Goal: Information Seeking & Learning: Learn about a topic

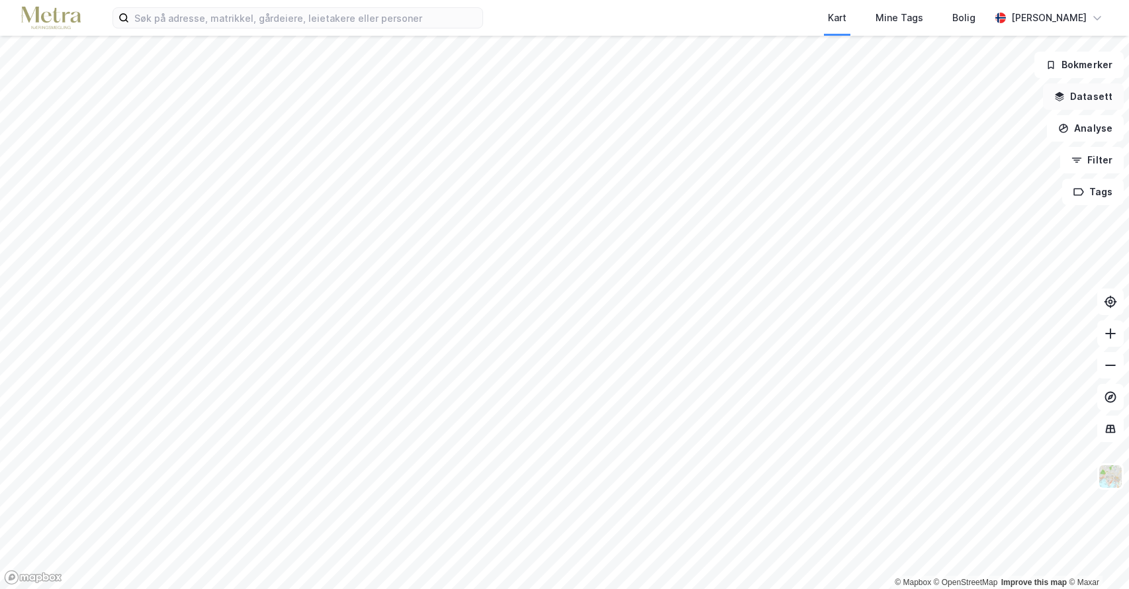
click at [1093, 97] on button "Datasett" at bounding box center [1083, 96] width 81 height 26
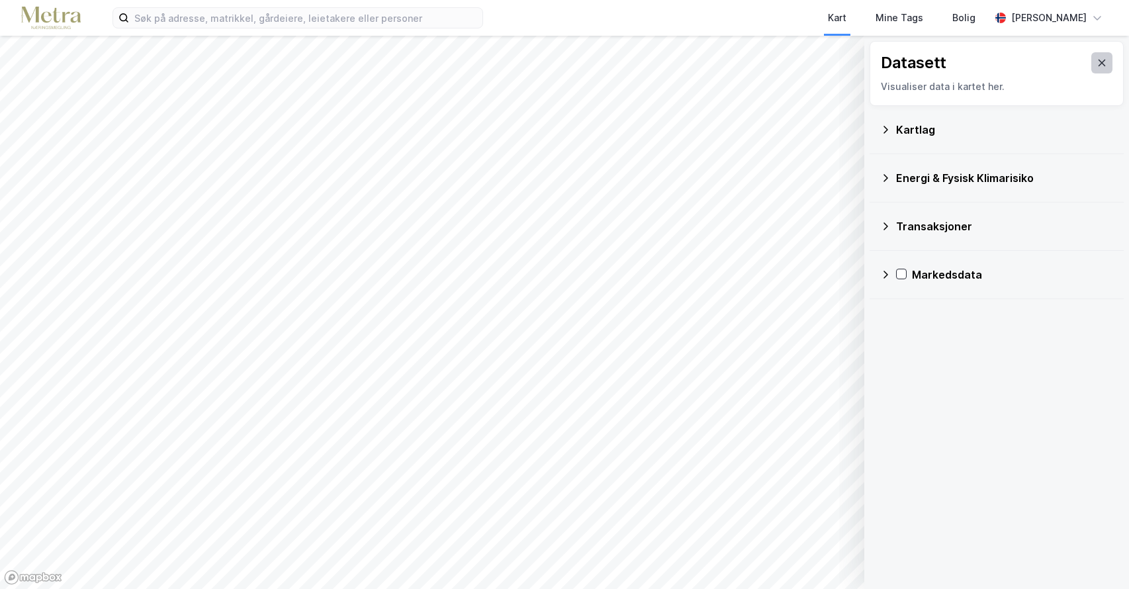
click at [1096, 55] on button at bounding box center [1101, 62] width 21 height 21
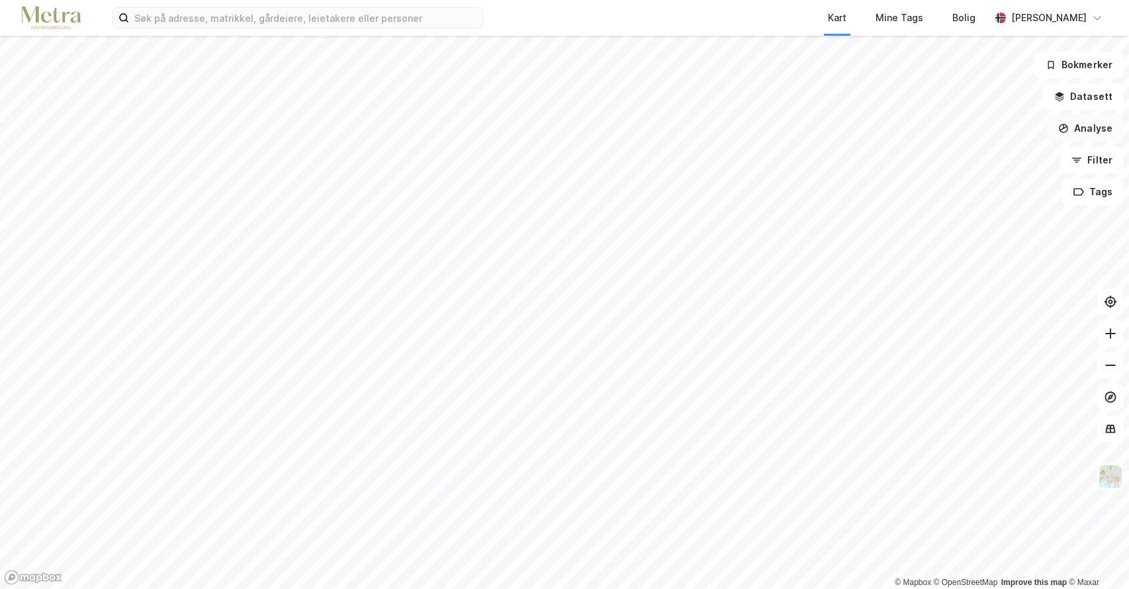
click at [1099, 129] on button "Analyse" at bounding box center [1085, 128] width 77 height 26
click at [1104, 165] on button "Filter" at bounding box center [1092, 160] width 64 height 26
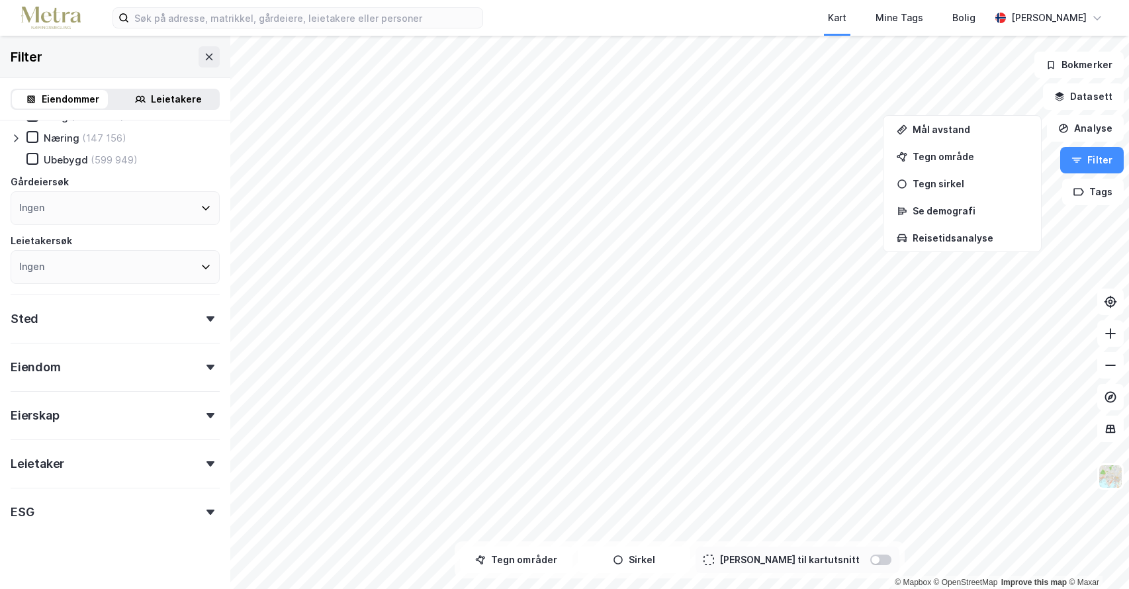
scroll to position [79, 0]
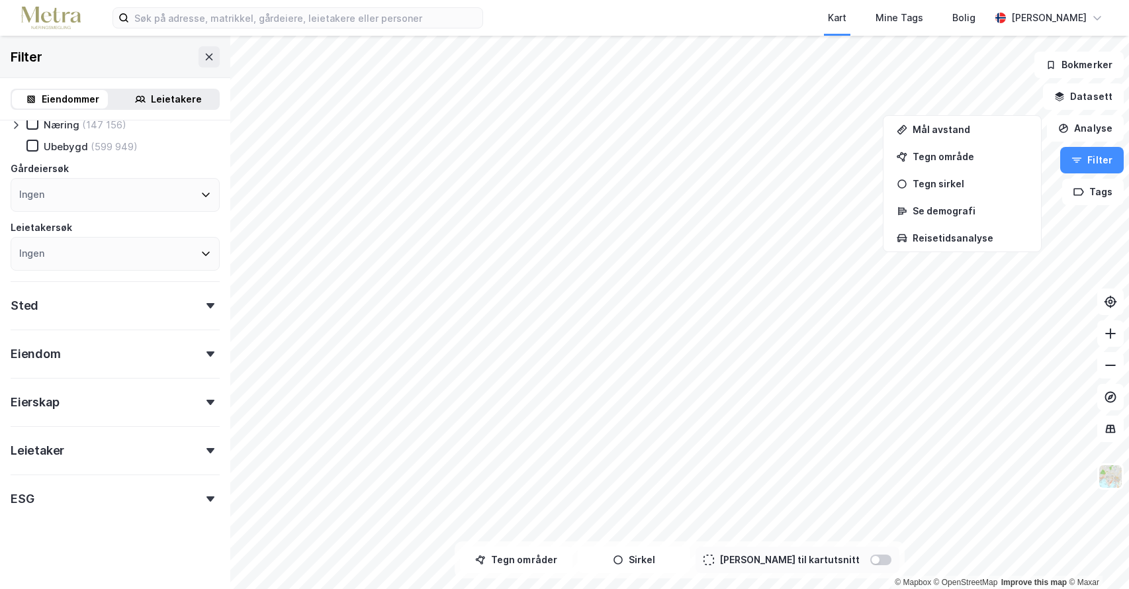
click at [206, 400] on icon at bounding box center [210, 402] width 8 height 5
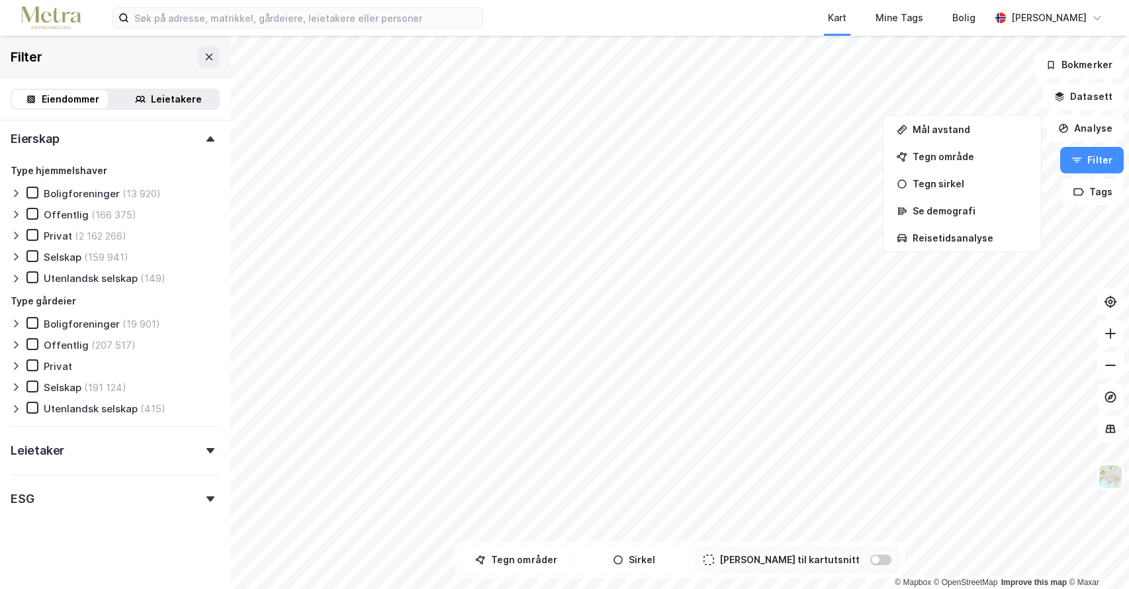
scroll to position [277, 0]
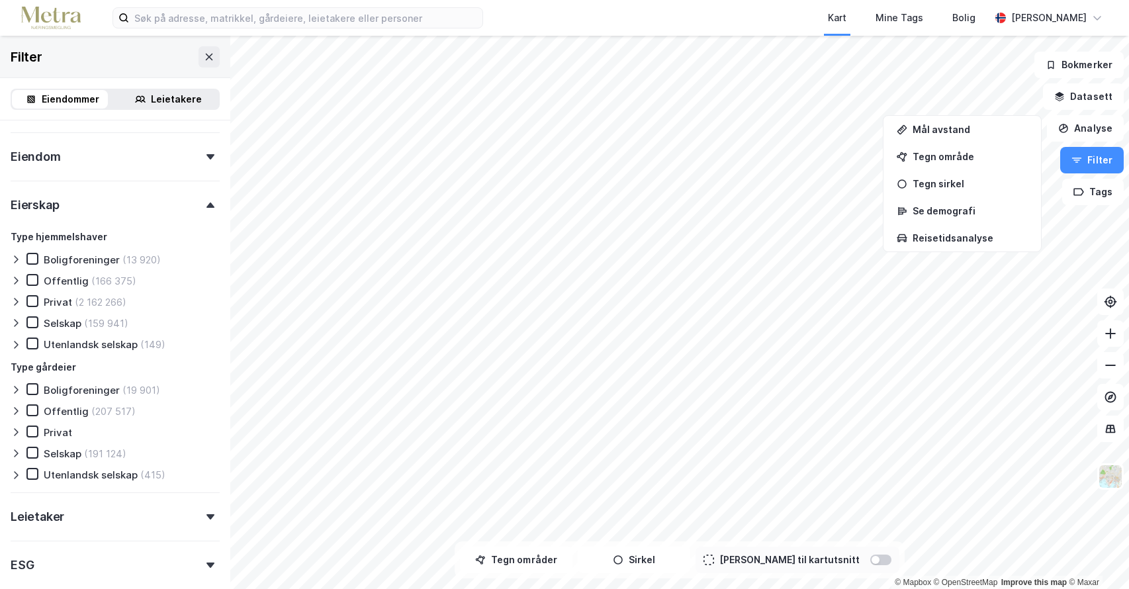
click at [40, 300] on div "Privat (2 162 266)" at bounding box center [76, 301] width 100 height 13
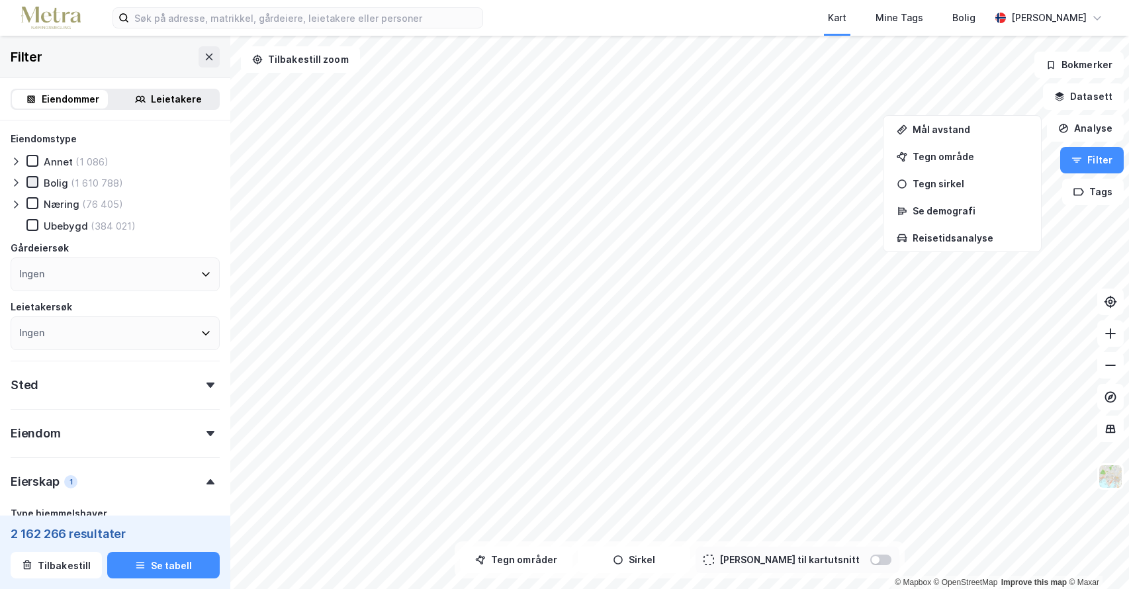
click at [31, 181] on icon at bounding box center [32, 181] width 9 height 9
click at [32, 205] on icon at bounding box center [32, 203] width 7 height 5
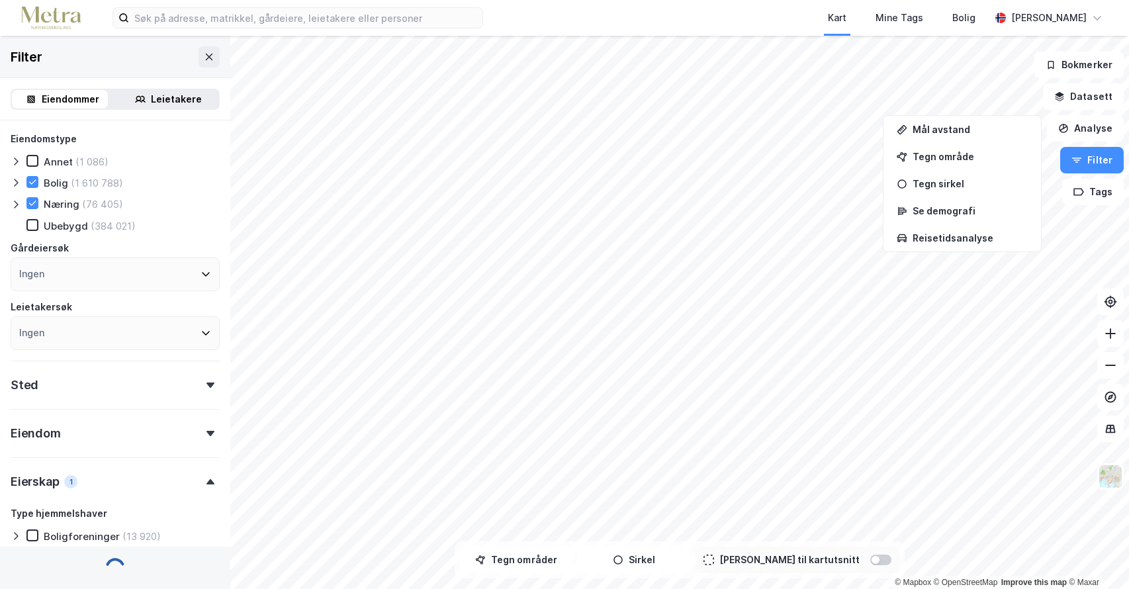
click at [206, 387] on icon at bounding box center [210, 385] width 8 height 5
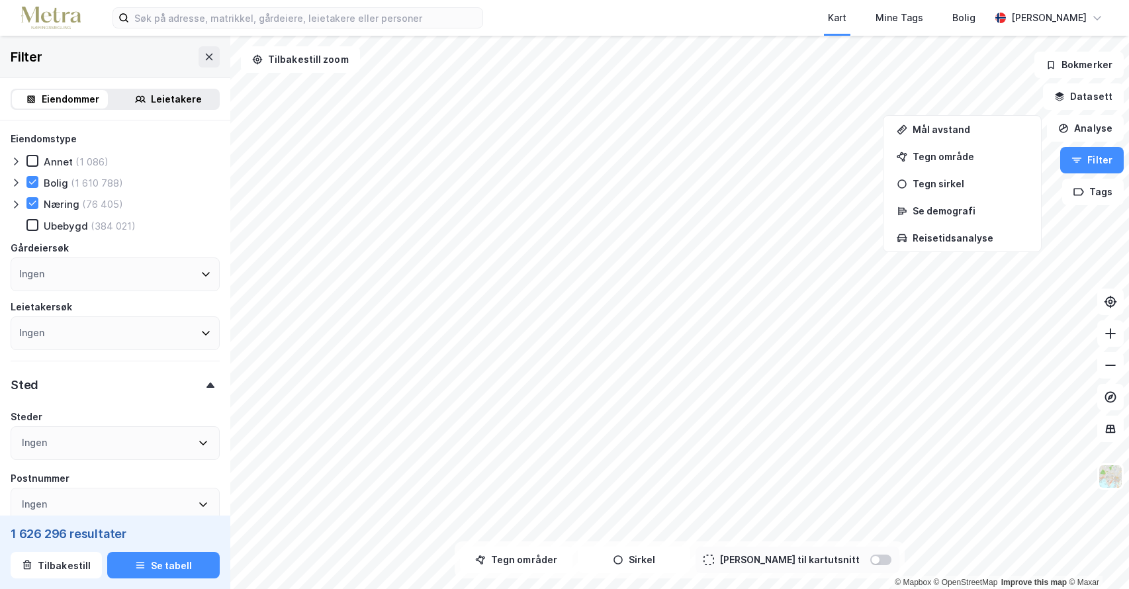
scroll to position [66, 0]
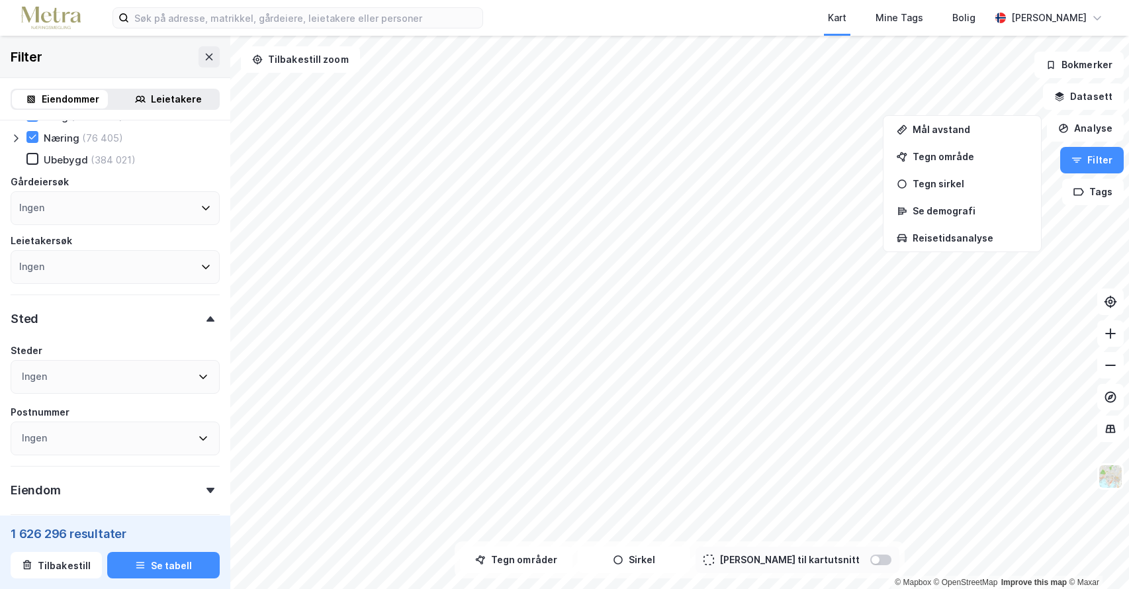
click at [198, 377] on icon at bounding box center [203, 376] width 11 height 11
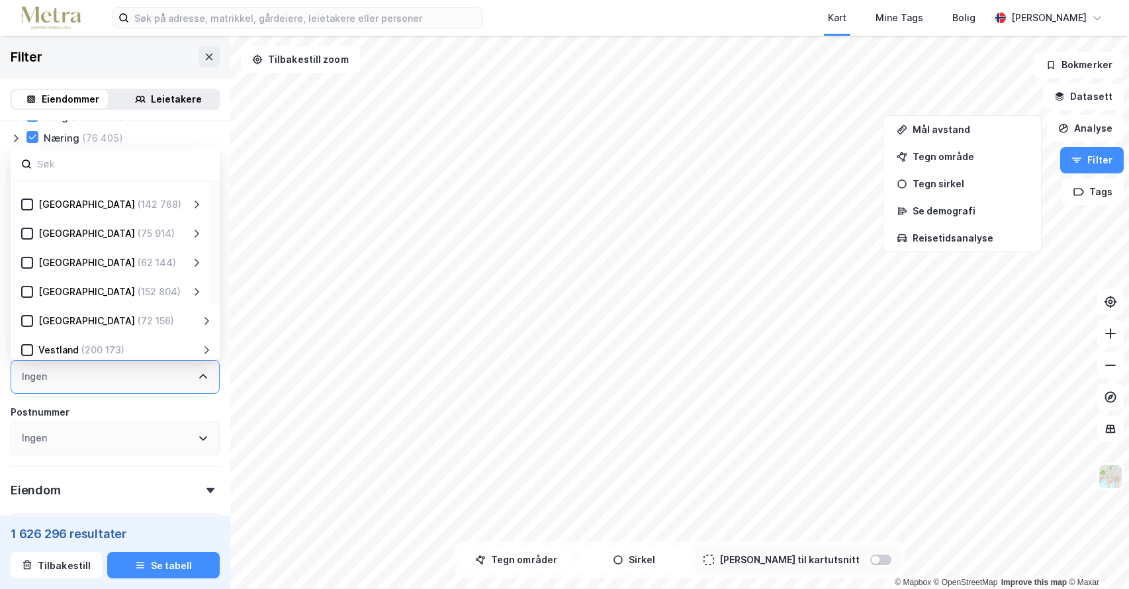
scroll to position [261, 0]
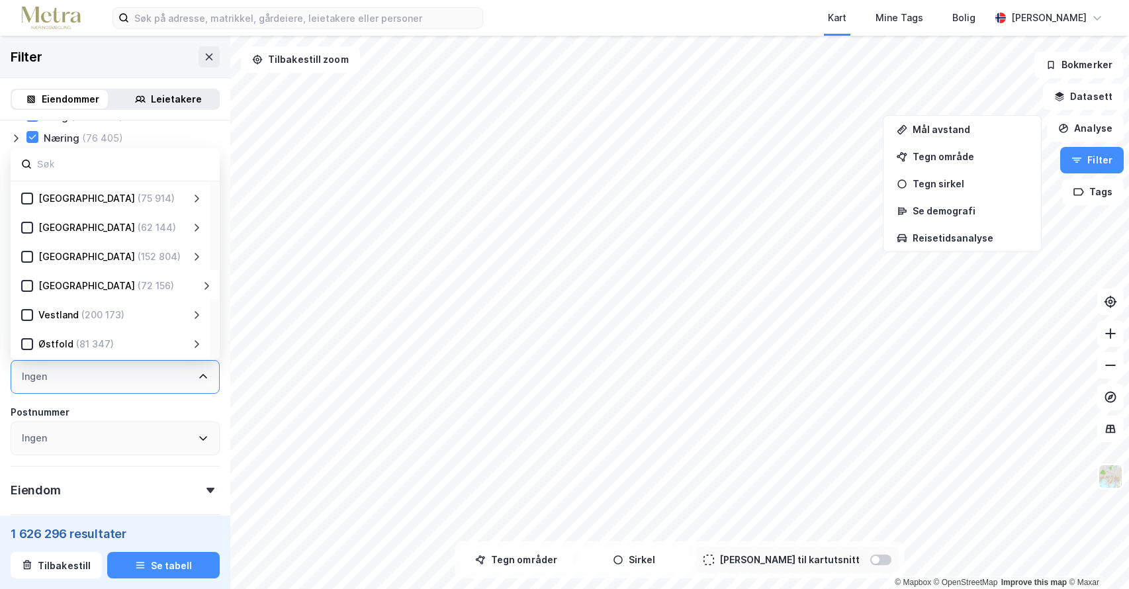
click at [195, 341] on icon at bounding box center [197, 344] width 5 height 8
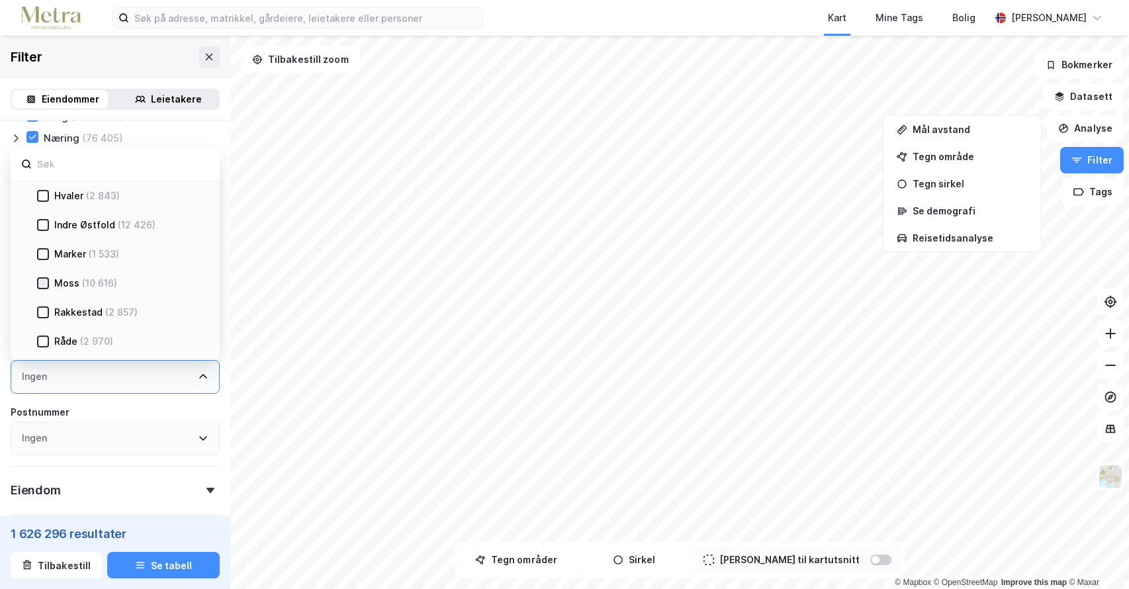
click at [45, 284] on icon at bounding box center [42, 283] width 9 height 9
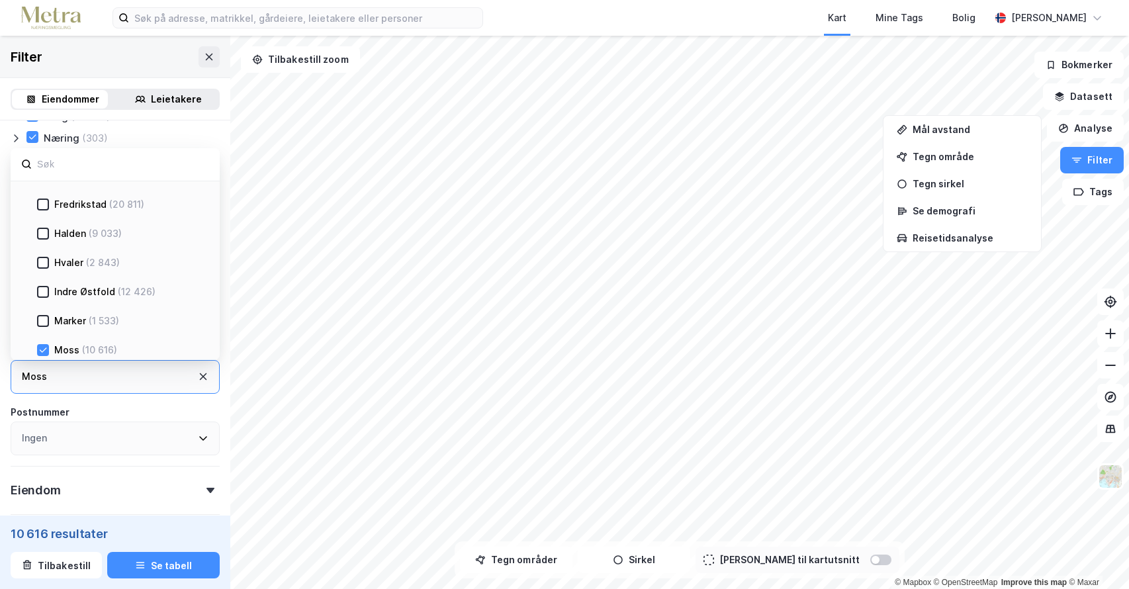
scroll to position [412, 0]
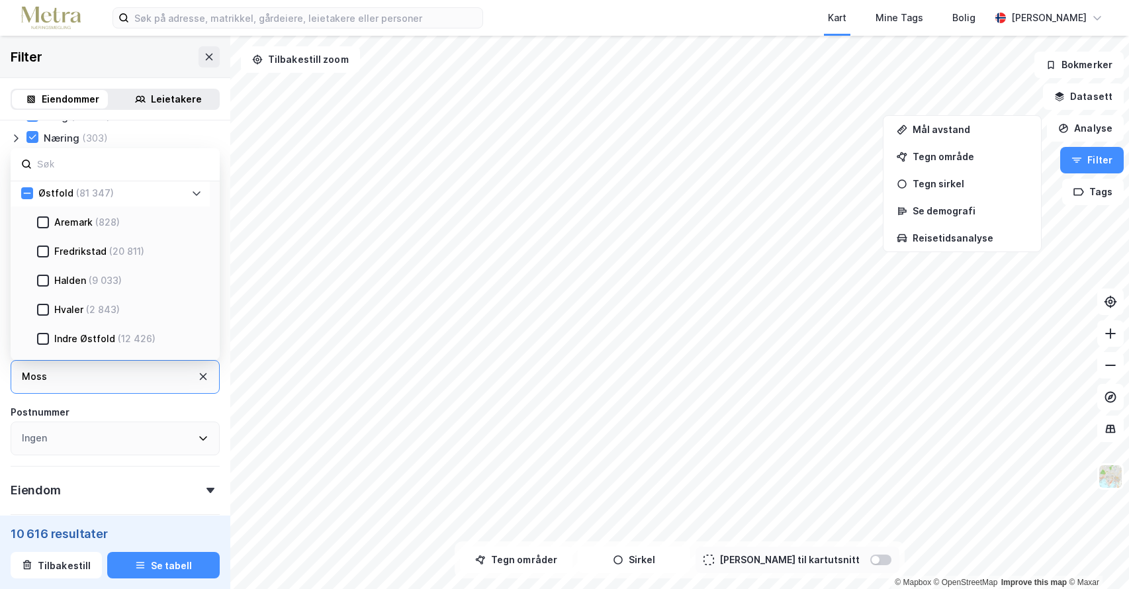
click at [199, 191] on icon at bounding box center [196, 193] width 11 height 11
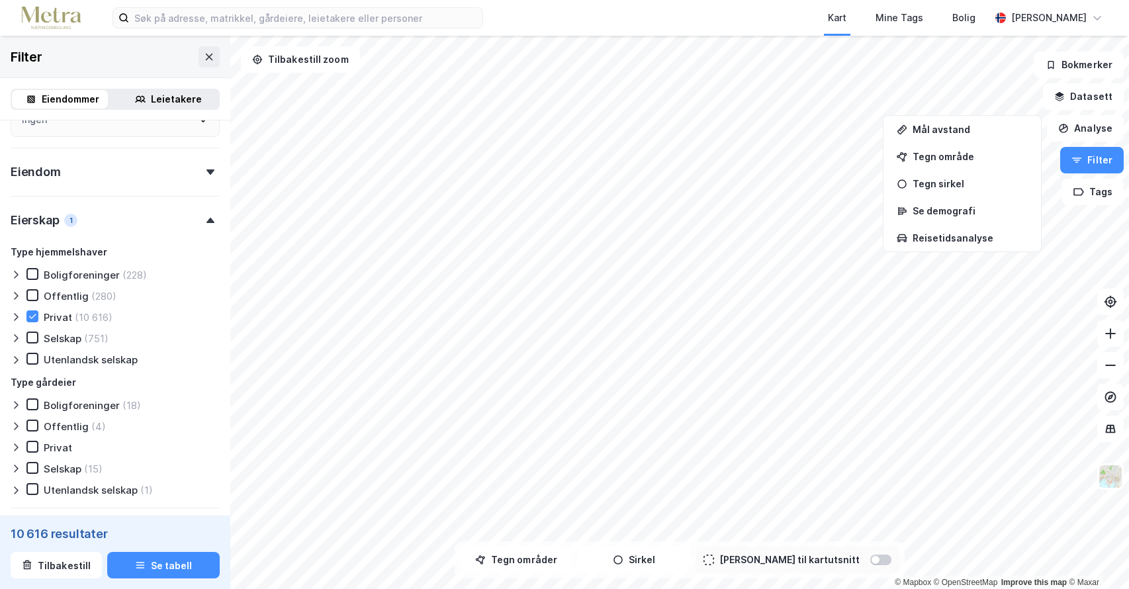
scroll to position [397, 0]
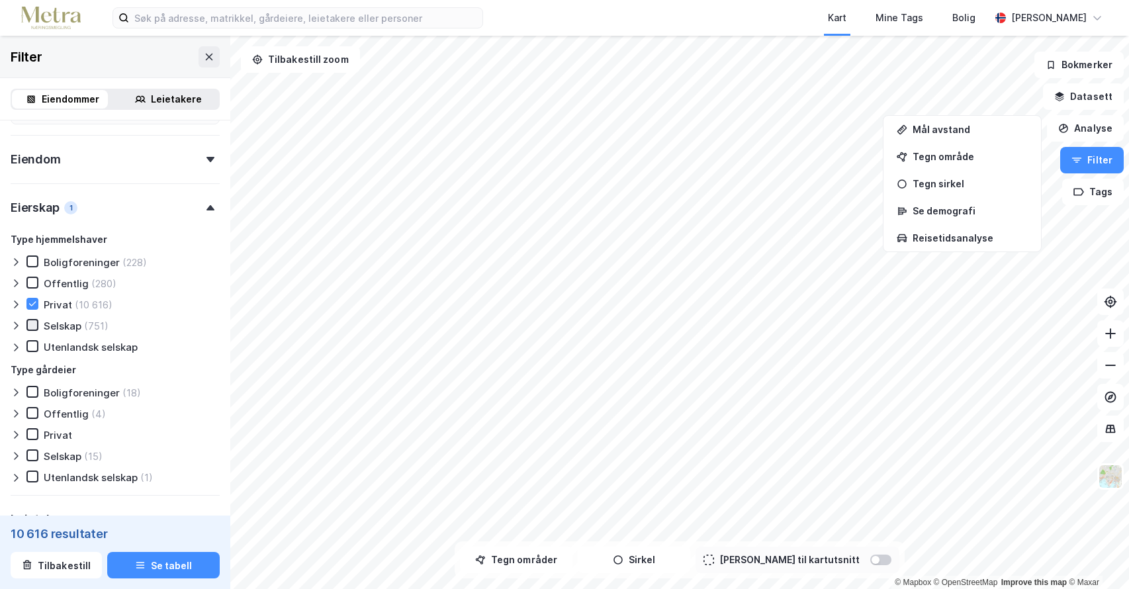
click at [36, 328] on icon at bounding box center [32, 324] width 9 height 9
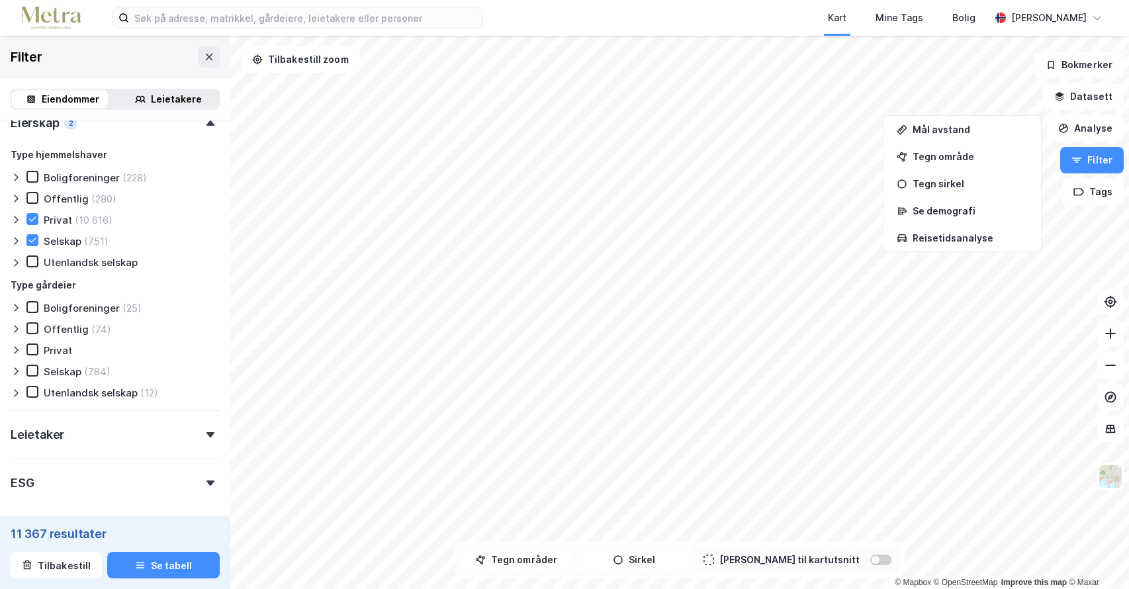
scroll to position [407, 0]
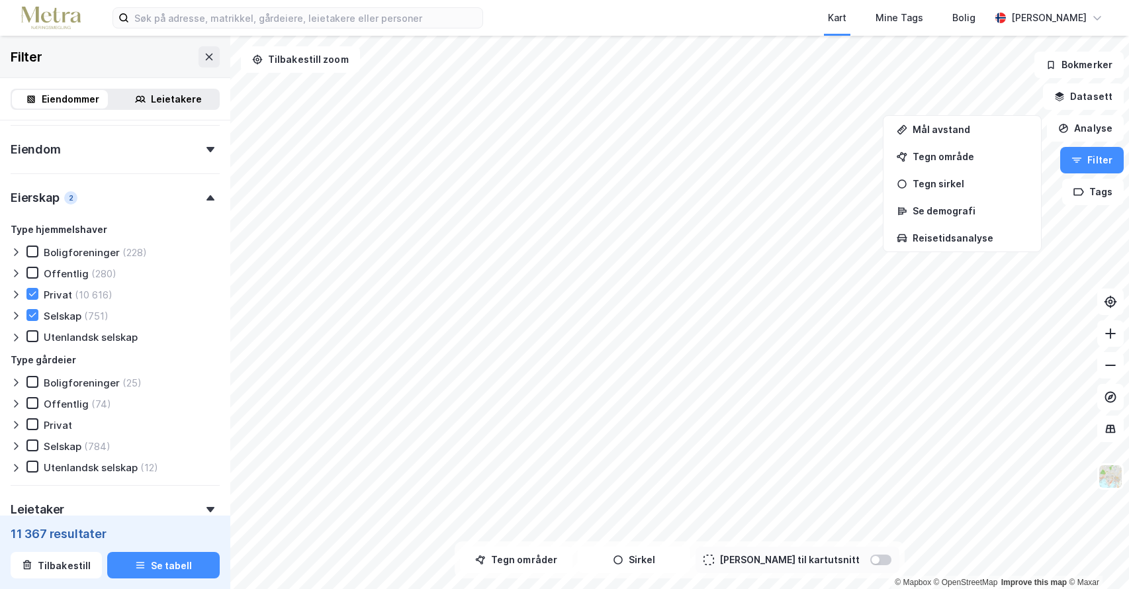
click at [206, 147] on icon at bounding box center [210, 149] width 8 height 5
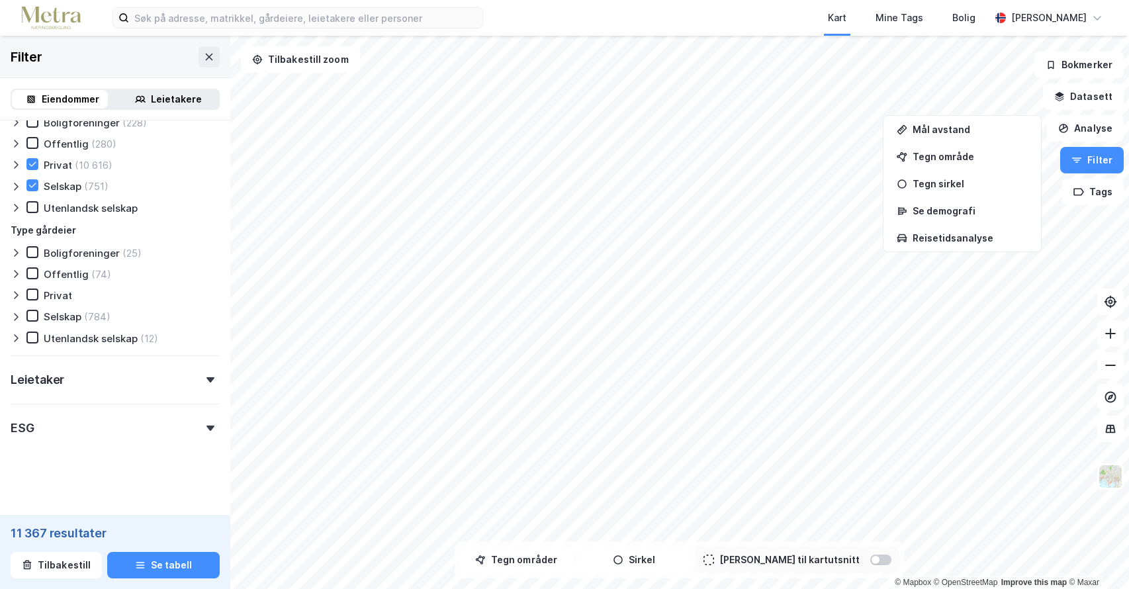
scroll to position [874, 0]
click at [206, 424] on icon at bounding box center [210, 424] width 8 height 5
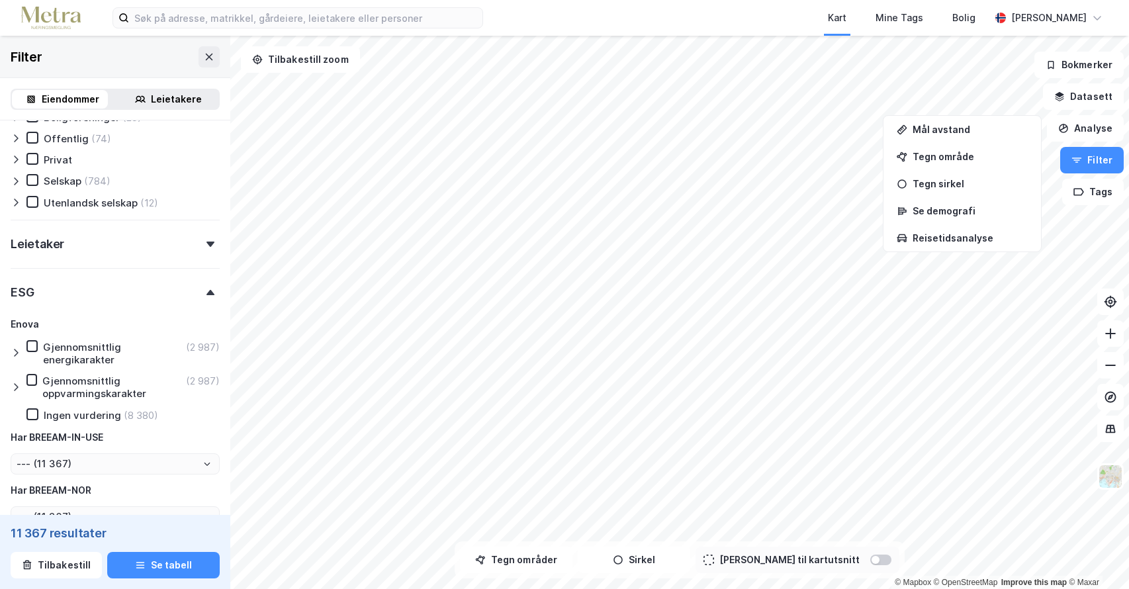
click at [203, 287] on div "ESG" at bounding box center [115, 287] width 209 height 38
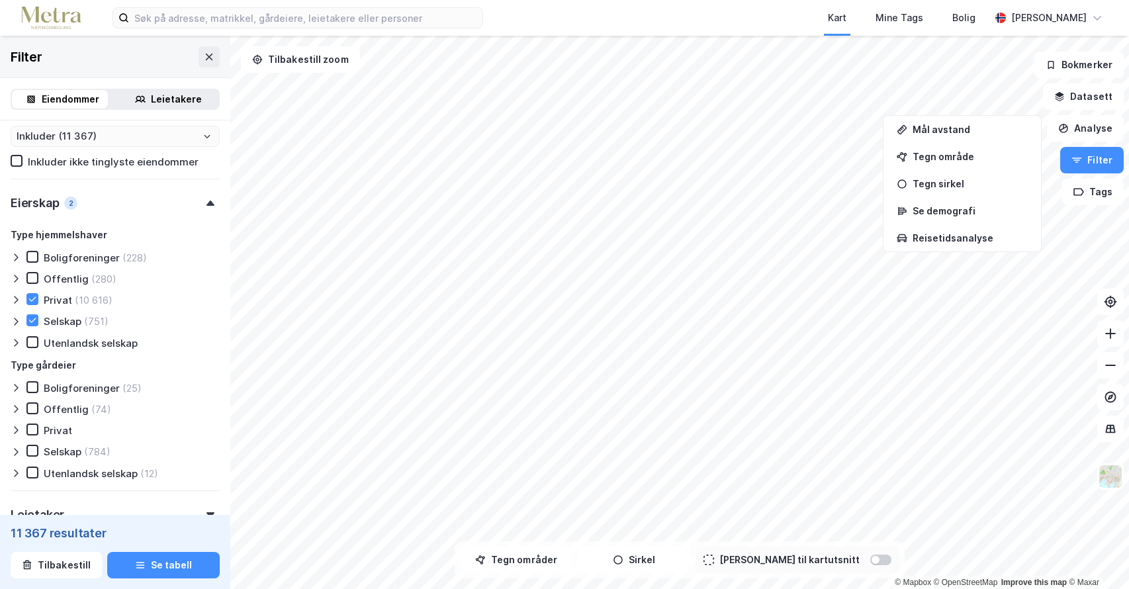
scroll to position [609, 0]
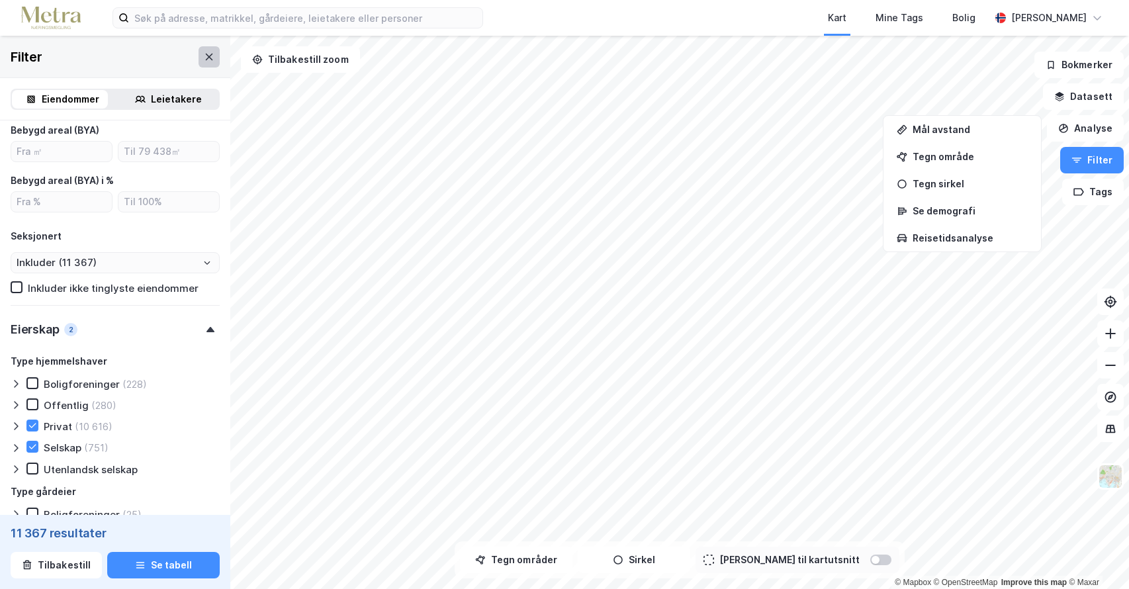
click at [201, 63] on button at bounding box center [209, 56] width 21 height 21
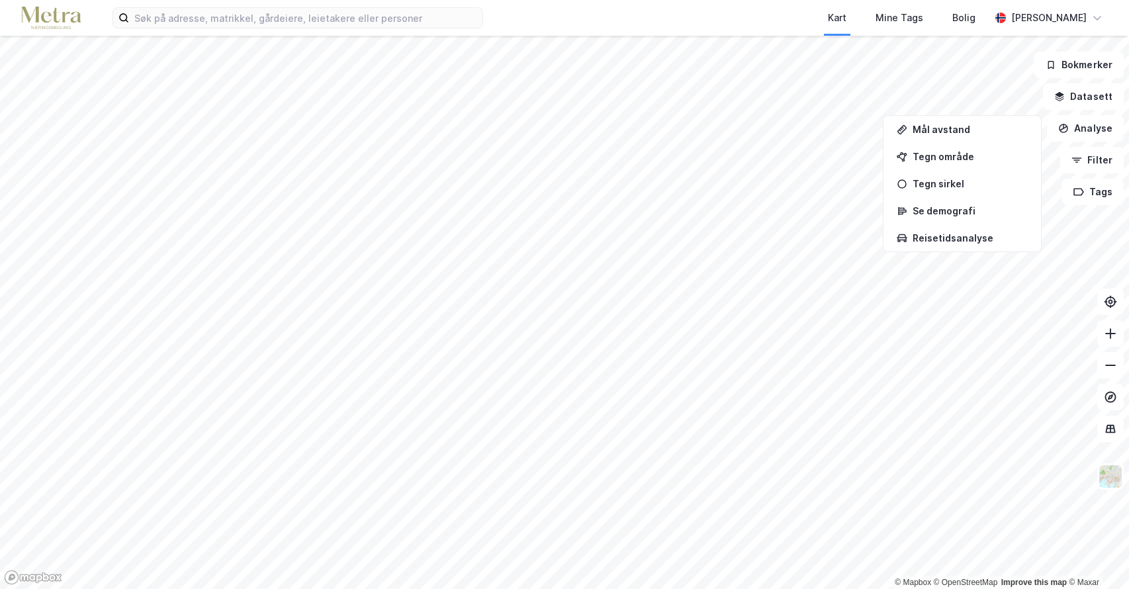
click at [166, 0] on html "Kart Mine Tags Bolig Erik Hermansen © Mapbox © OpenStreetMap Improve this map ©…" at bounding box center [564, 294] width 1129 height 589
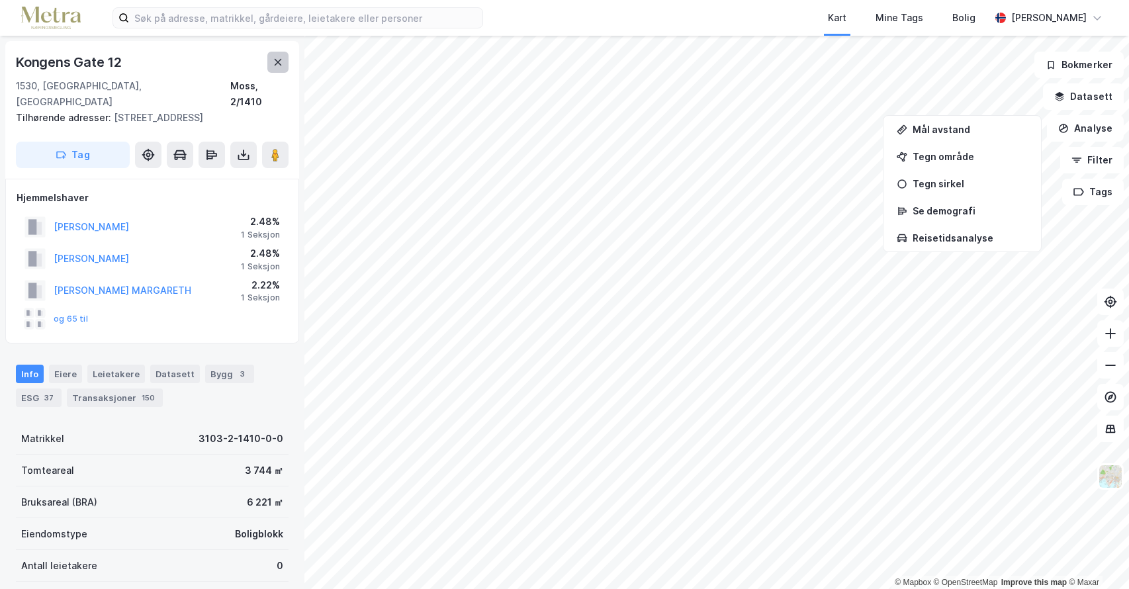
click at [277, 58] on icon at bounding box center [278, 62] width 11 height 11
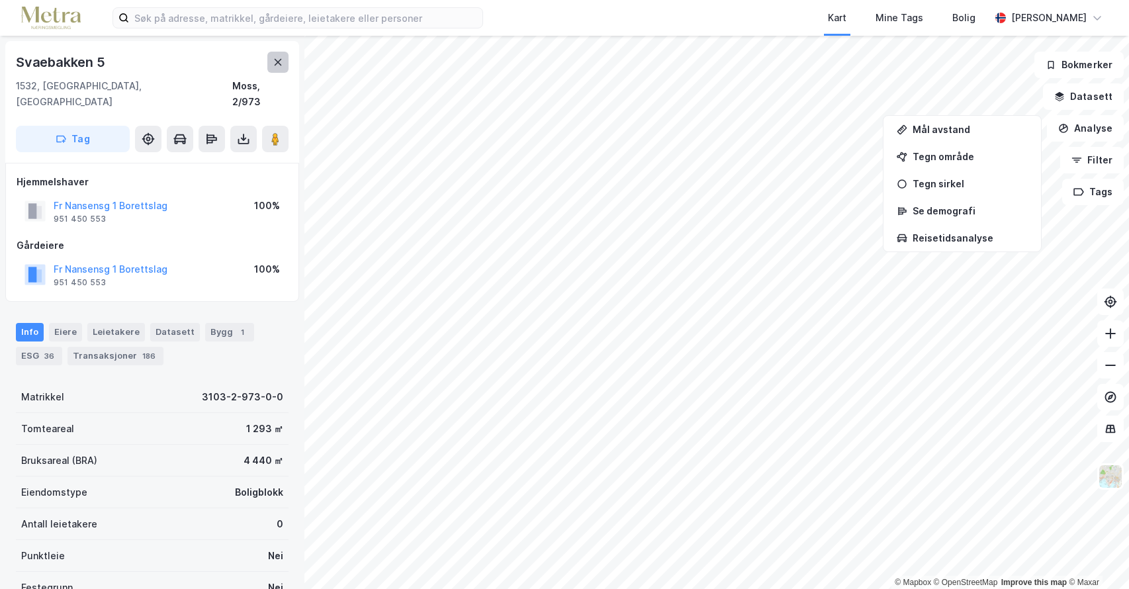
click at [277, 62] on icon at bounding box center [278, 62] width 7 height 7
click at [58, 347] on div "Transaksjoner 7" at bounding box center [61, 356] width 91 height 19
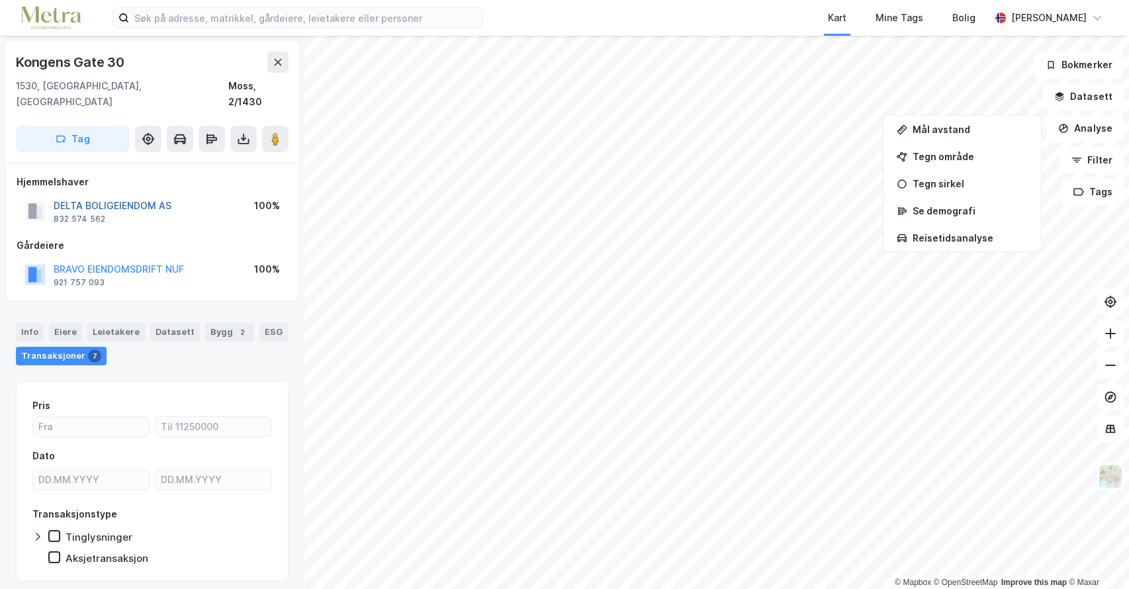
click at [0, 0] on button "DELTA BOLIGEIENDOM AS" at bounding box center [0, 0] width 0 height 0
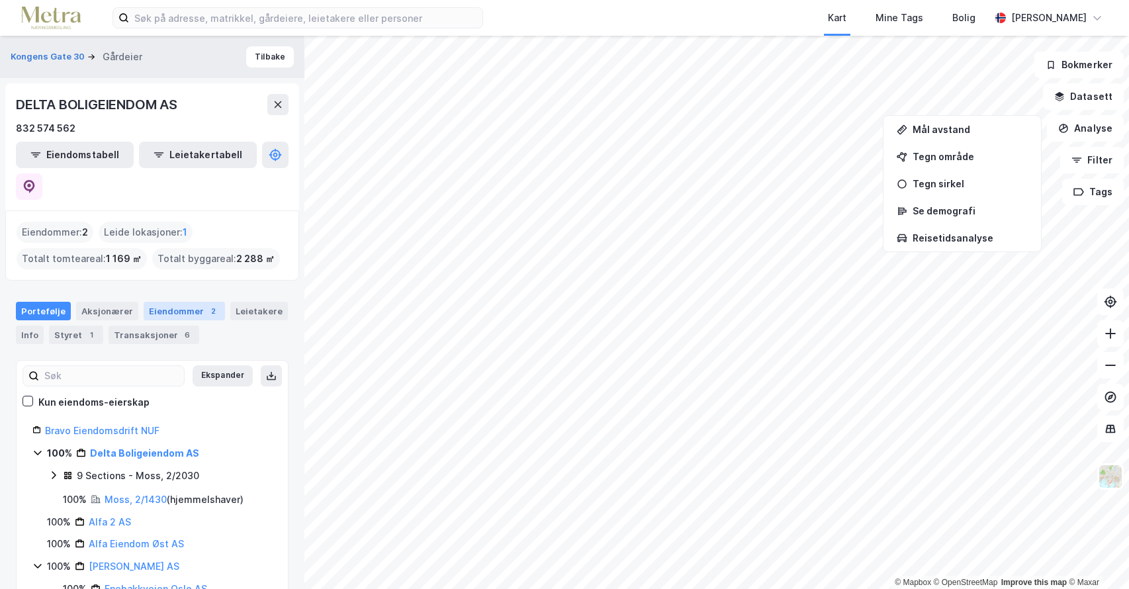
click at [193, 302] on div "Eiendommer 2" at bounding box center [184, 311] width 81 height 19
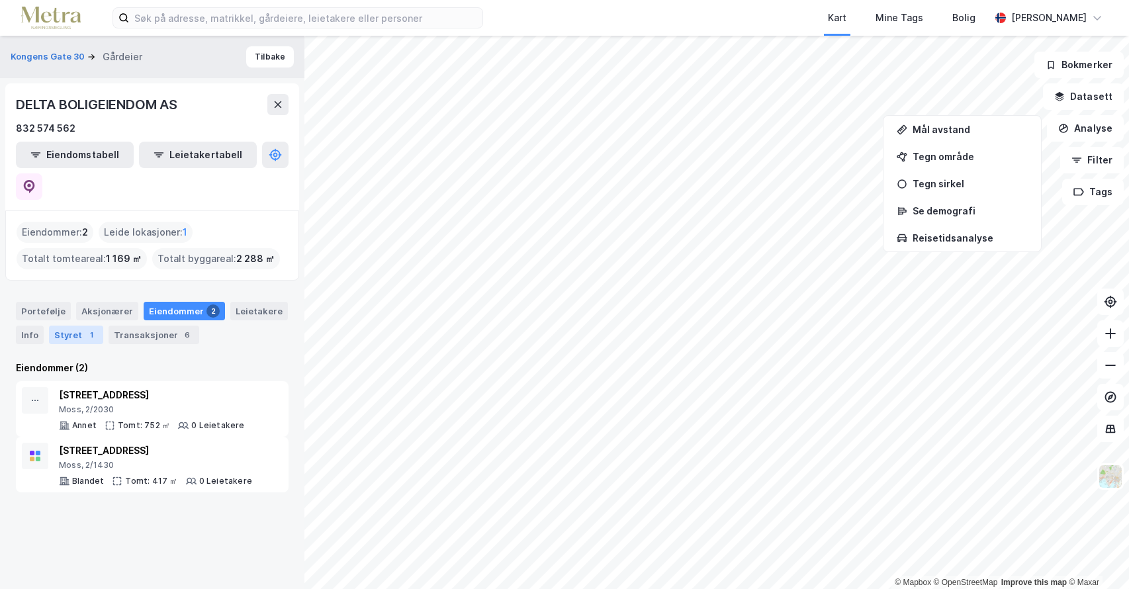
click at [80, 326] on div "Styret 1" at bounding box center [76, 335] width 54 height 19
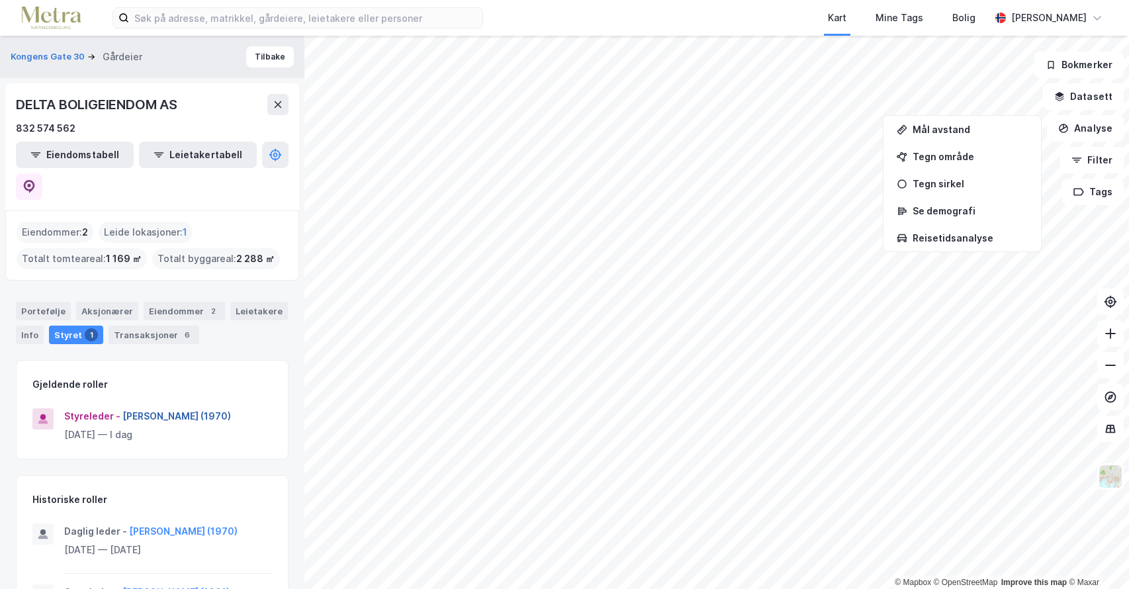
click at [0, 0] on button "Ragnar Andreas Wormdahl (1970)" at bounding box center [0, 0] width 0 height 0
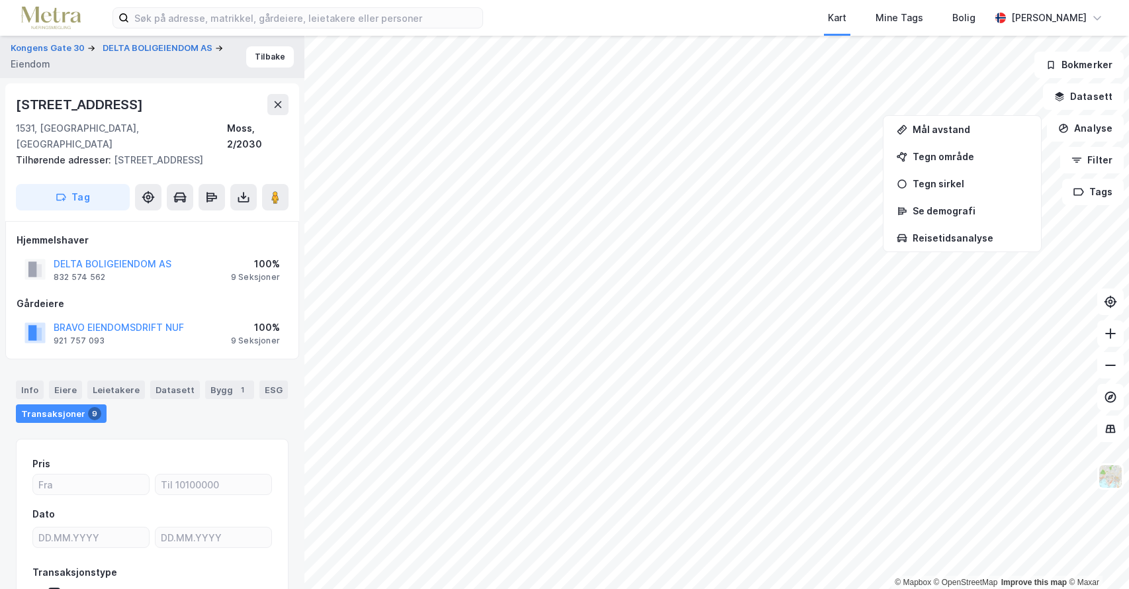
scroll to position [4, 0]
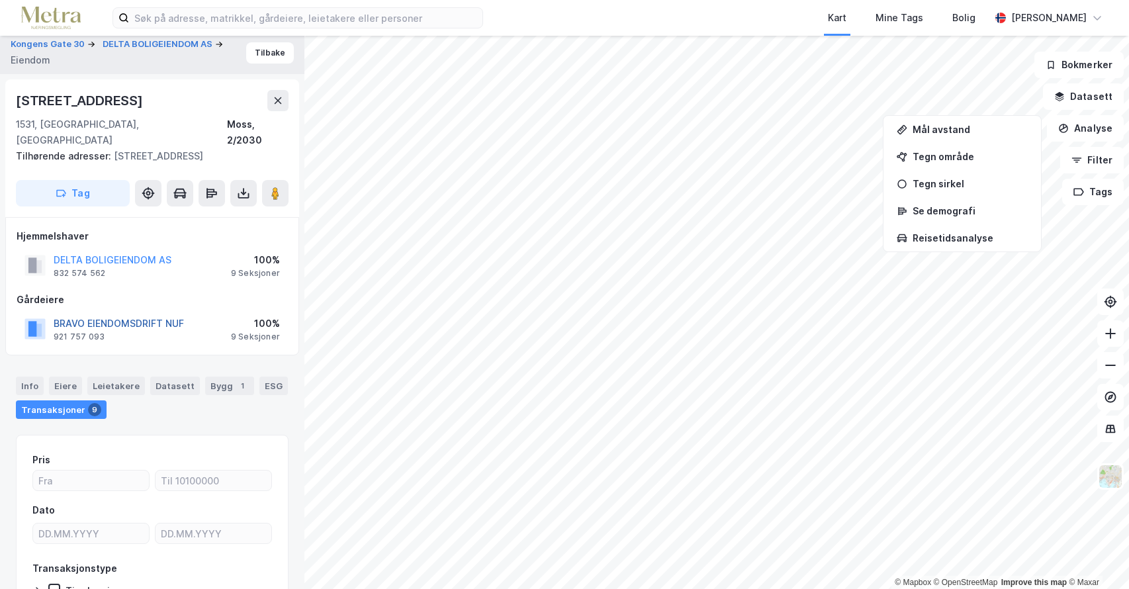
click at [0, 0] on button "BRAVO EIENDOMSDRIFT NUF" at bounding box center [0, 0] width 0 height 0
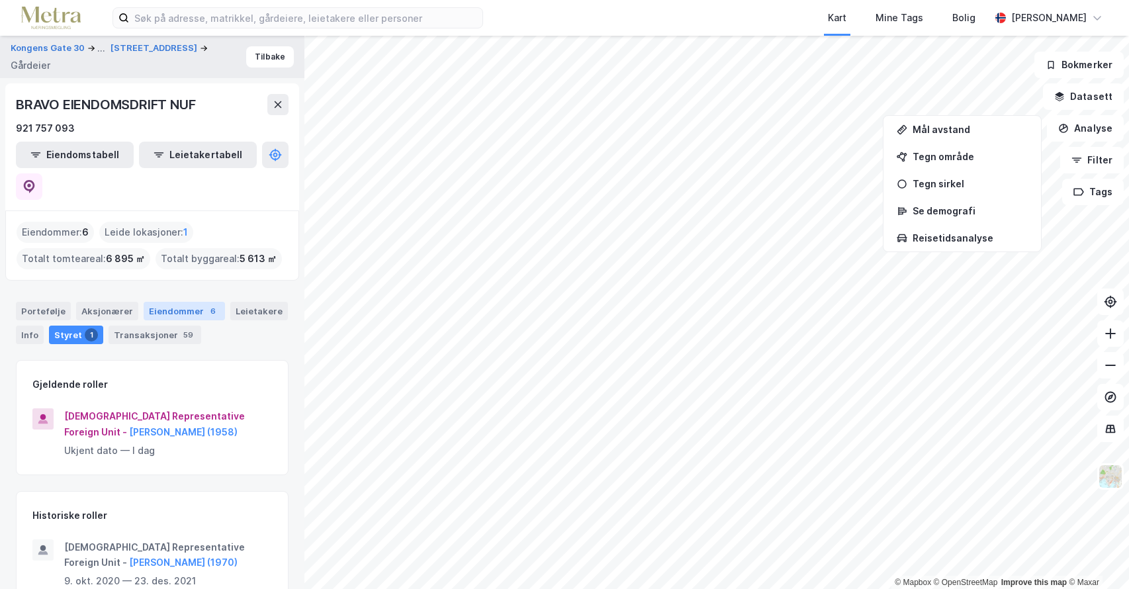
click at [193, 302] on div "Eiendommer 6" at bounding box center [184, 311] width 81 height 19
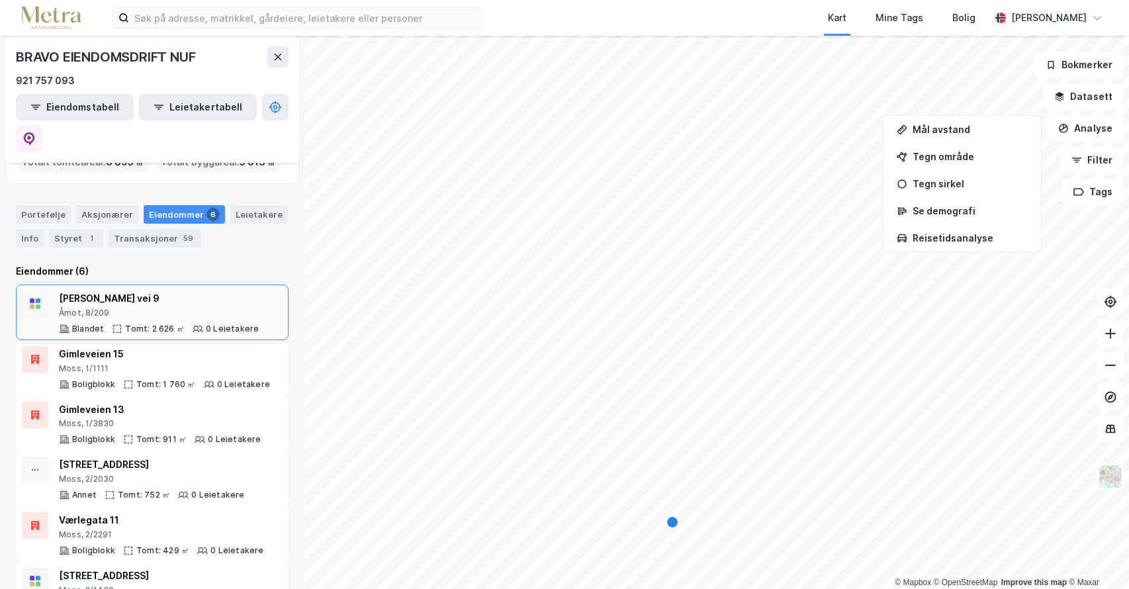
scroll to position [110, 0]
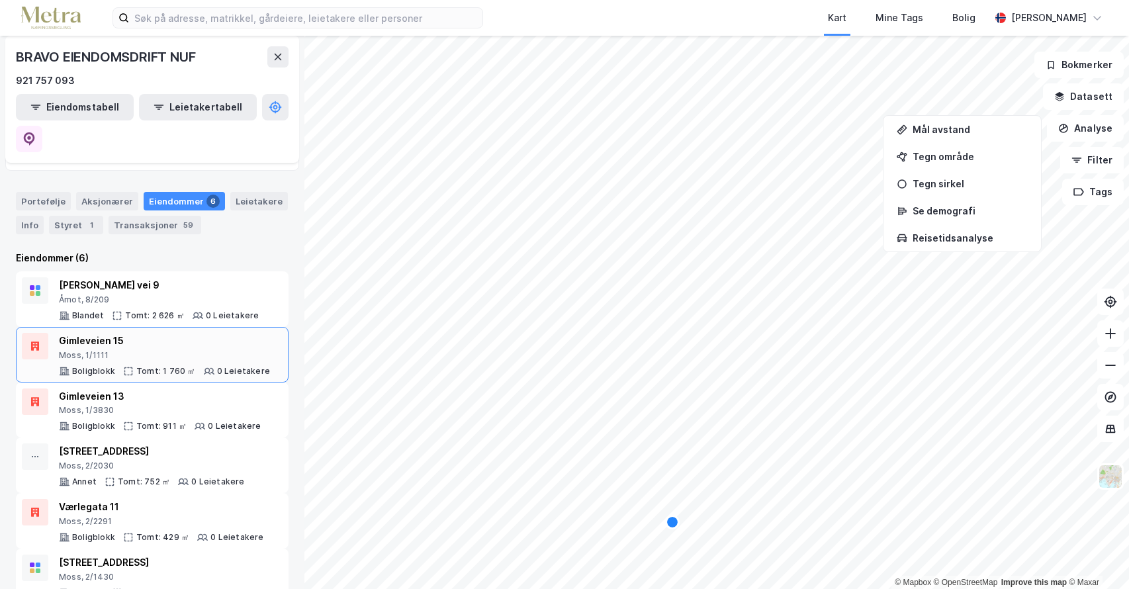
click at [89, 333] on div "Gimleveien 15" at bounding box center [164, 341] width 211 height 16
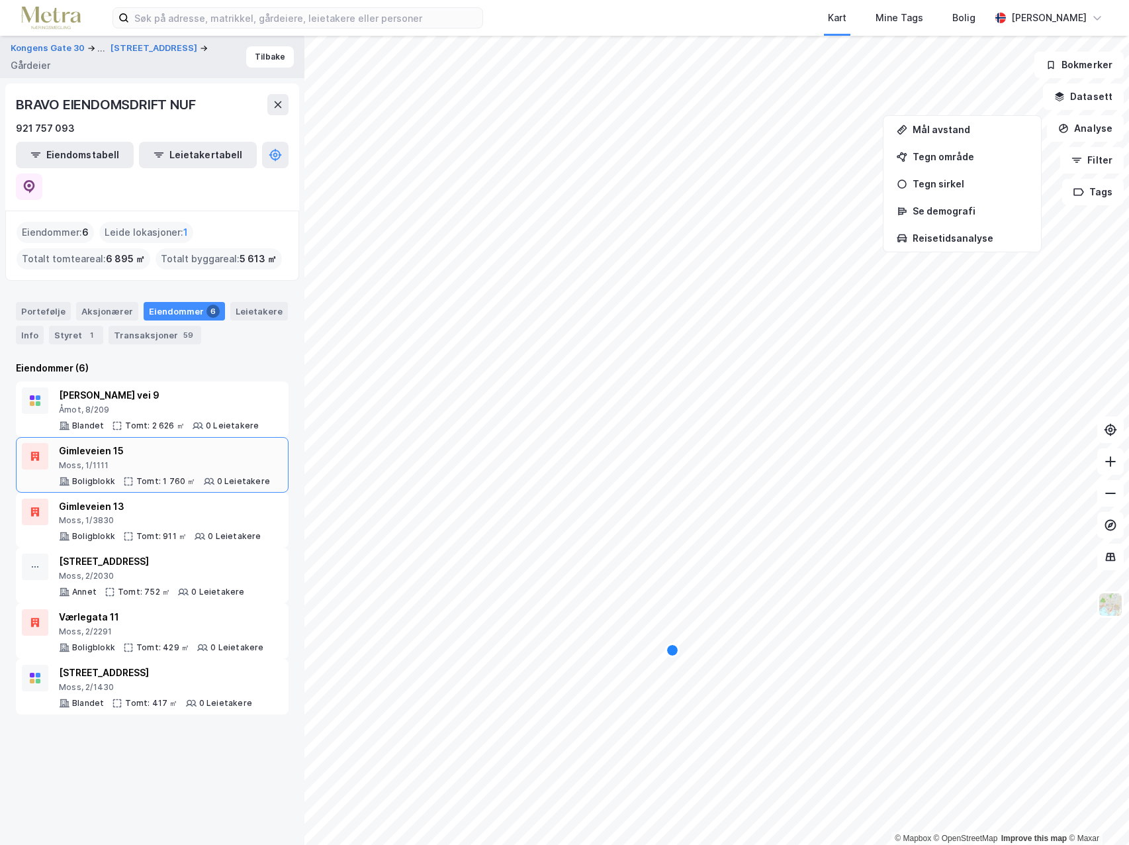
click at [68, 460] on div "Moss, 1/1111" at bounding box center [164, 465] width 211 height 11
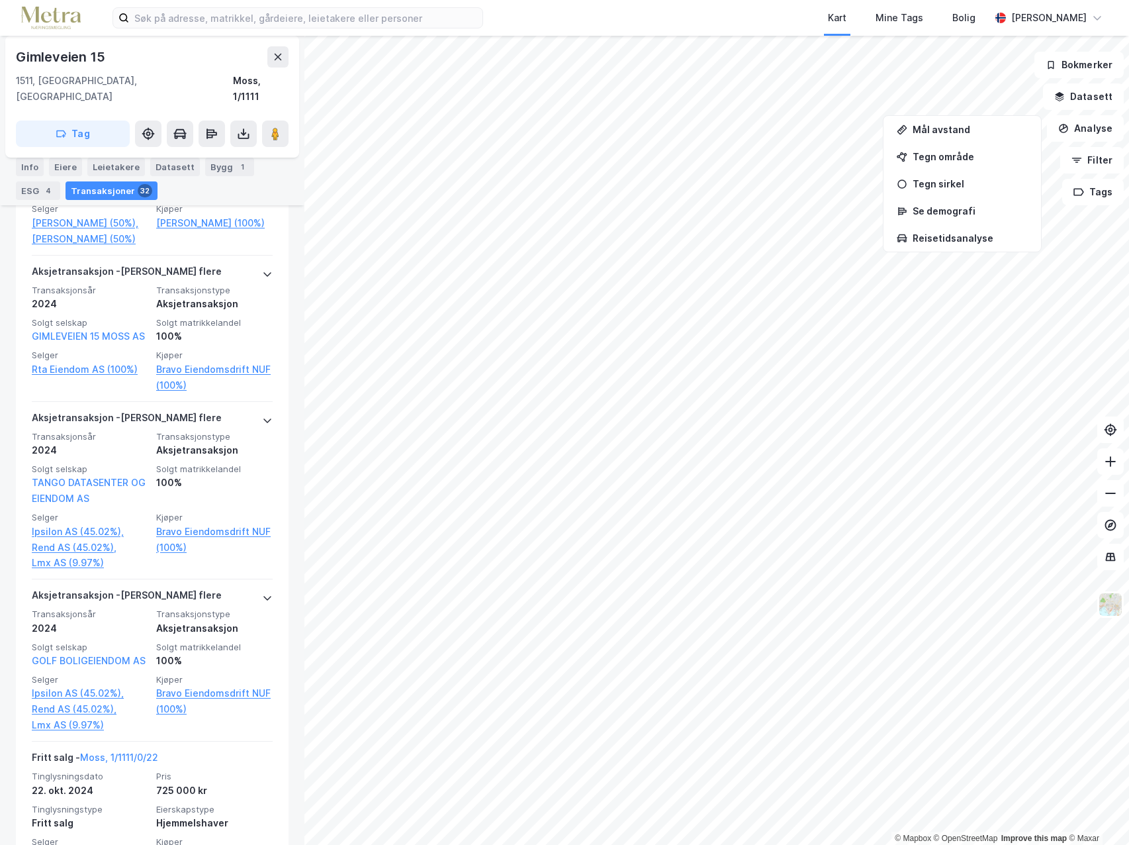
scroll to position [617, 0]
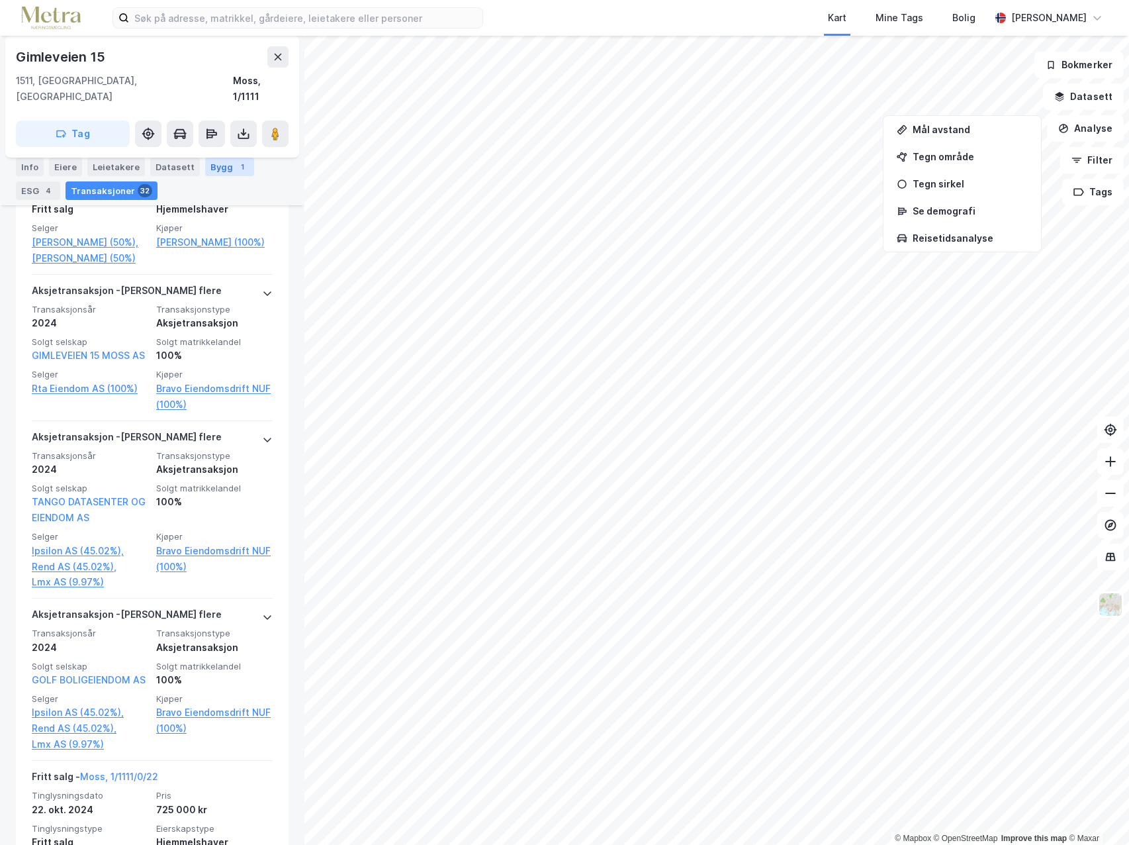
click at [212, 163] on div "Bygg 1" at bounding box center [229, 167] width 49 height 19
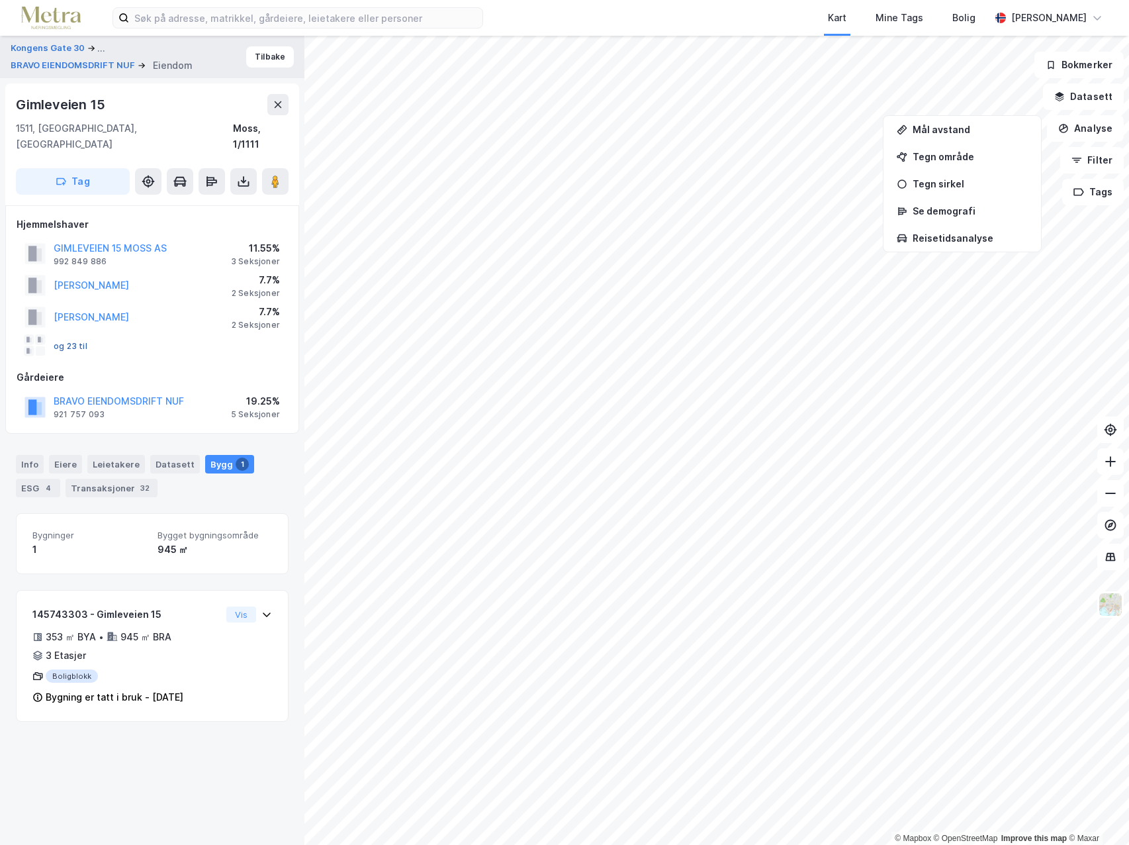
click at [0, 0] on button "og 23 til" at bounding box center [0, 0] width 0 height 0
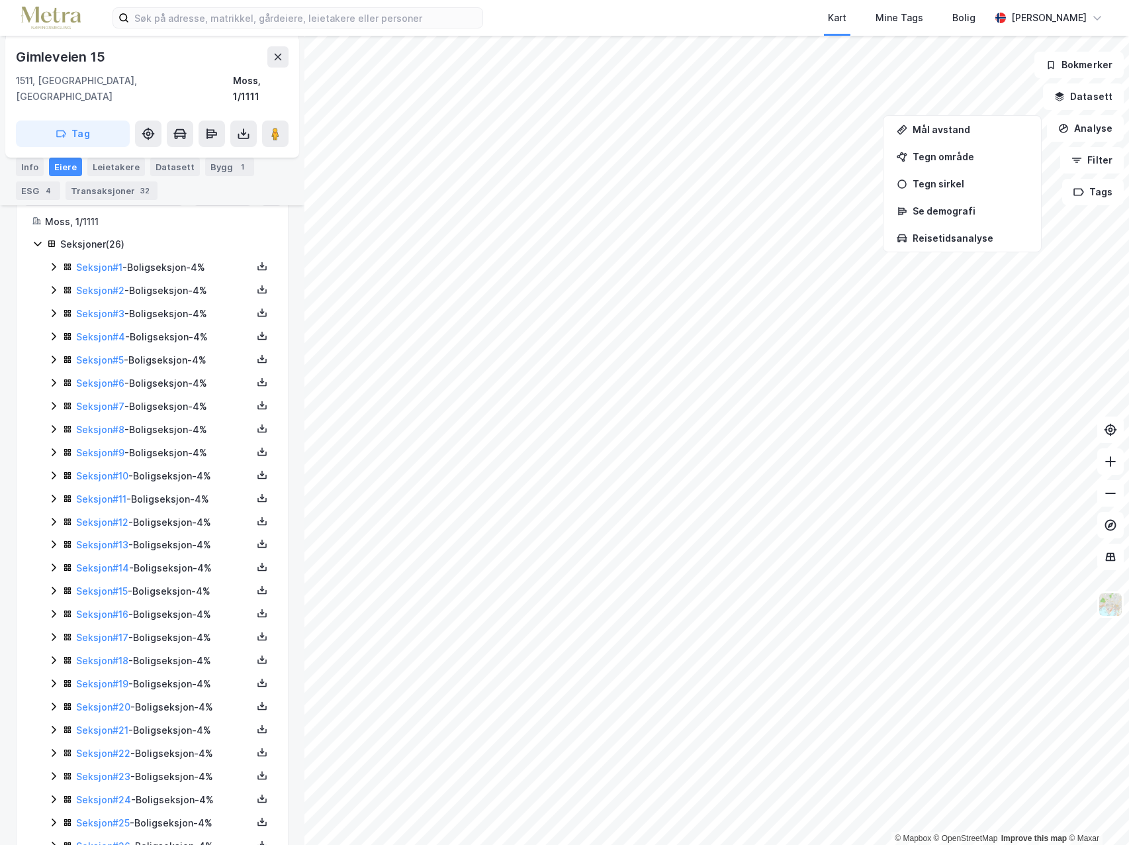
scroll to position [360, 0]
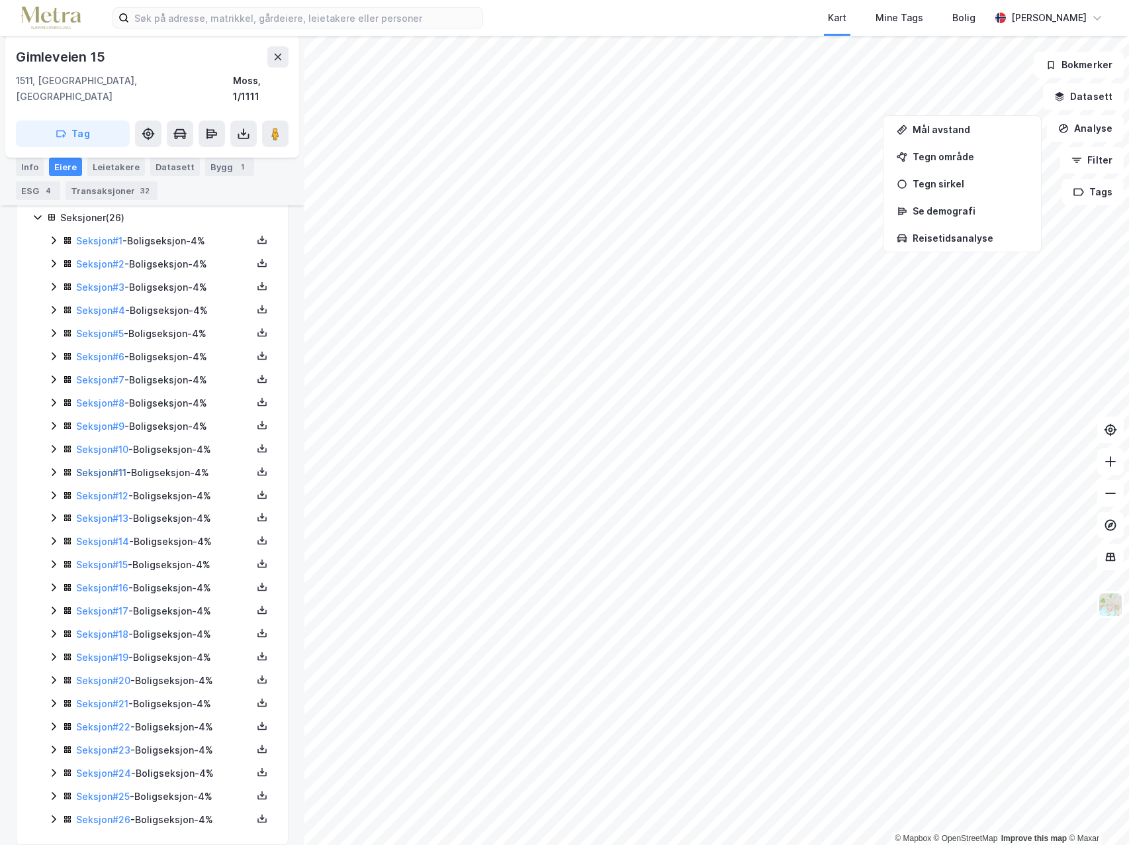
click at [103, 467] on link "Seksjon # 11" at bounding box center [101, 472] width 50 height 11
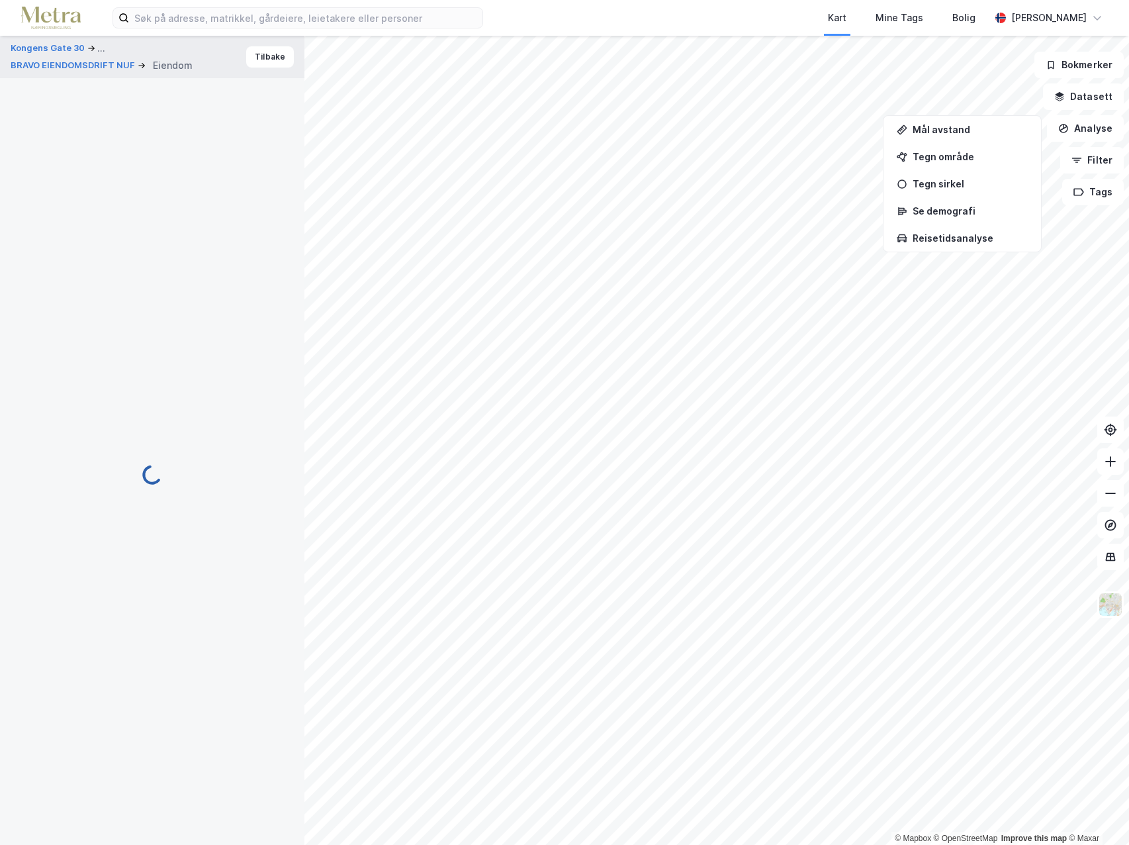
scroll to position [360, 0]
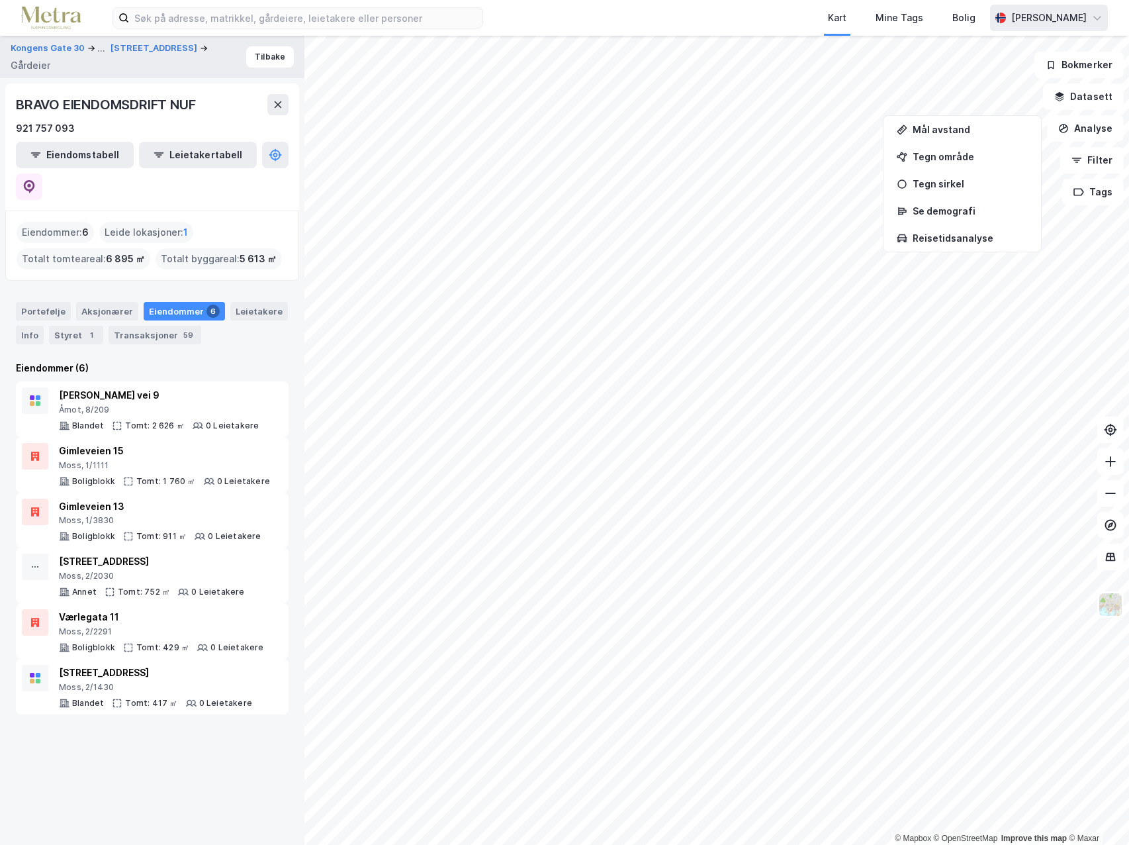
click at [1099, 15] on icon at bounding box center [1097, 18] width 11 height 11
click at [976, 82] on div "Logg ut" at bounding box center [983, 81] width 36 height 16
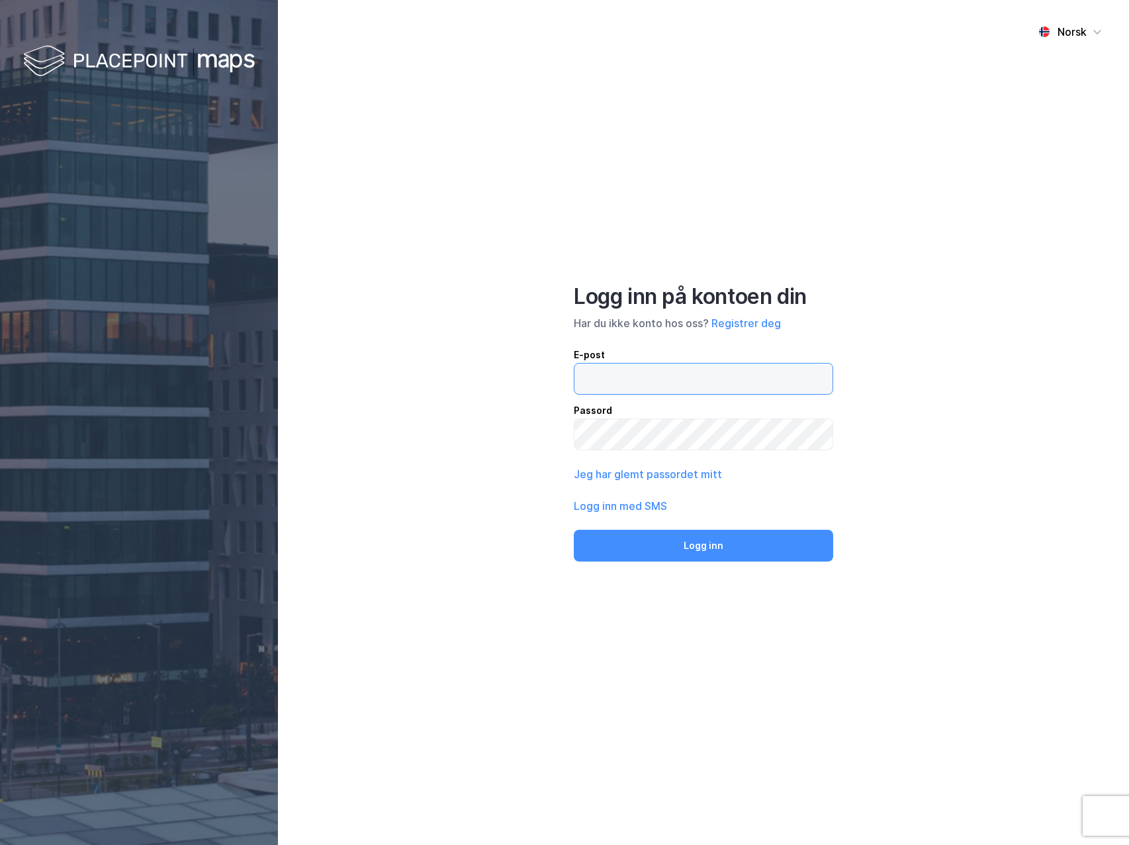
type input "Erik@metra.no"
click at [554, 431] on div "Norsk Logg inn på kontoen din Har du ikke konto hos oss? Registrer deg E-post E…" at bounding box center [703, 422] width 851 height 845
click at [402, 449] on div "Norsk Logg inn på kontoen din Har du ikke konto hos oss? Registrer deg E-post […" at bounding box center [703, 422] width 851 height 845
click at [721, 547] on button "Logg inn" at bounding box center [703, 545] width 259 height 32
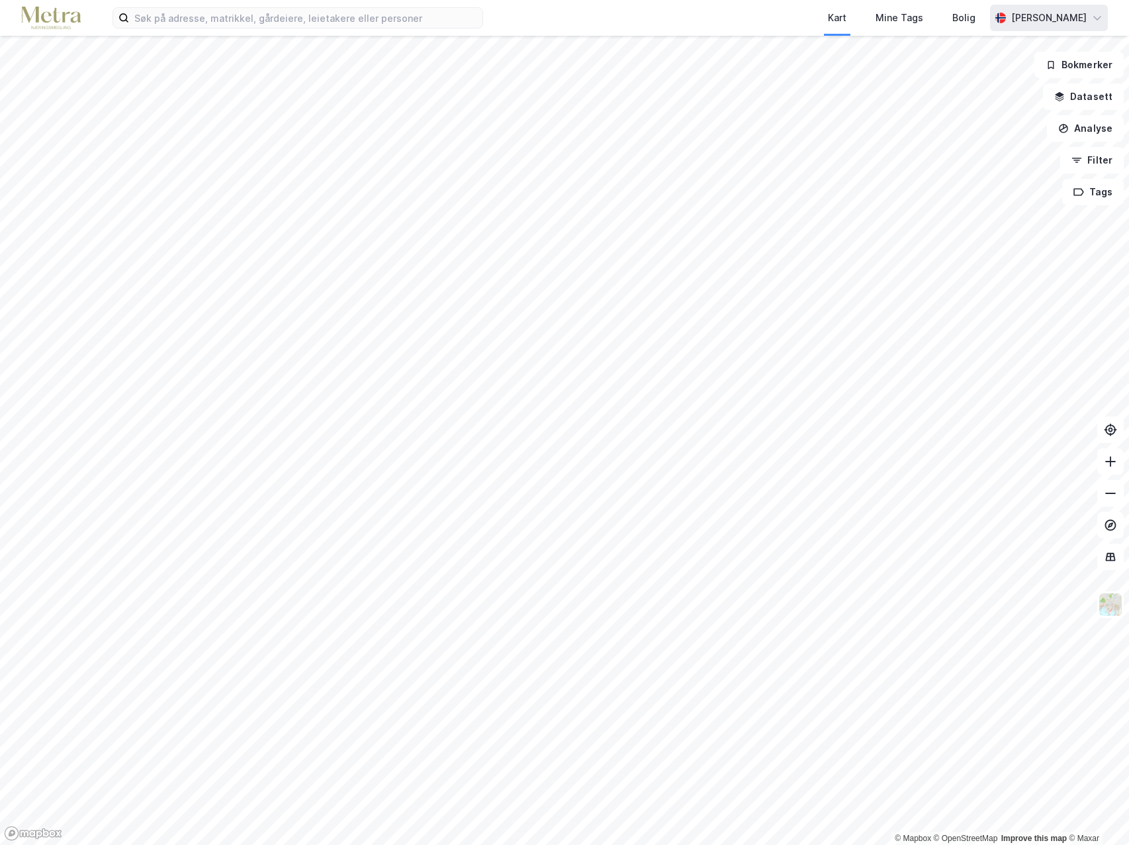
click at [1056, 13] on div "[PERSON_NAME]" at bounding box center [1048, 18] width 75 height 16
click at [1001, 81] on div "Logg ut" at bounding box center [1022, 82] width 172 height 32
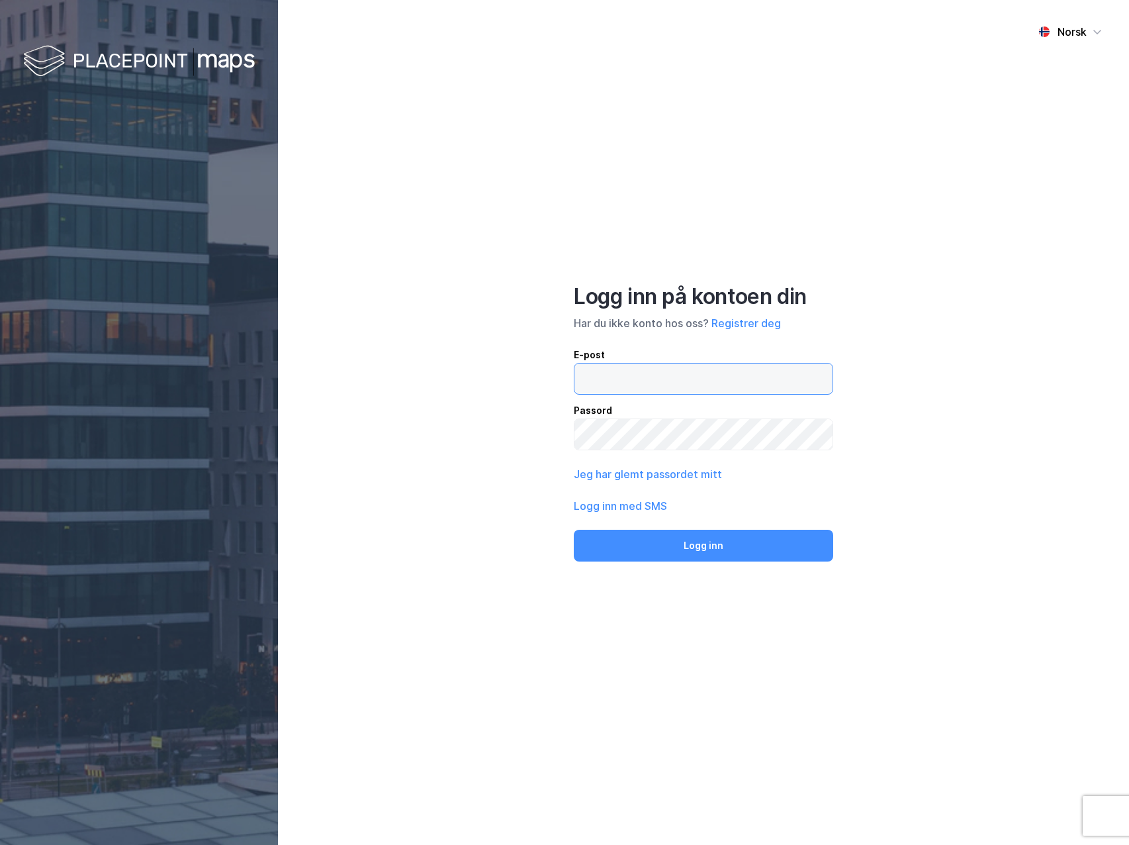
type input "[PERSON_NAME][EMAIL_ADDRESS][MEDICAL_DATA][DOMAIN_NAME]"
click at [486, 281] on div "Norsk Logg inn på kontoen din Har du ikke konto hos oss? Registrer deg E-post […" at bounding box center [703, 422] width 851 height 845
drag, startPoint x: 575, startPoint y: 125, endPoint x: 561, endPoint y: 134, distance: 16.7
click at [574, 126] on div "Norsk Logg inn på kontoen din Har du ikke konto hos oss? Registrer deg E-post […" at bounding box center [703, 422] width 851 height 845
click at [725, 544] on button "Logg inn" at bounding box center [703, 545] width 259 height 32
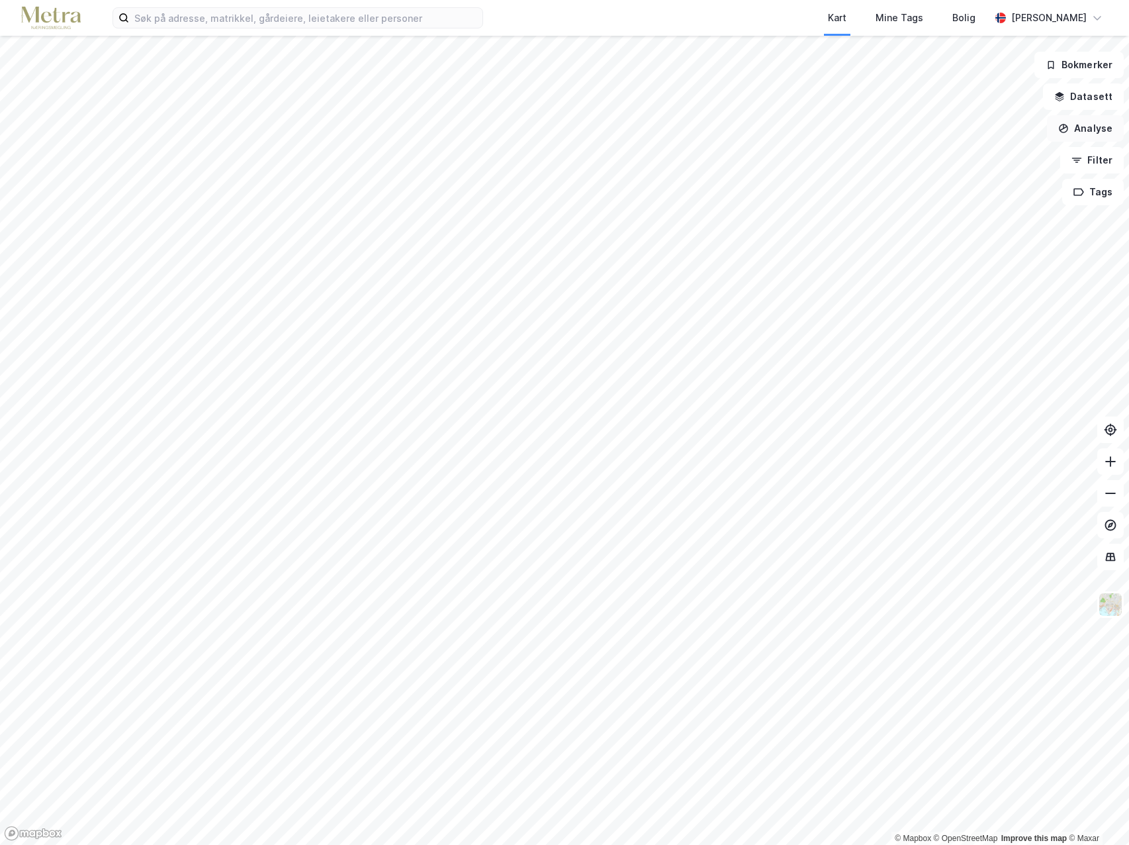
click at [1103, 124] on button "Analyse" at bounding box center [1085, 128] width 77 height 26
click at [1099, 95] on button "Datasett" at bounding box center [1083, 96] width 81 height 26
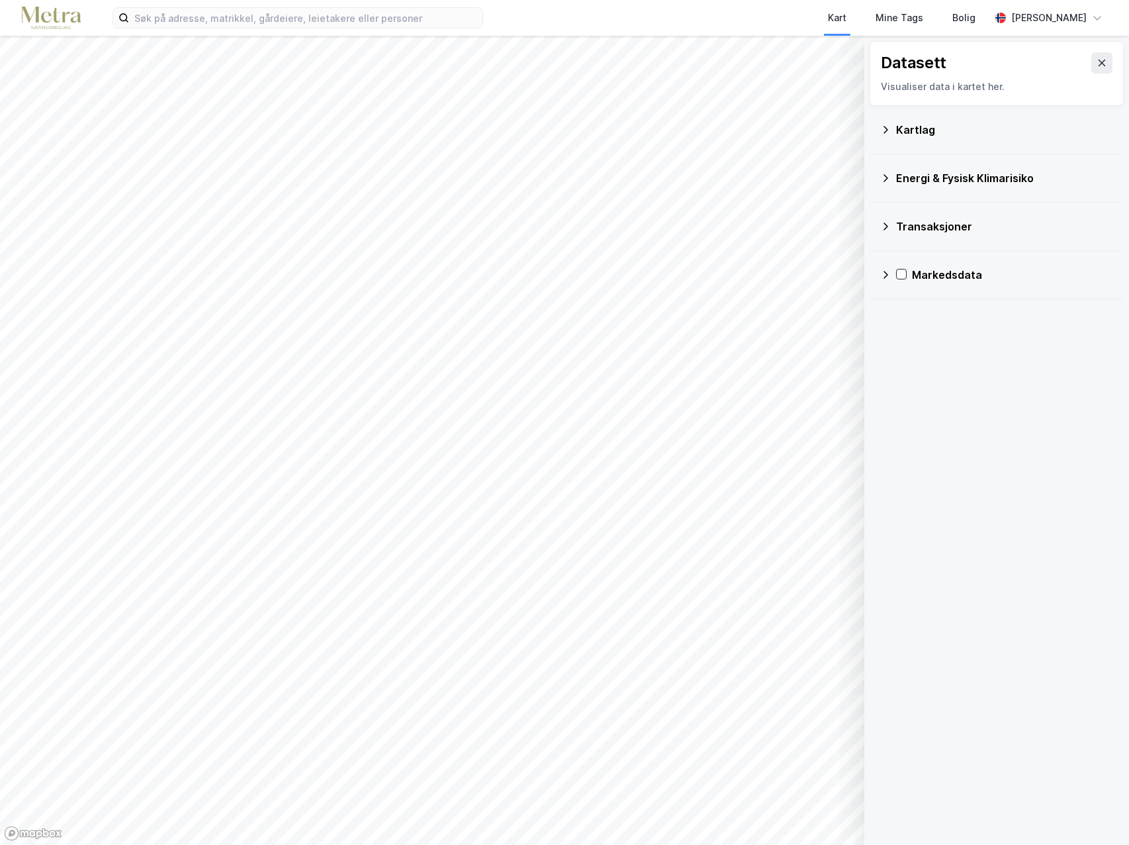
click at [1097, 66] on icon at bounding box center [1102, 63] width 11 height 11
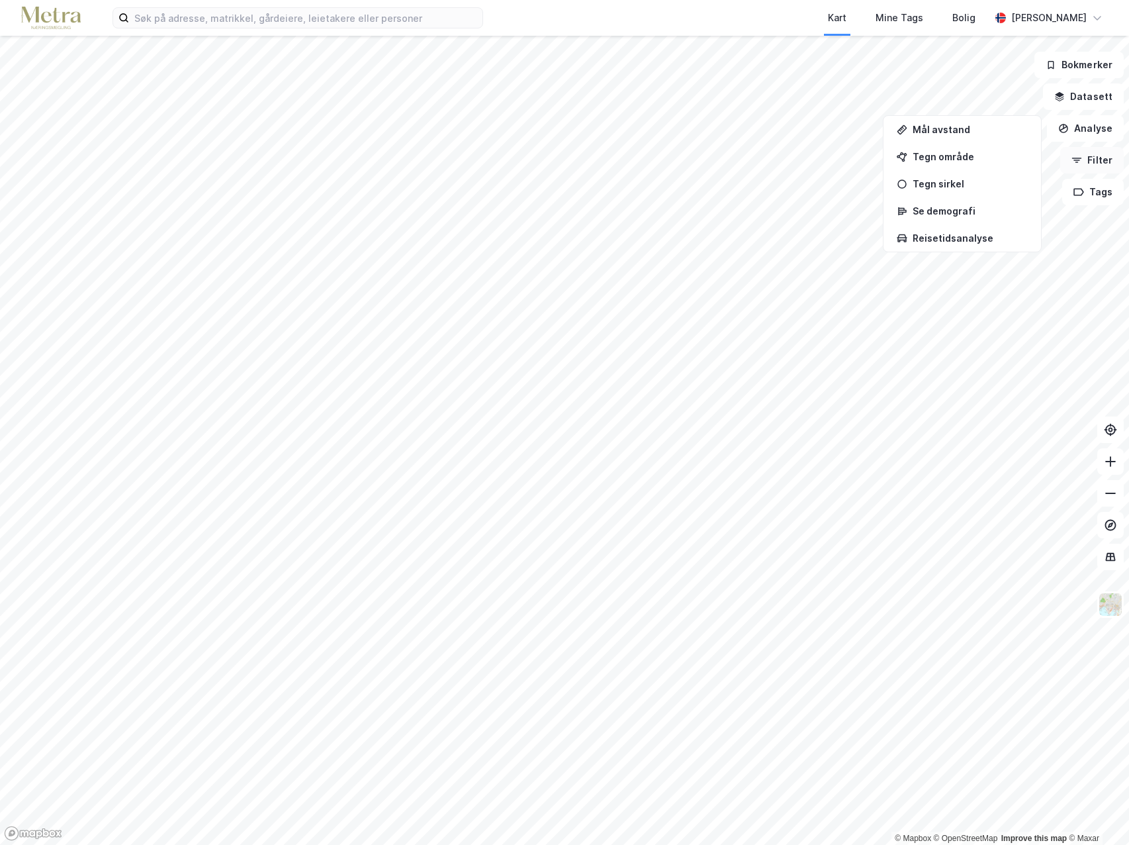
click at [1100, 165] on button "Filter" at bounding box center [1092, 160] width 64 height 26
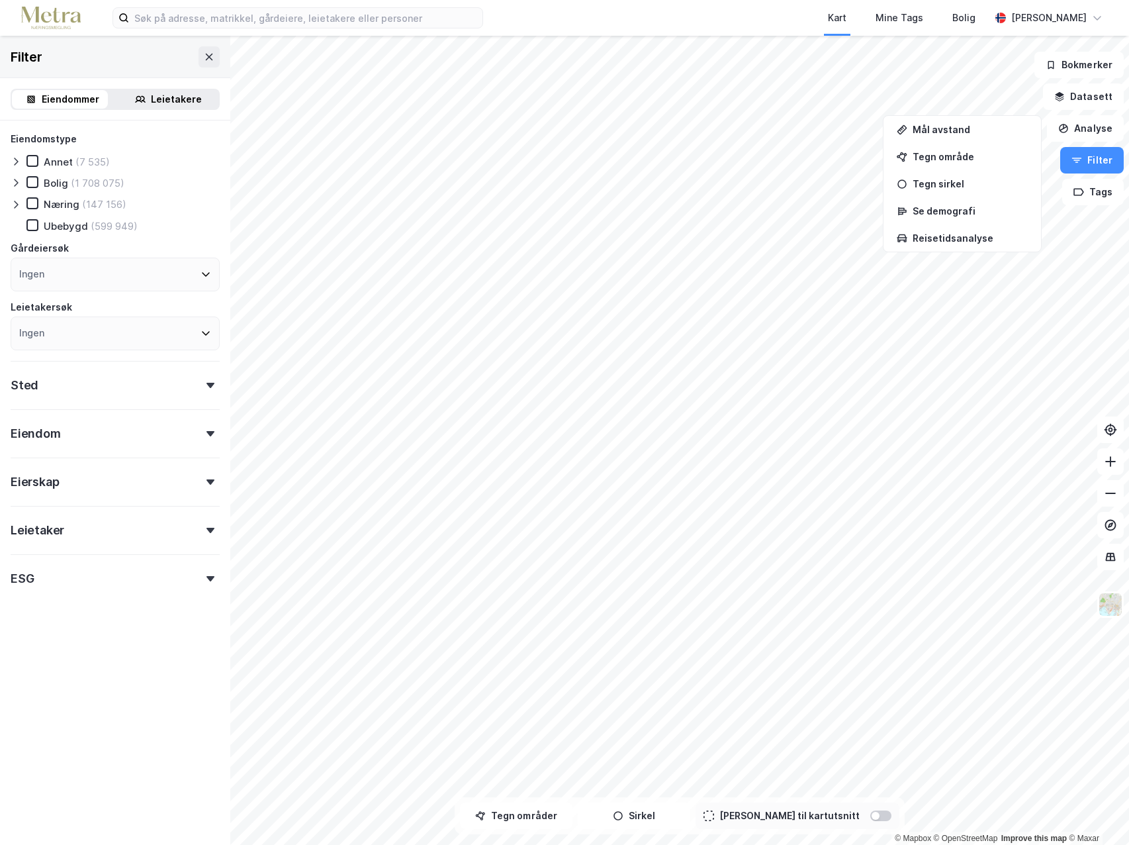
click at [206, 482] on icon at bounding box center [210, 481] width 8 height 5
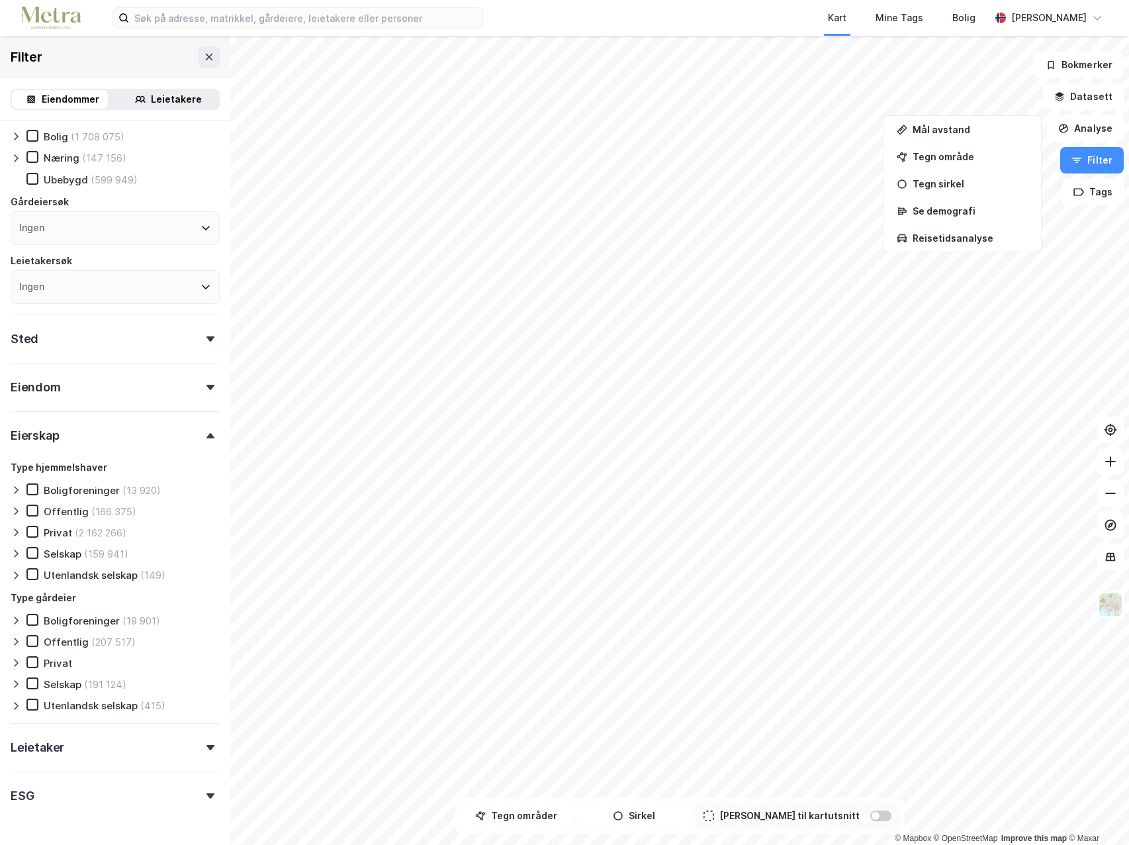
scroll to position [66, 0]
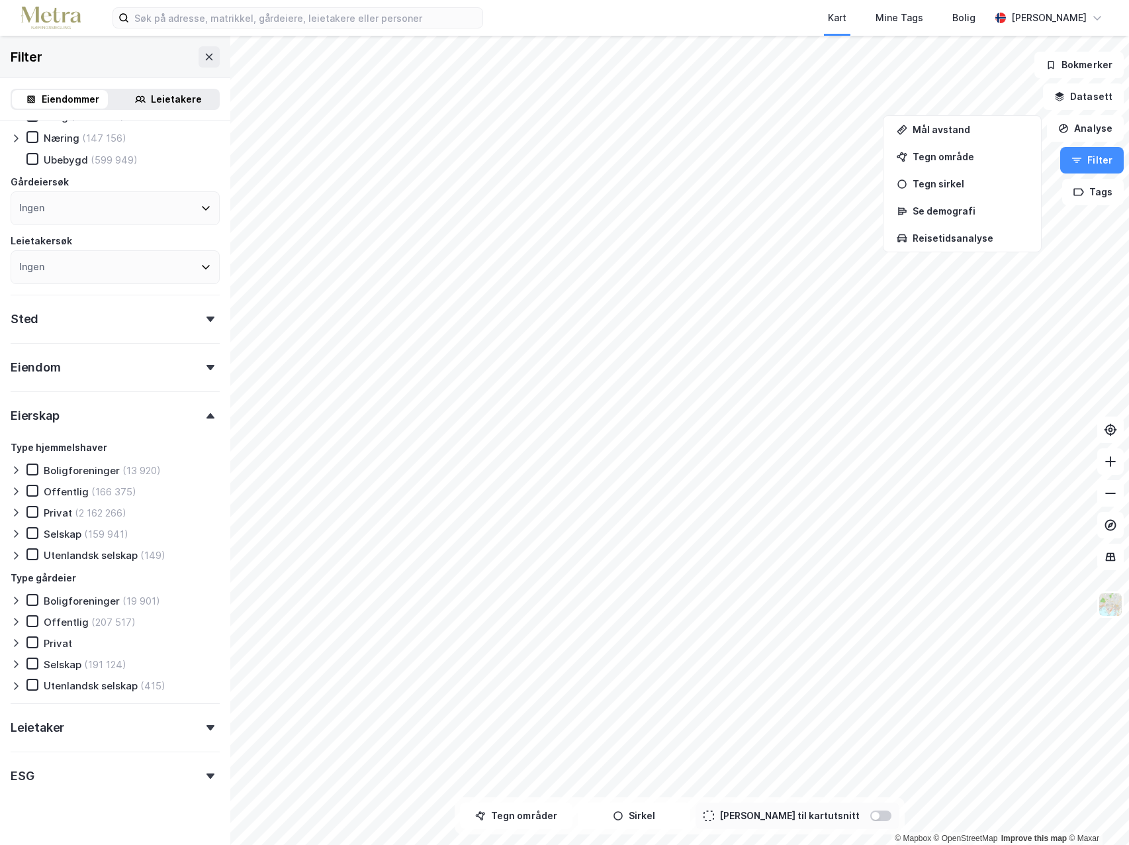
click at [206, 320] on icon at bounding box center [210, 318] width 8 height 5
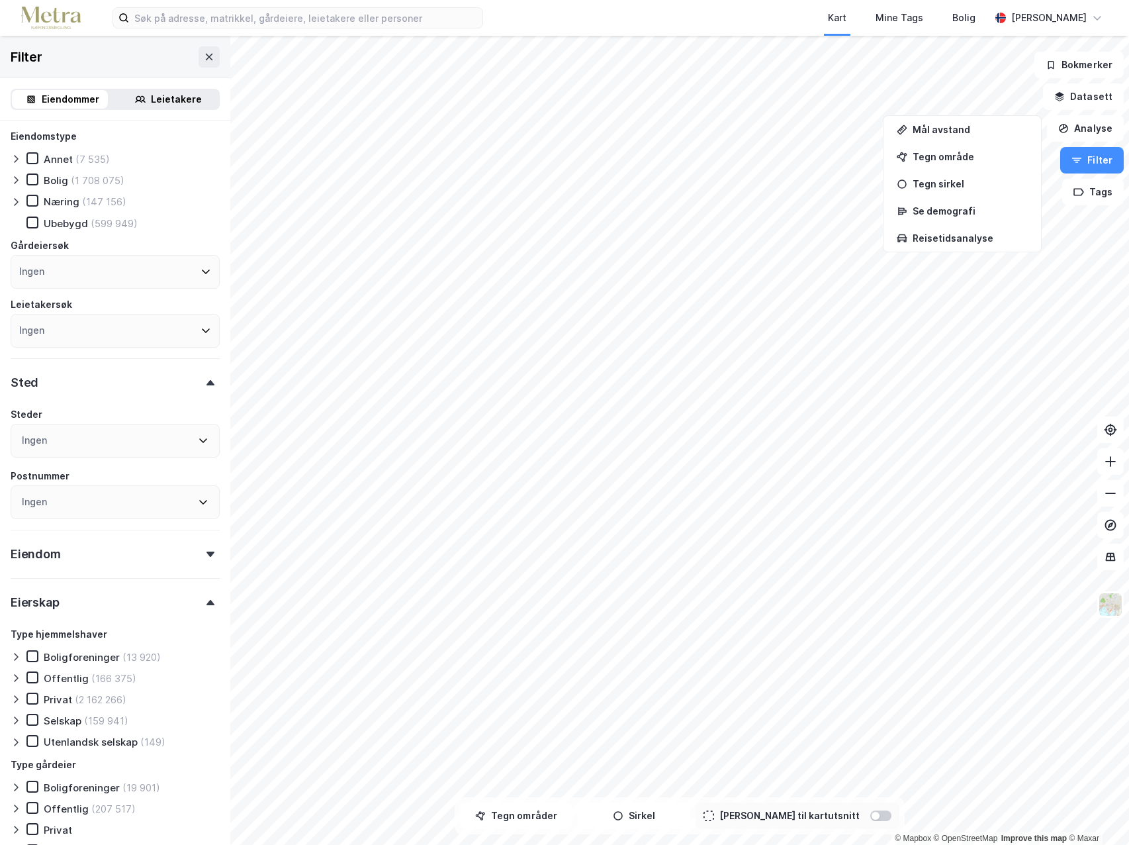
scroll to position [0, 0]
click at [198, 442] on icon at bounding box center [203, 442] width 11 height 11
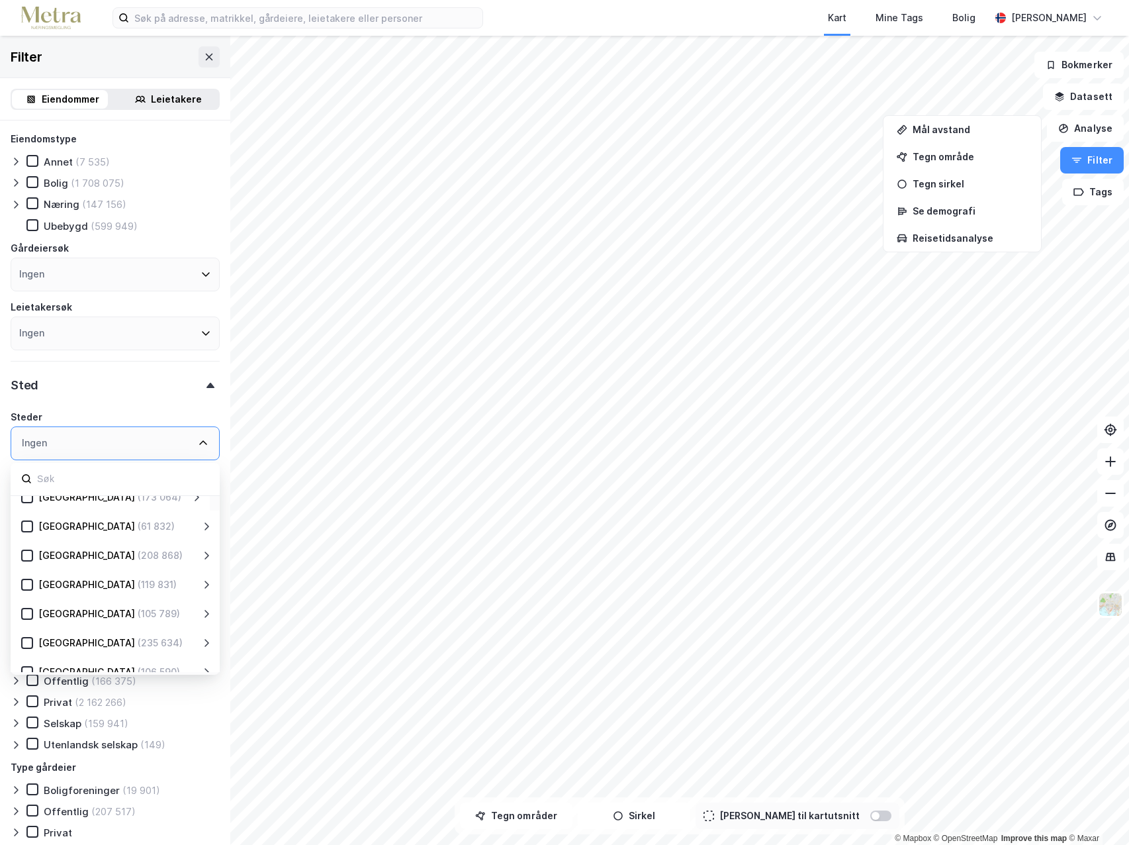
scroll to position [261, 0]
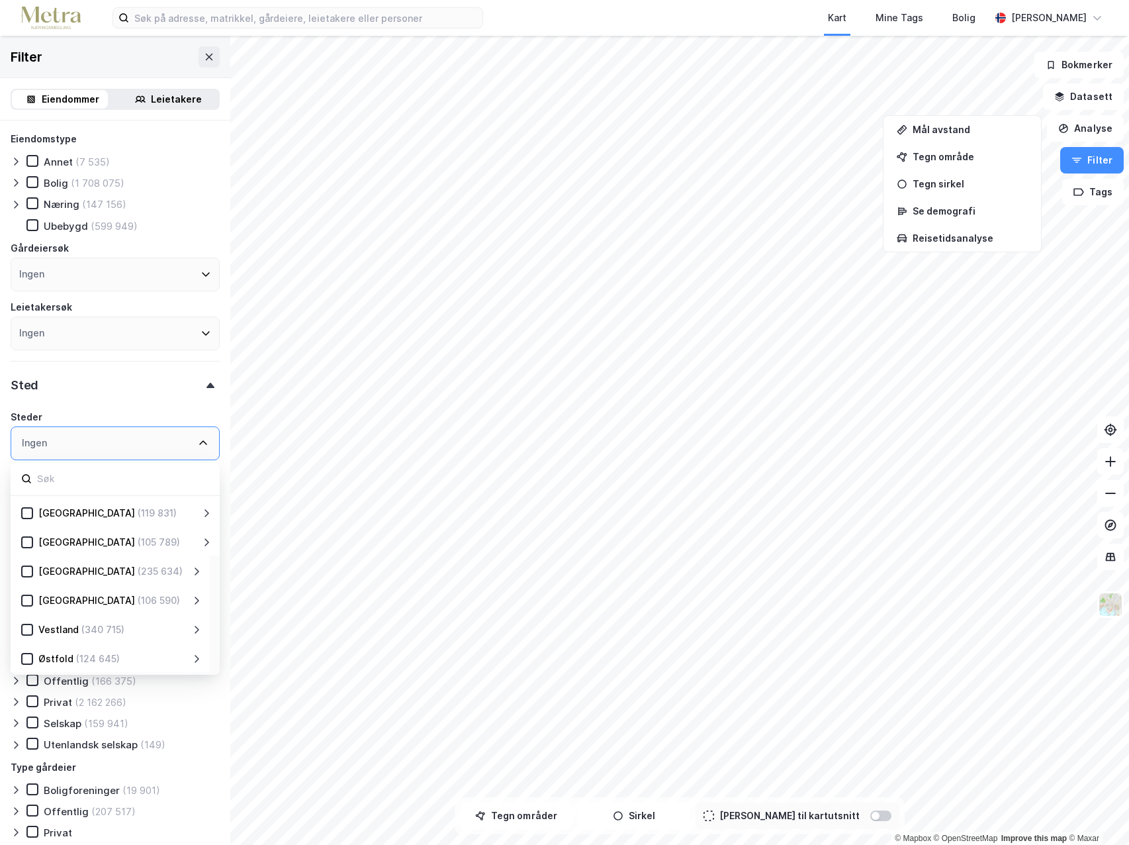
click at [195, 657] on icon at bounding box center [196, 658] width 11 height 11
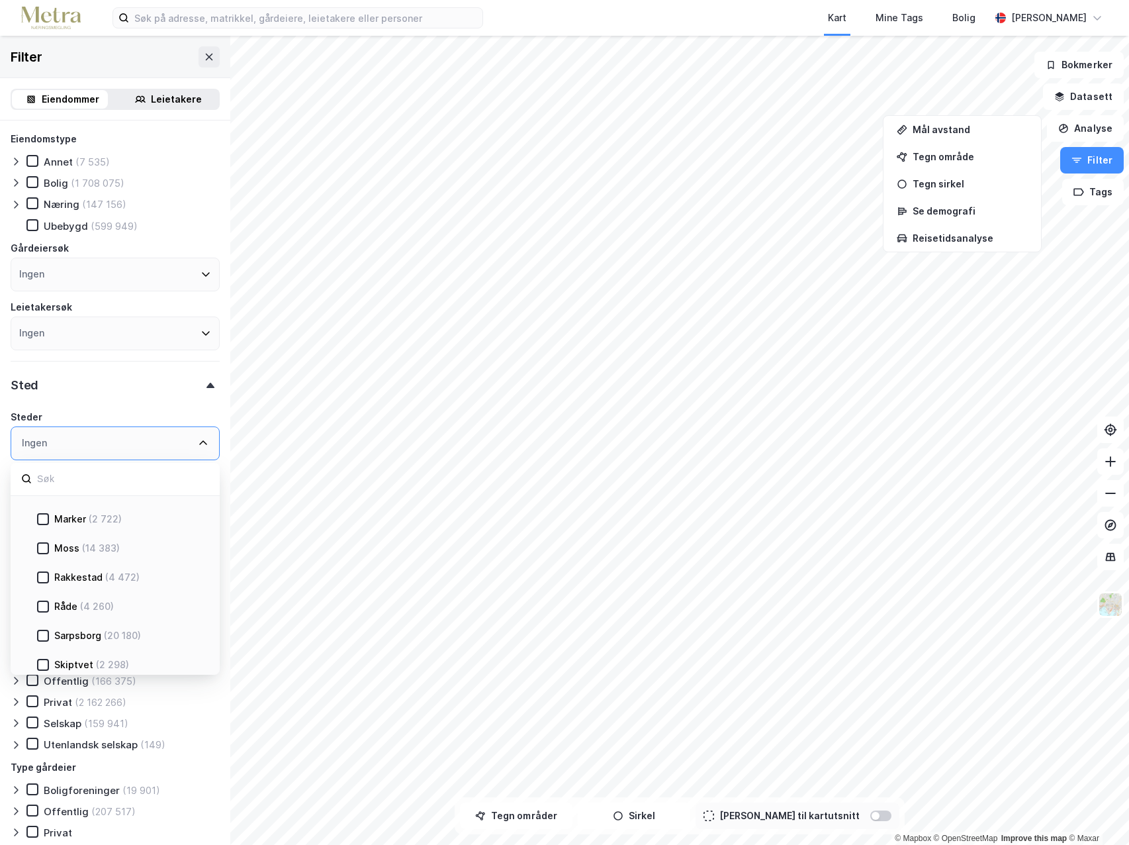
scroll to position [544, 0]
click at [44, 578] on icon at bounding box center [42, 578] width 9 height 9
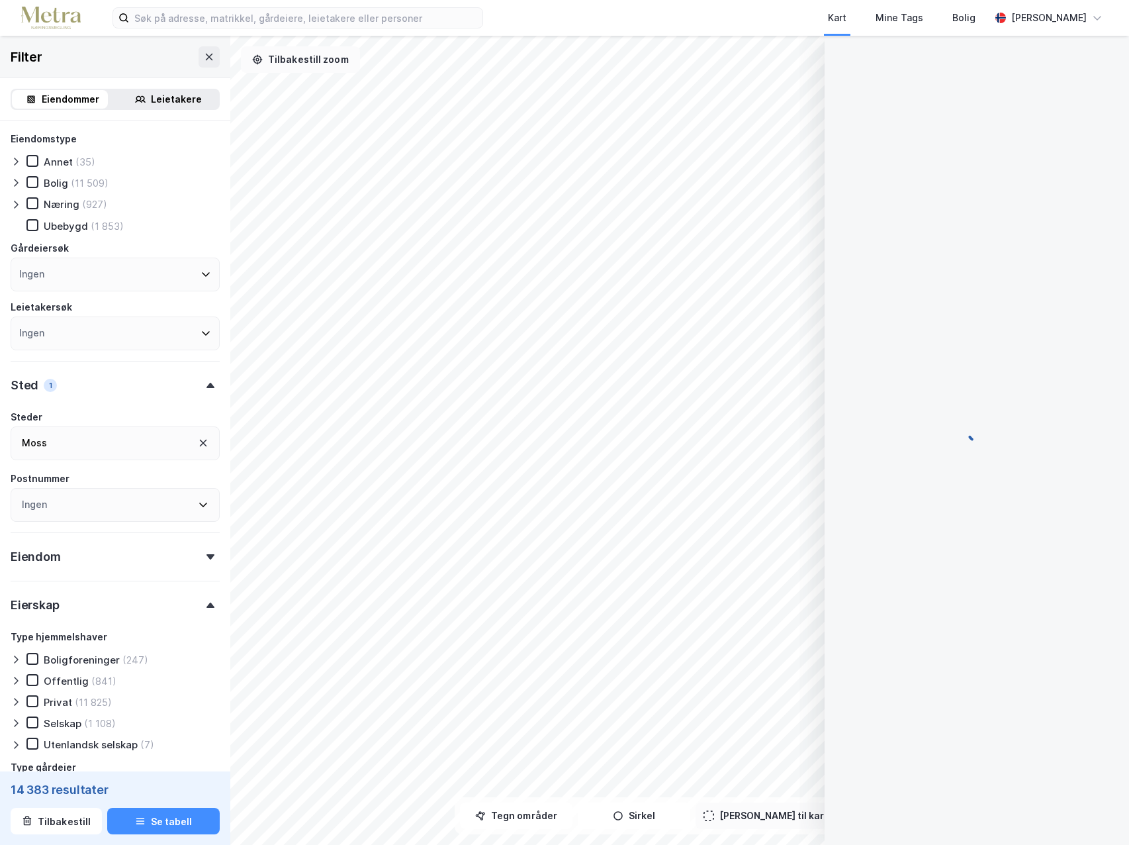
click at [327, 69] on button "Tilbakestill zoom" at bounding box center [300, 59] width 119 height 26
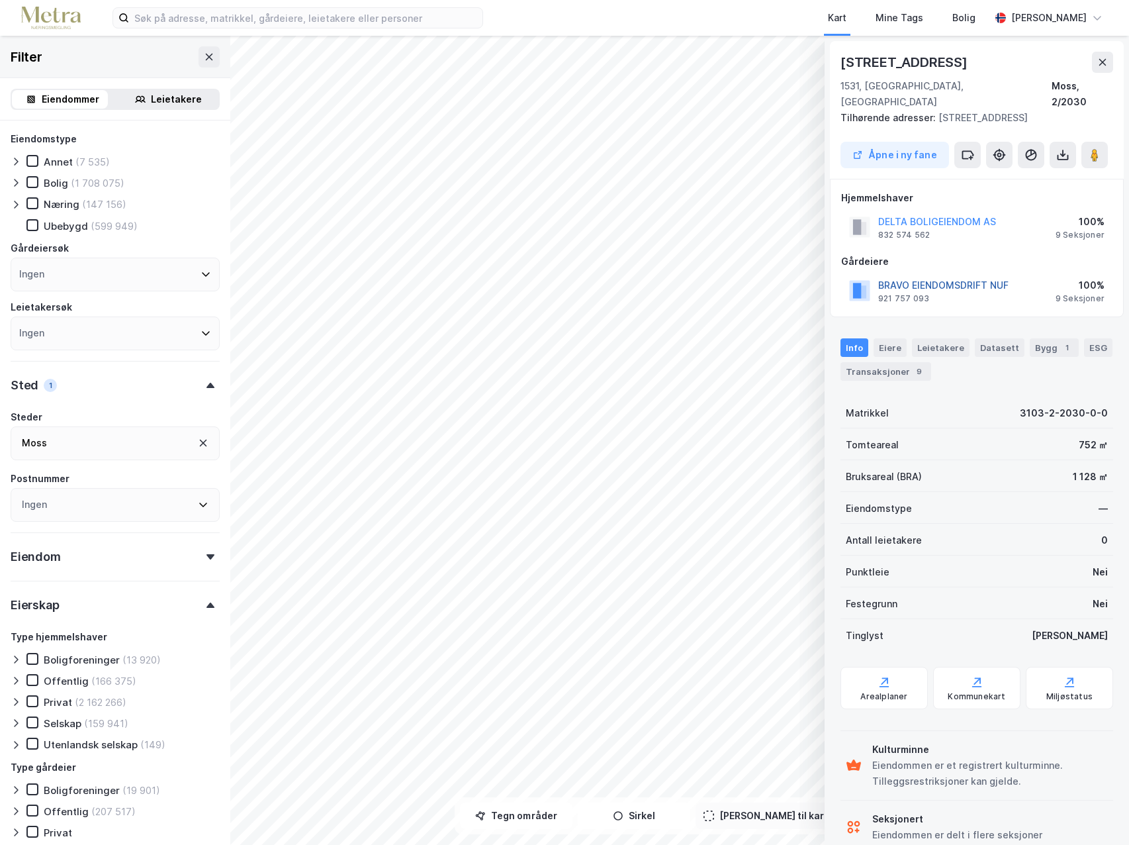
click at [0, 0] on button "BRAVO EIENDOMSDRIFT NUF" at bounding box center [0, 0] width 0 height 0
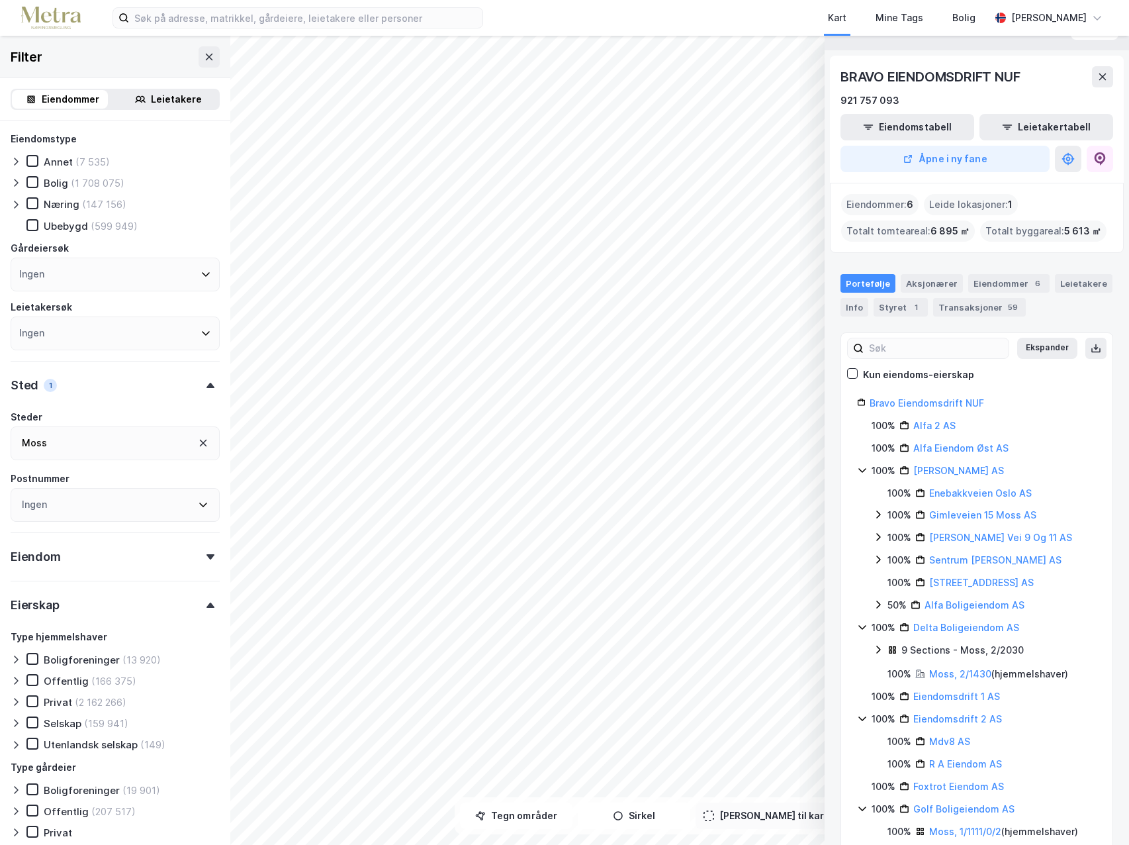
scroll to position [17, 0]
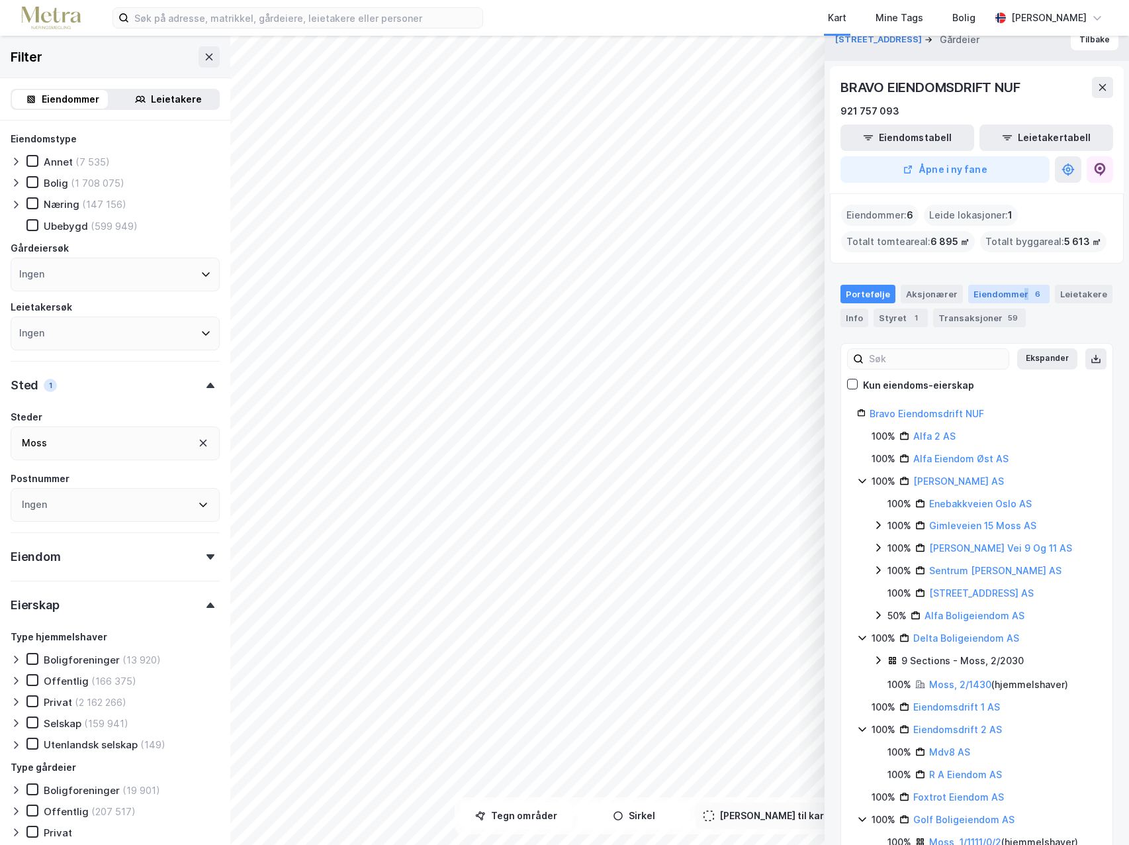
click at [1017, 293] on div "Eiendommer 6" at bounding box center [1008, 294] width 81 height 19
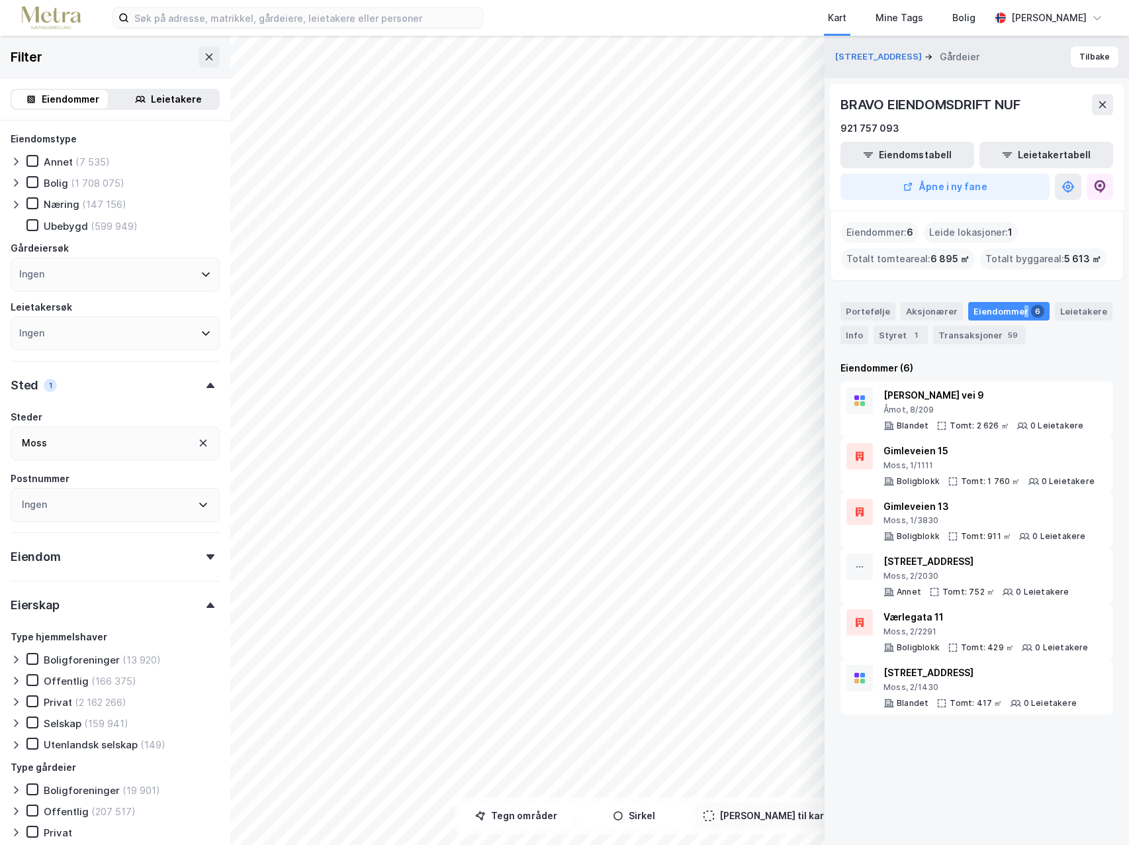
scroll to position [0, 0]
click at [206, 56] on icon at bounding box center [209, 56] width 7 height 7
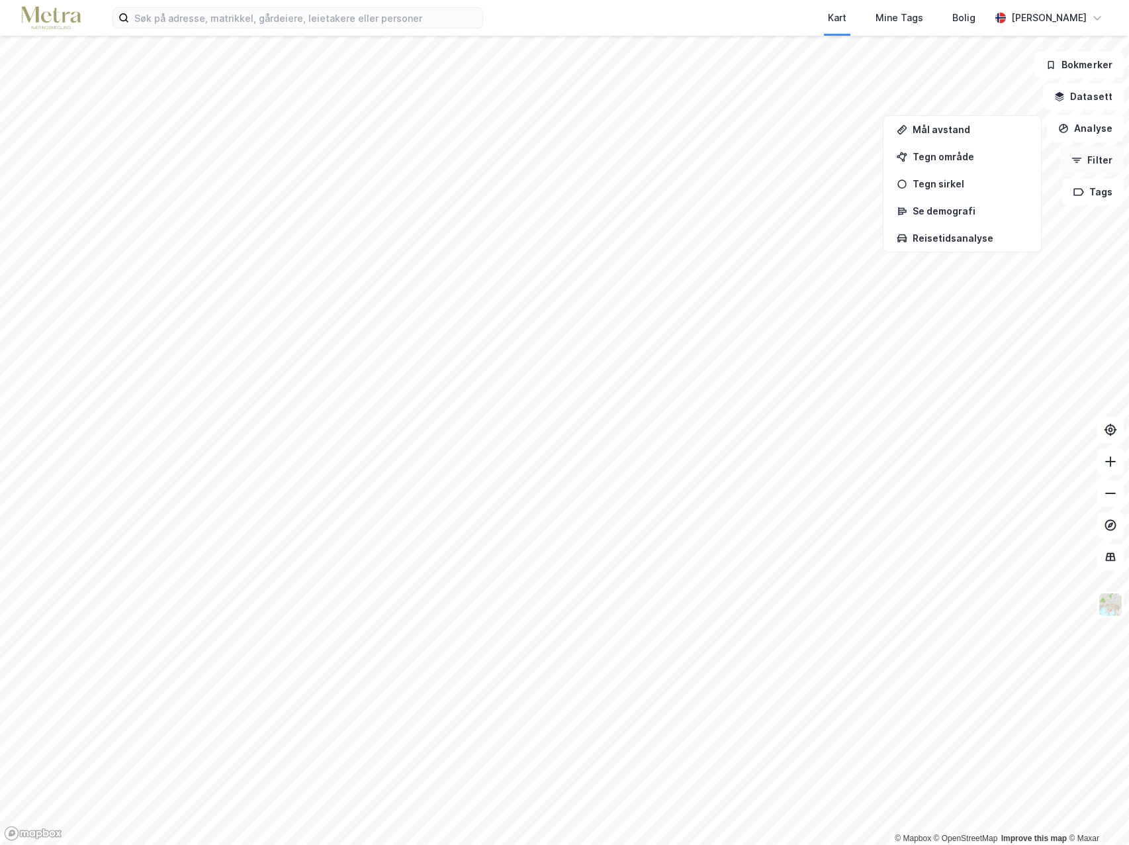
click at [1100, 164] on button "Filter" at bounding box center [1092, 160] width 64 height 26
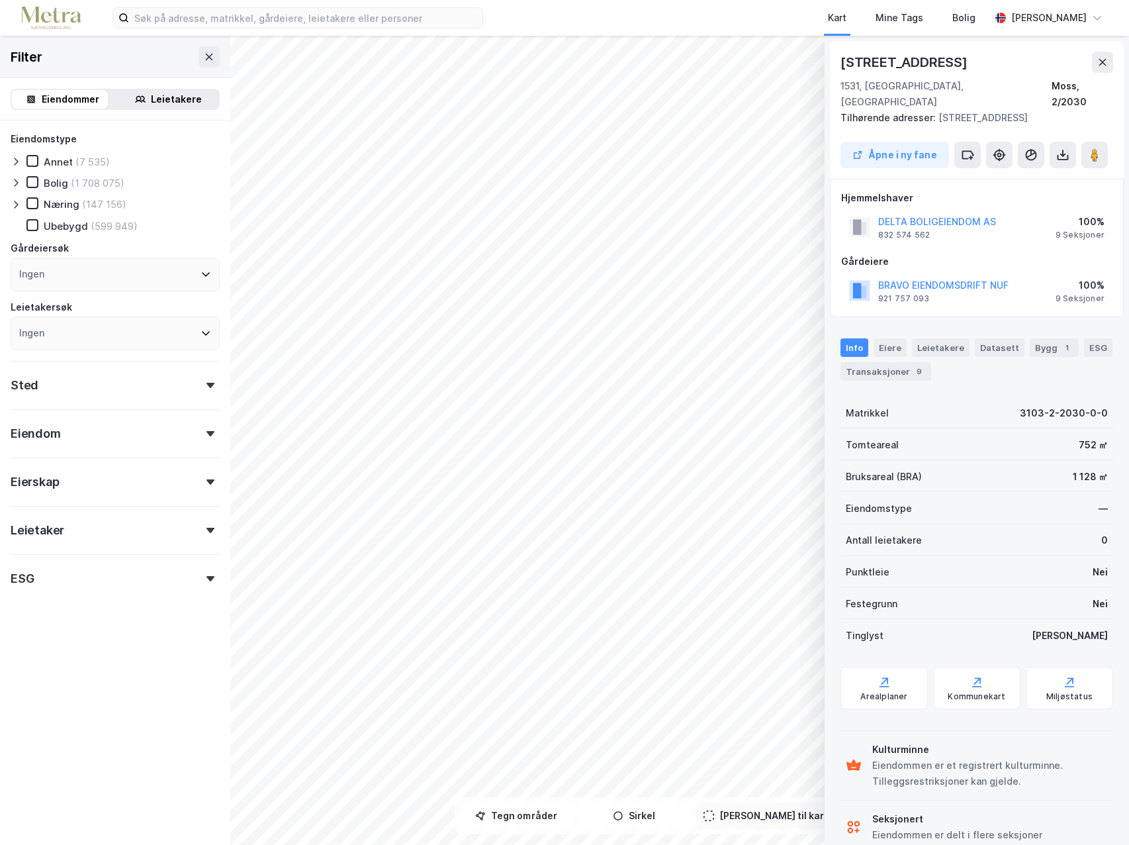
drag, startPoint x: 1106, startPoint y: 62, endPoint x: 1076, endPoint y: 68, distance: 31.0
click at [1106, 63] on icon at bounding box center [1102, 62] width 11 height 11
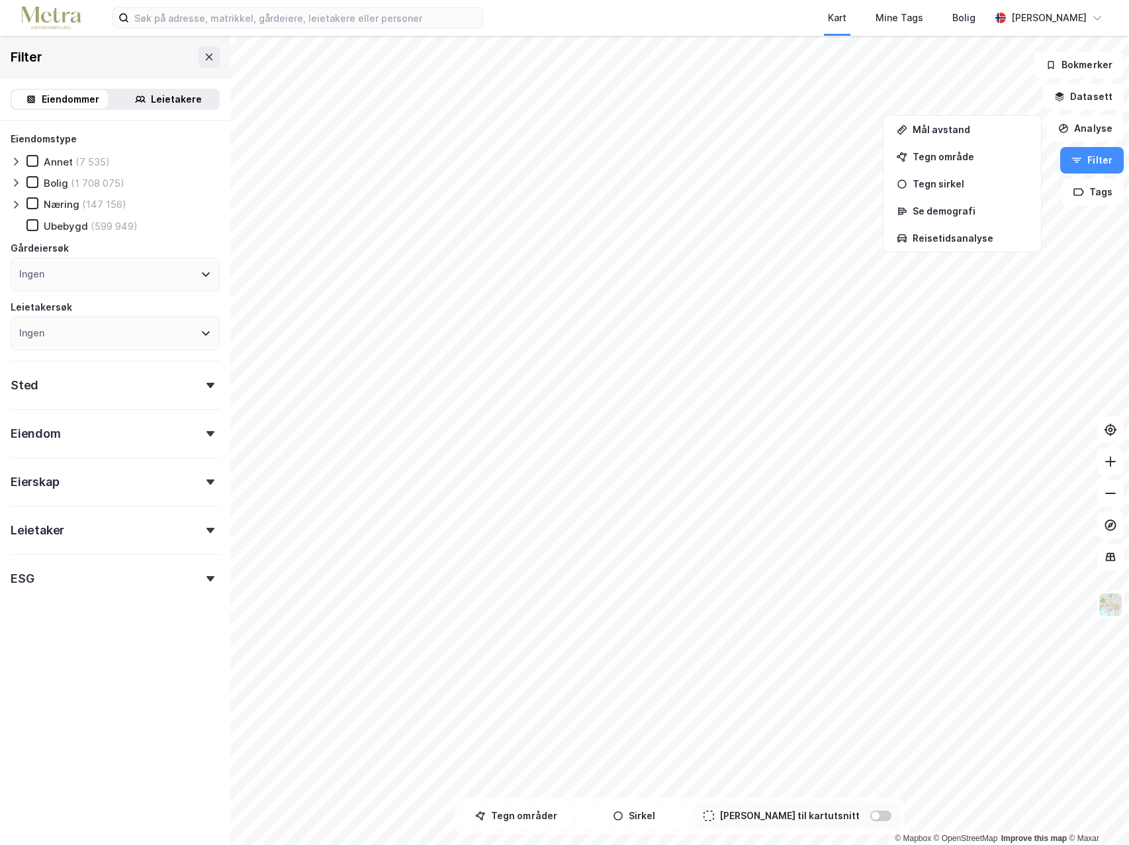
click at [206, 483] on icon at bounding box center [210, 481] width 8 height 5
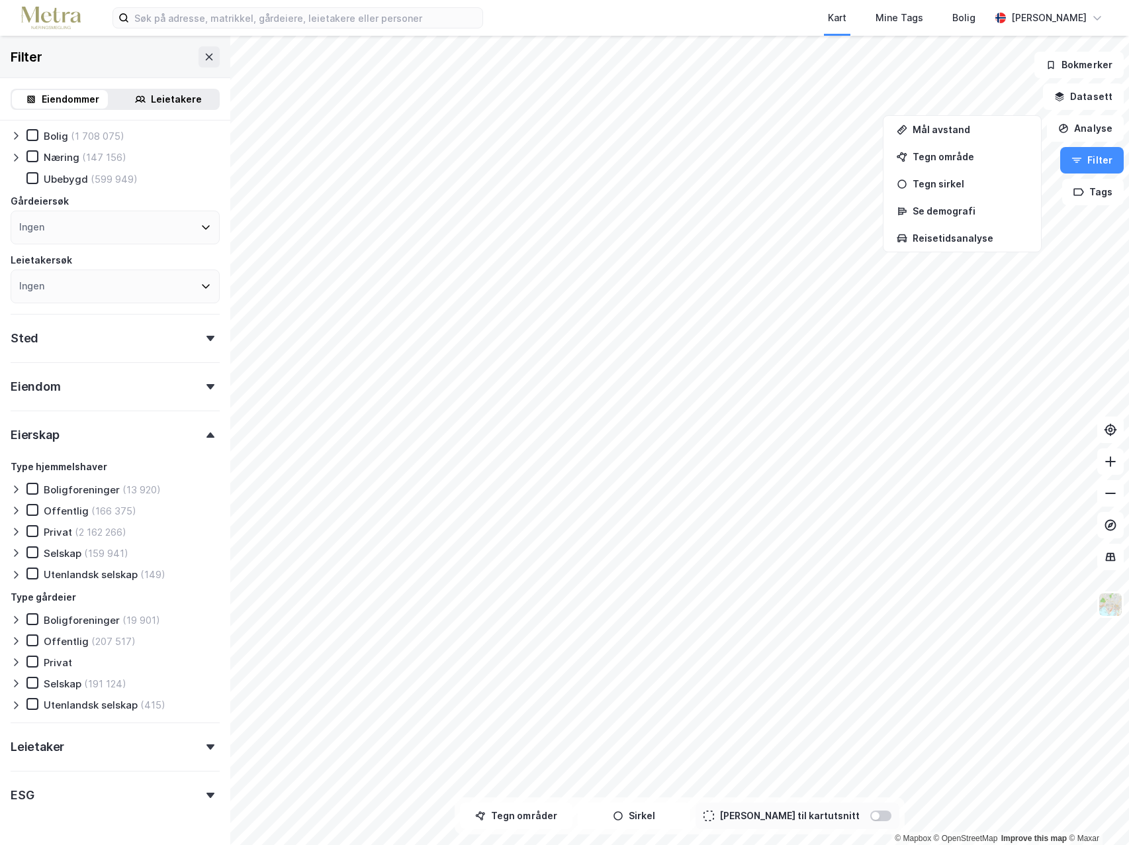
scroll to position [66, 0]
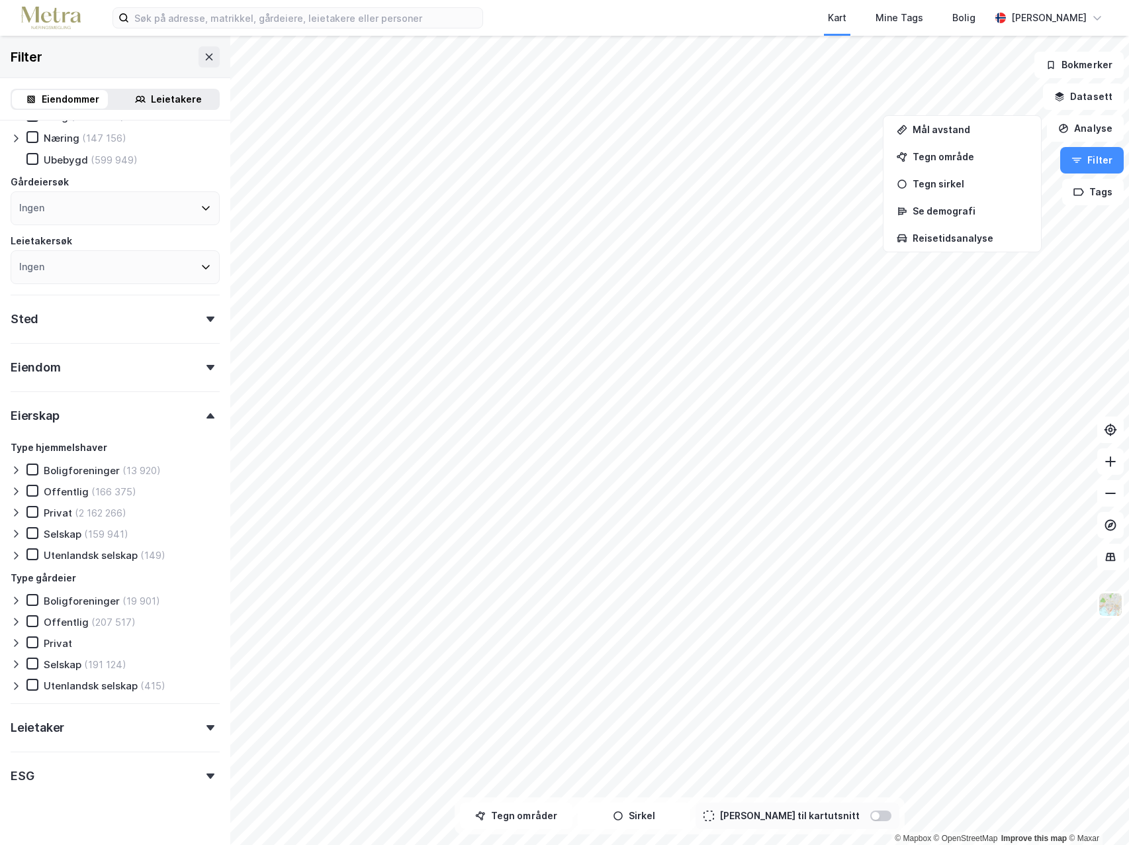
click at [62, 658] on div "Selskap (191 124)" at bounding box center [76, 663] width 100 height 13
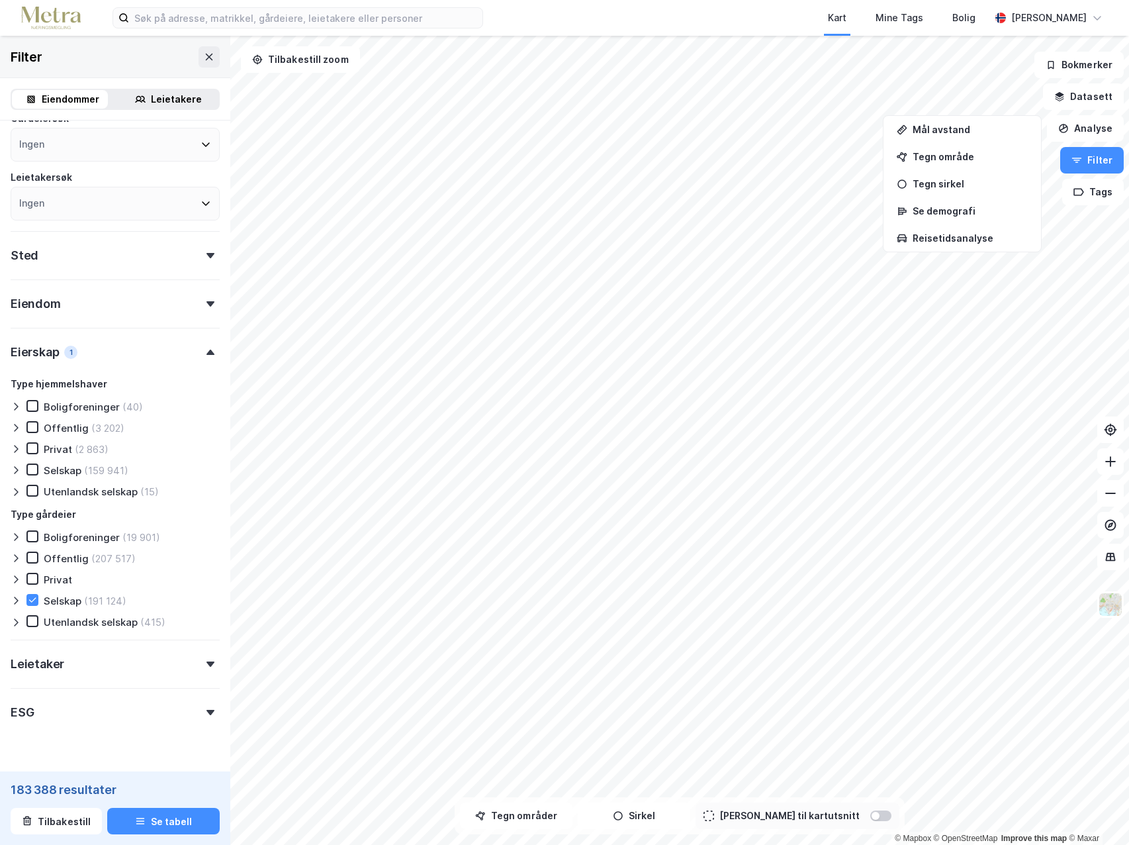
scroll to position [64, 0]
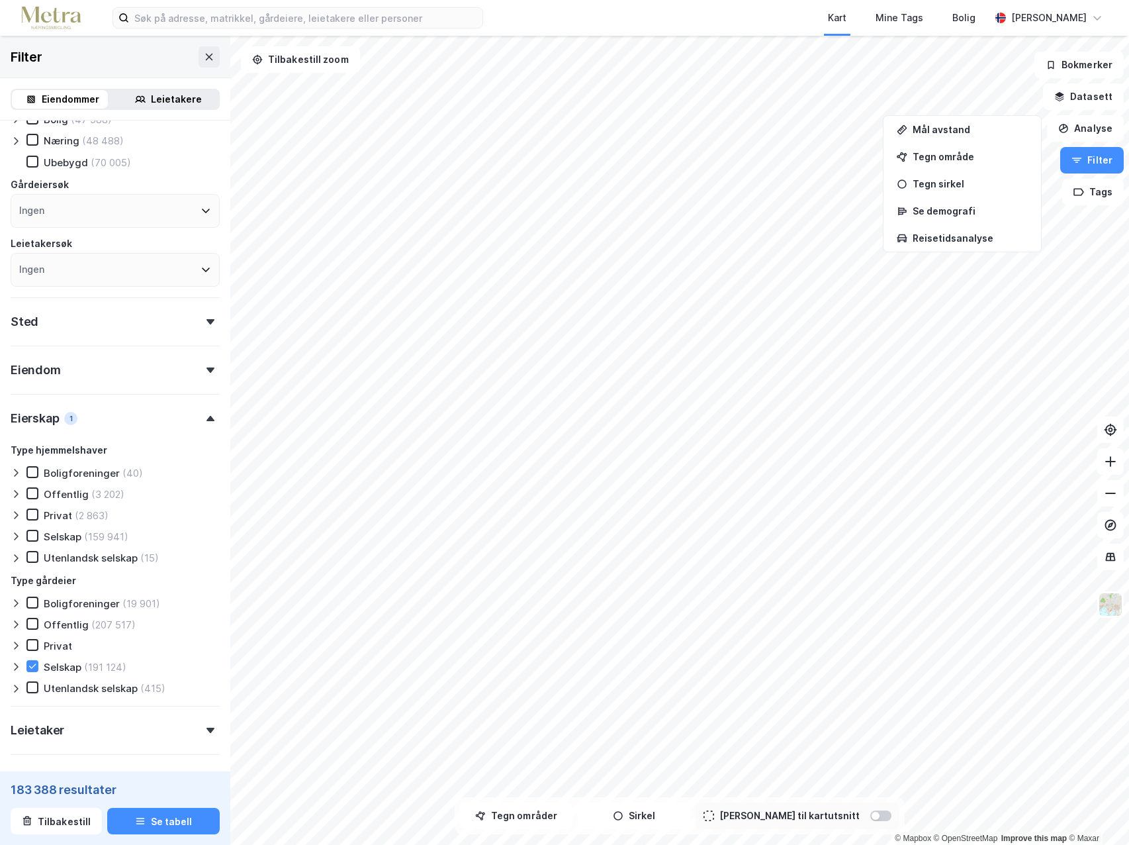
click at [206, 367] on icon at bounding box center [210, 369] width 8 height 5
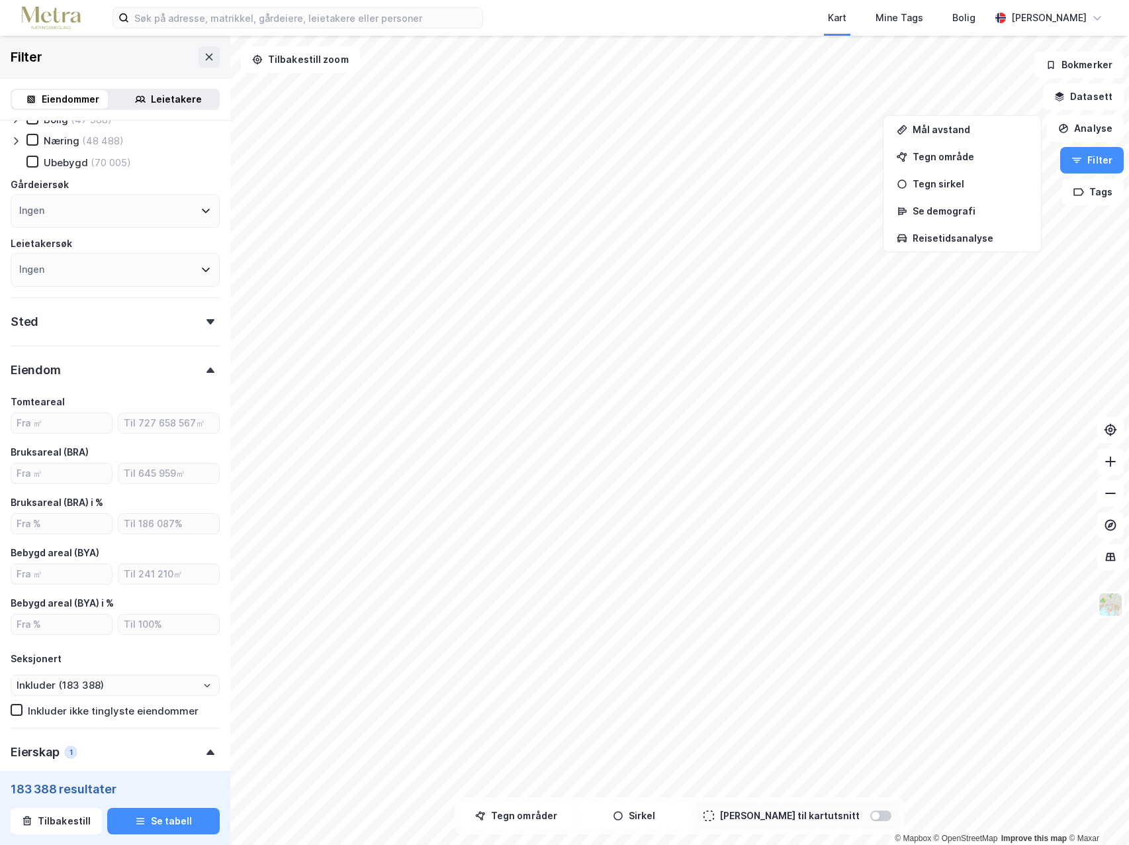
click at [205, 320] on div at bounding box center [210, 321] width 19 height 5
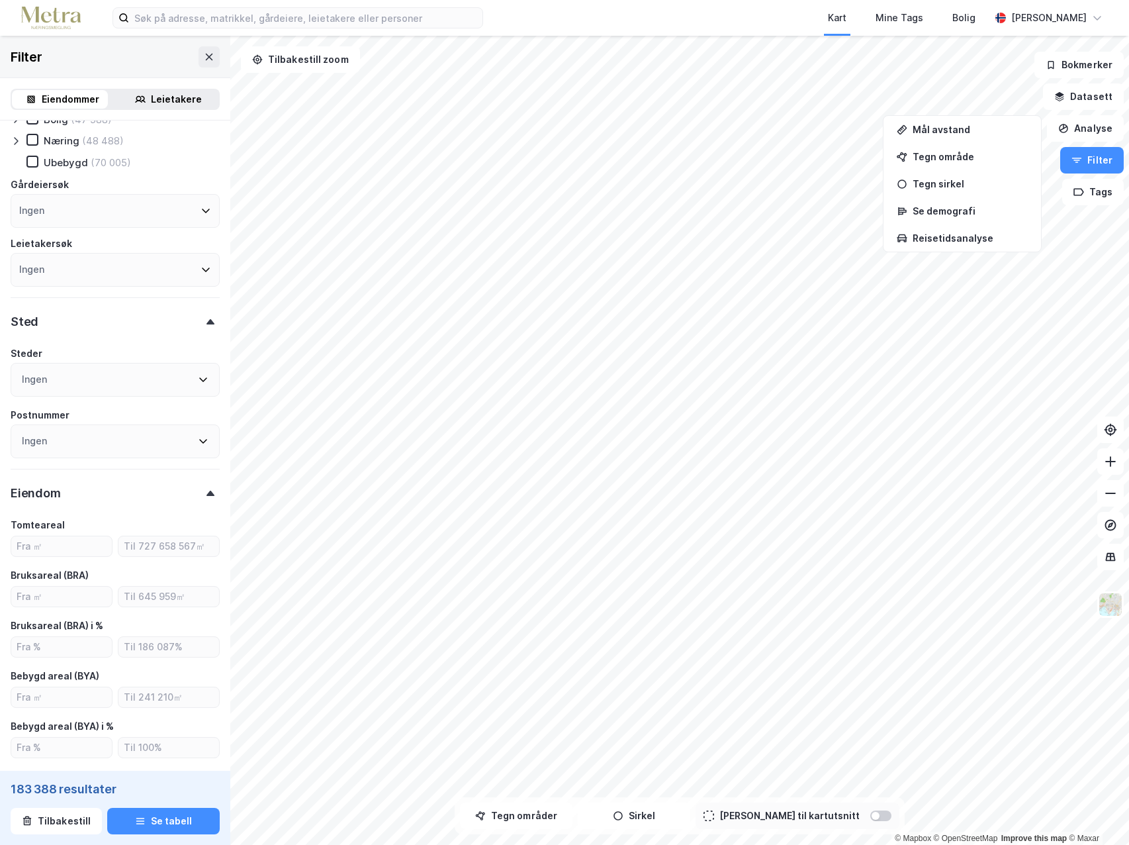
click at [198, 377] on icon at bounding box center [203, 379] width 11 height 11
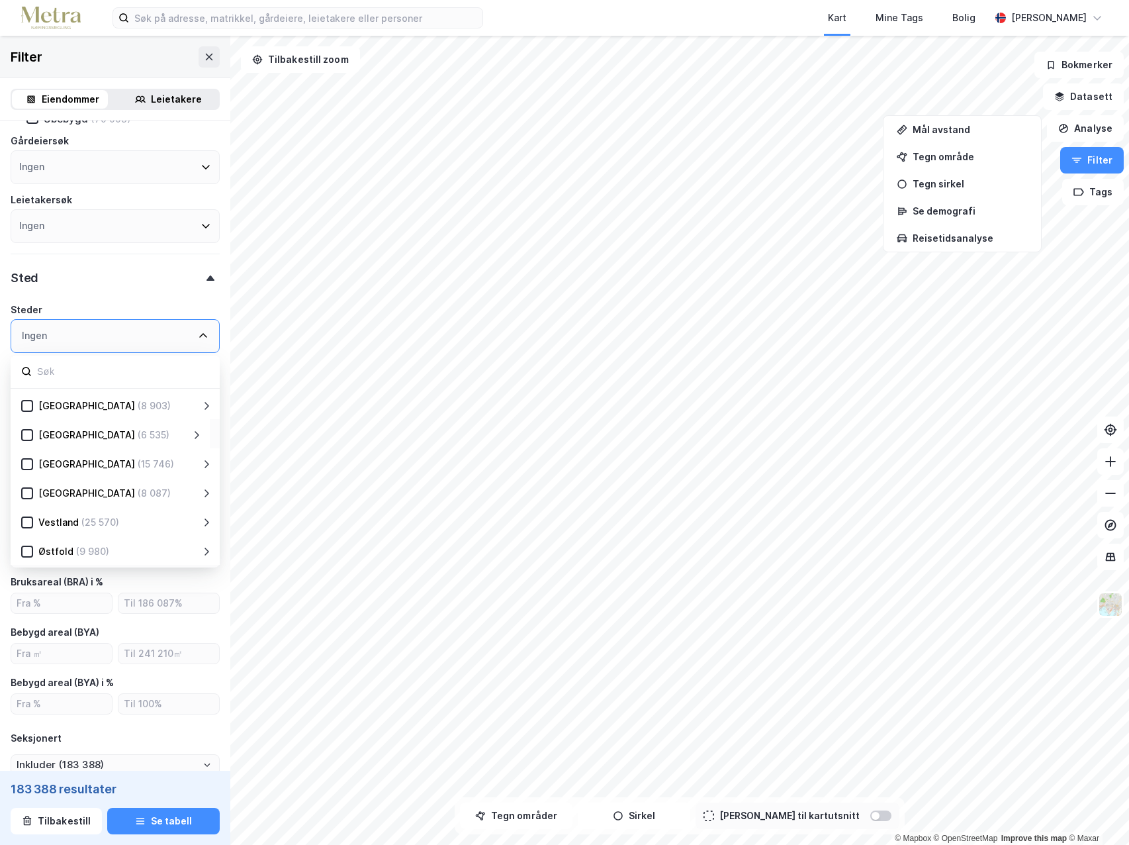
scroll to position [130, 0]
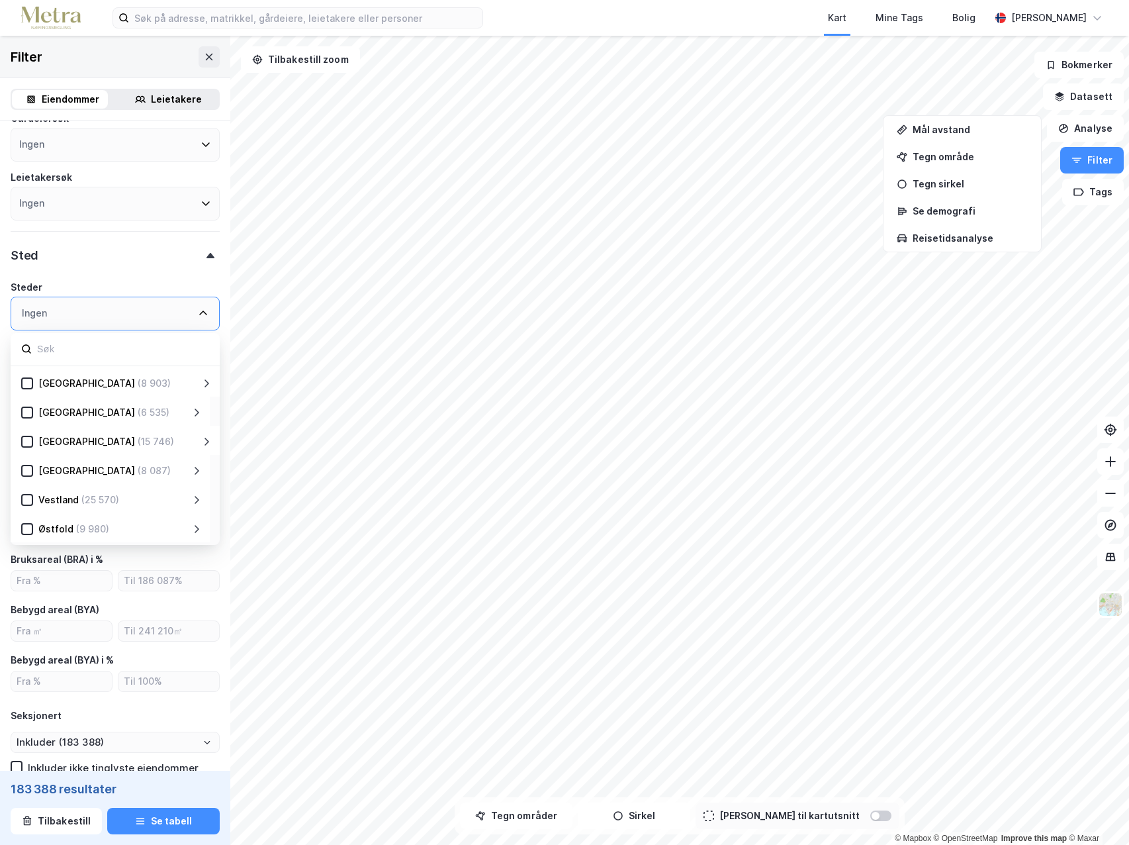
click at [194, 527] on icon at bounding box center [196, 529] width 11 height 11
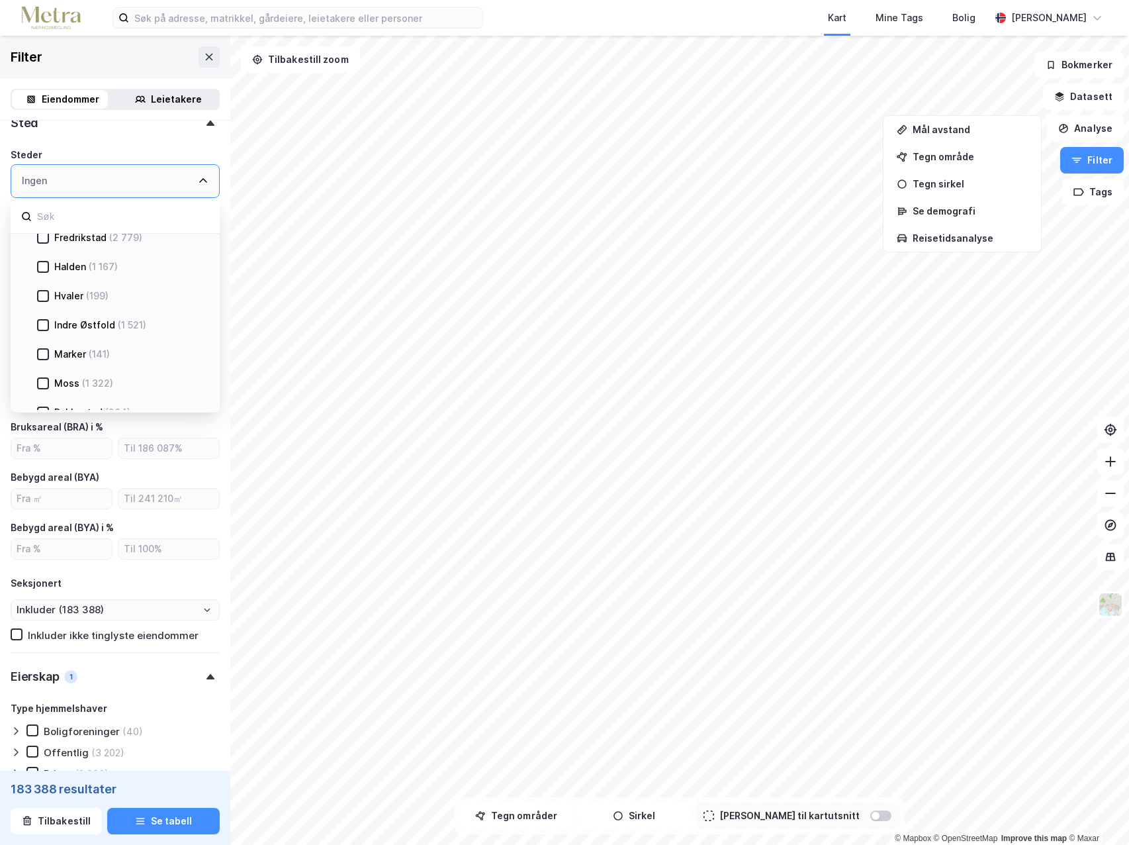
scroll to position [544, 0]
click at [48, 316] on div at bounding box center [43, 317] width 12 height 12
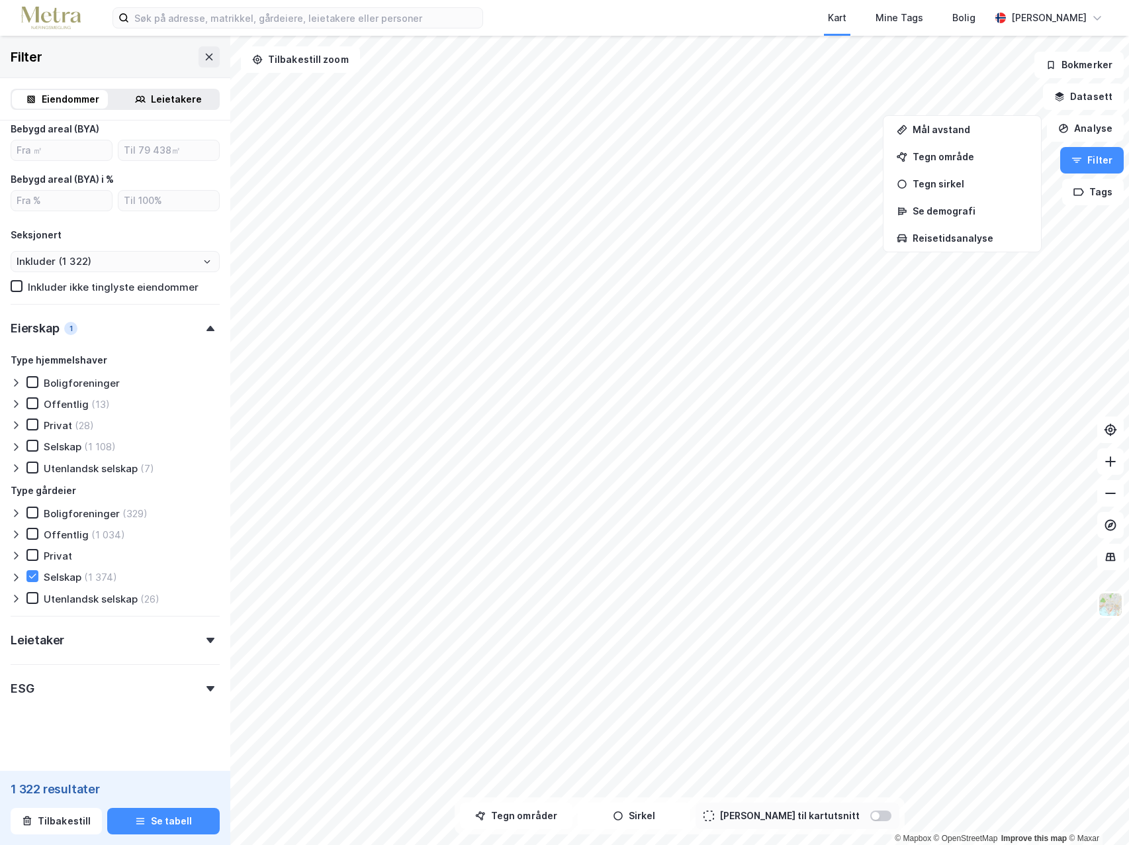
scroll to position [618, 0]
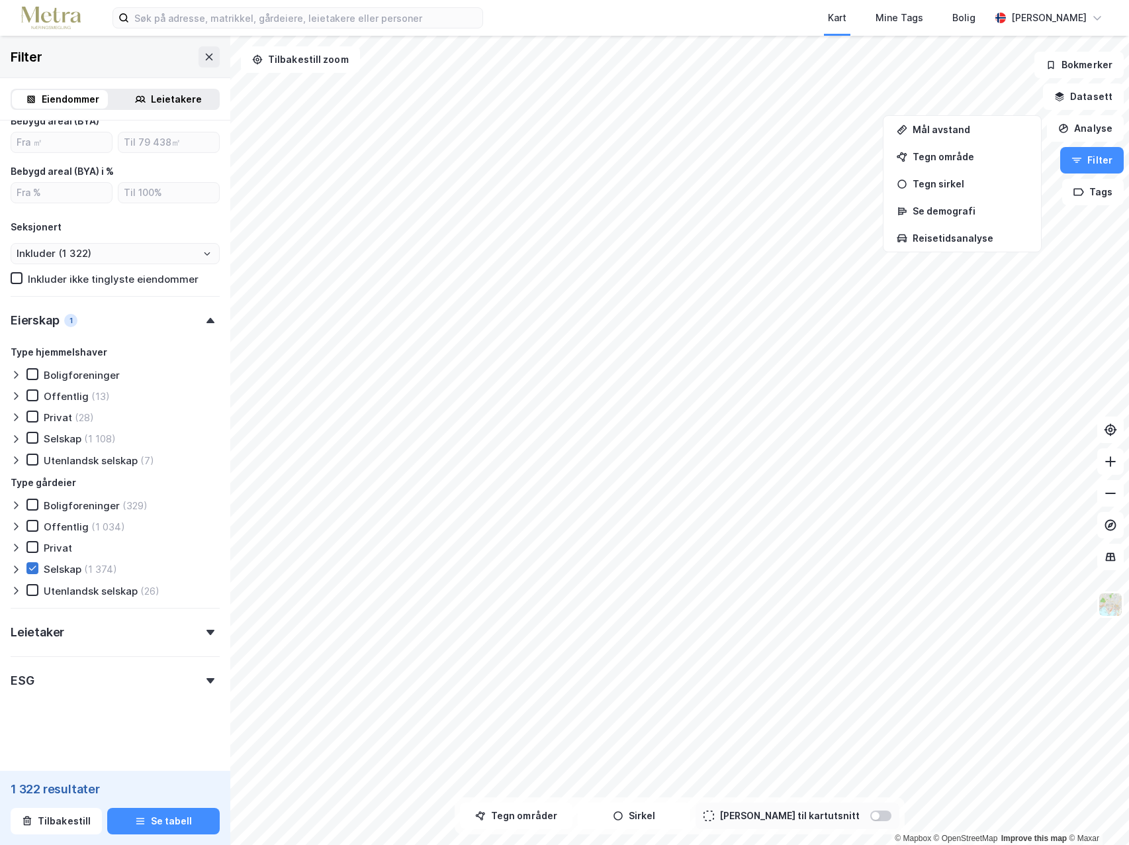
click at [32, 566] on icon at bounding box center [32, 567] width 9 height 9
click at [33, 586] on div "Type gårdeier Boligforeninger (329) Offentlig (1 034) Privat Selskap (1 374) Ut…" at bounding box center [115, 536] width 209 height 122
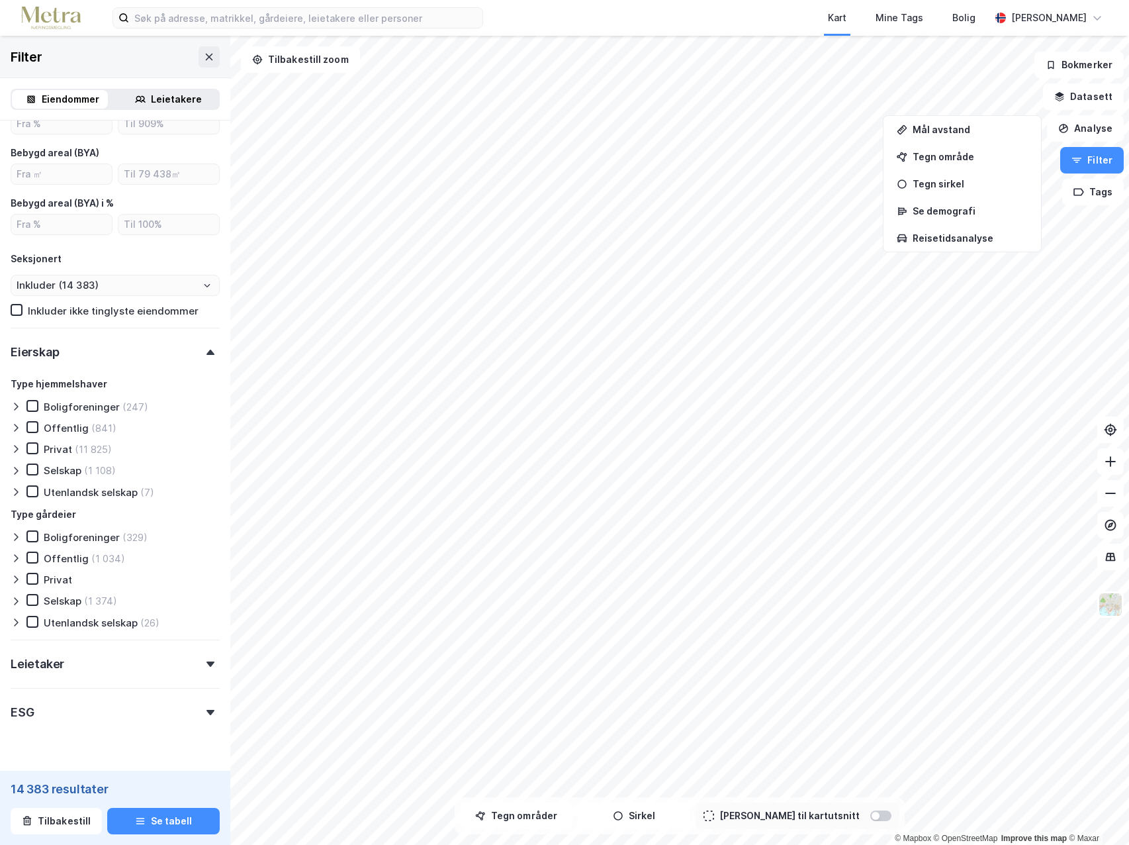
scroll to position [618, 0]
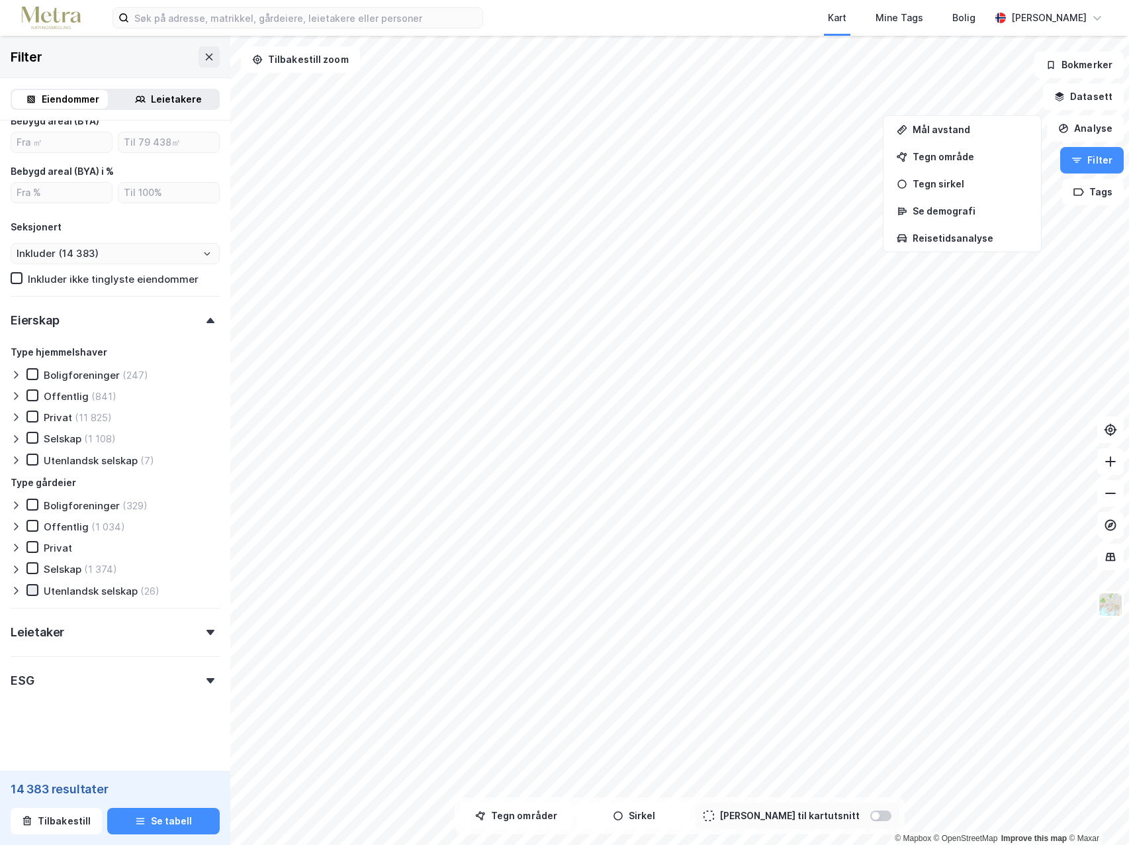
click at [30, 588] on icon at bounding box center [32, 589] width 9 height 9
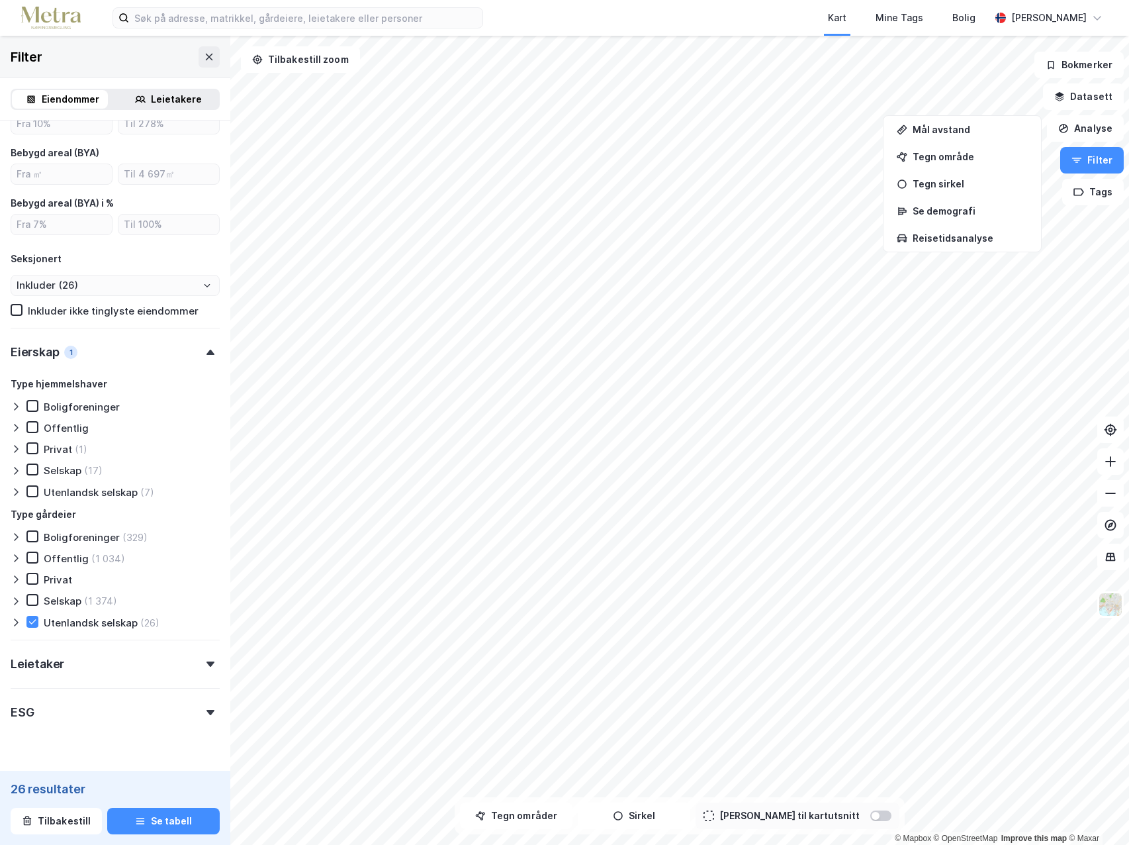
scroll to position [618, 0]
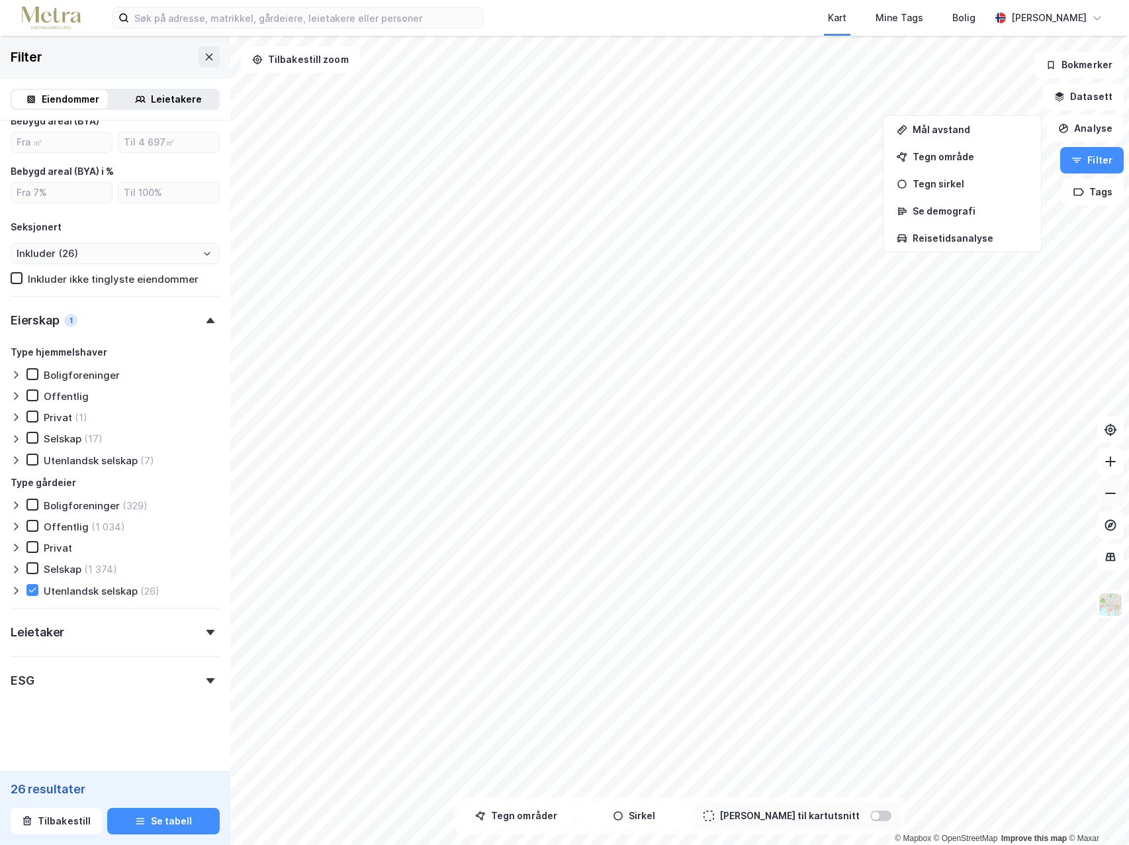
click at [1116, 498] on icon at bounding box center [1110, 492] width 13 height 13
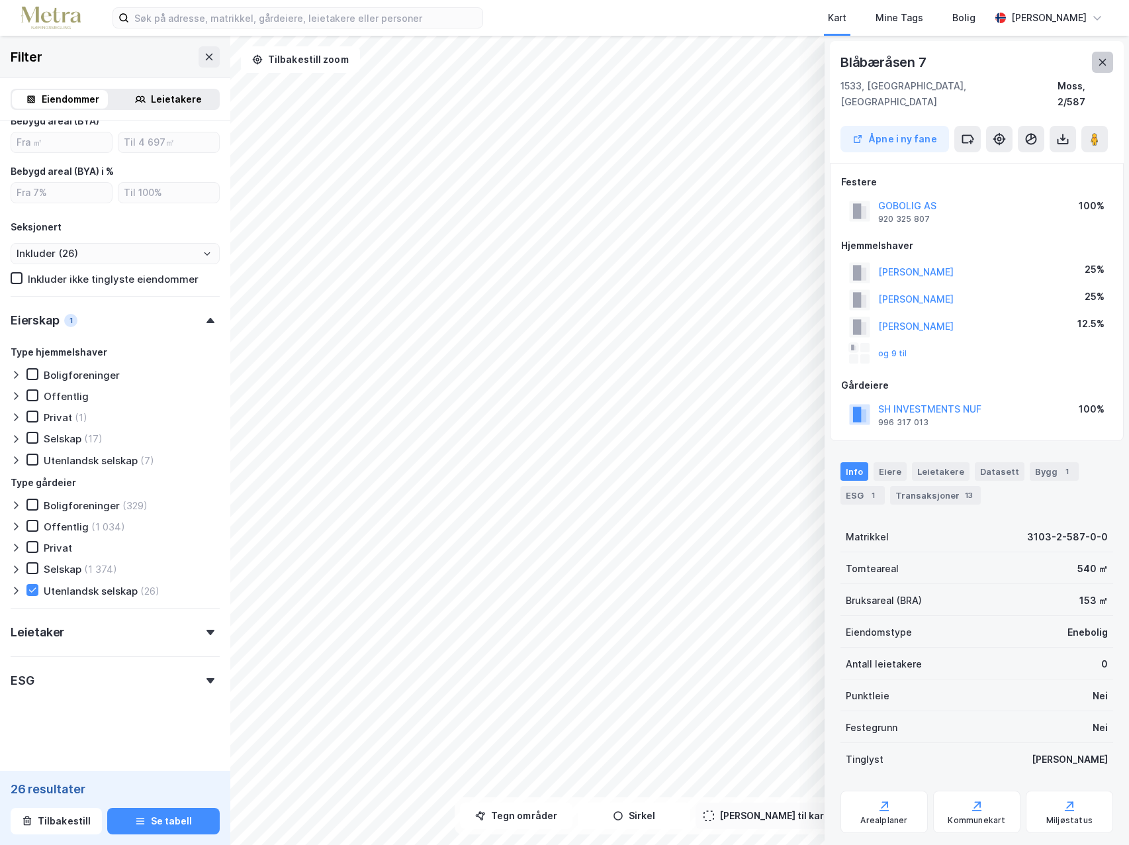
click at [1106, 61] on icon at bounding box center [1102, 62] width 11 height 11
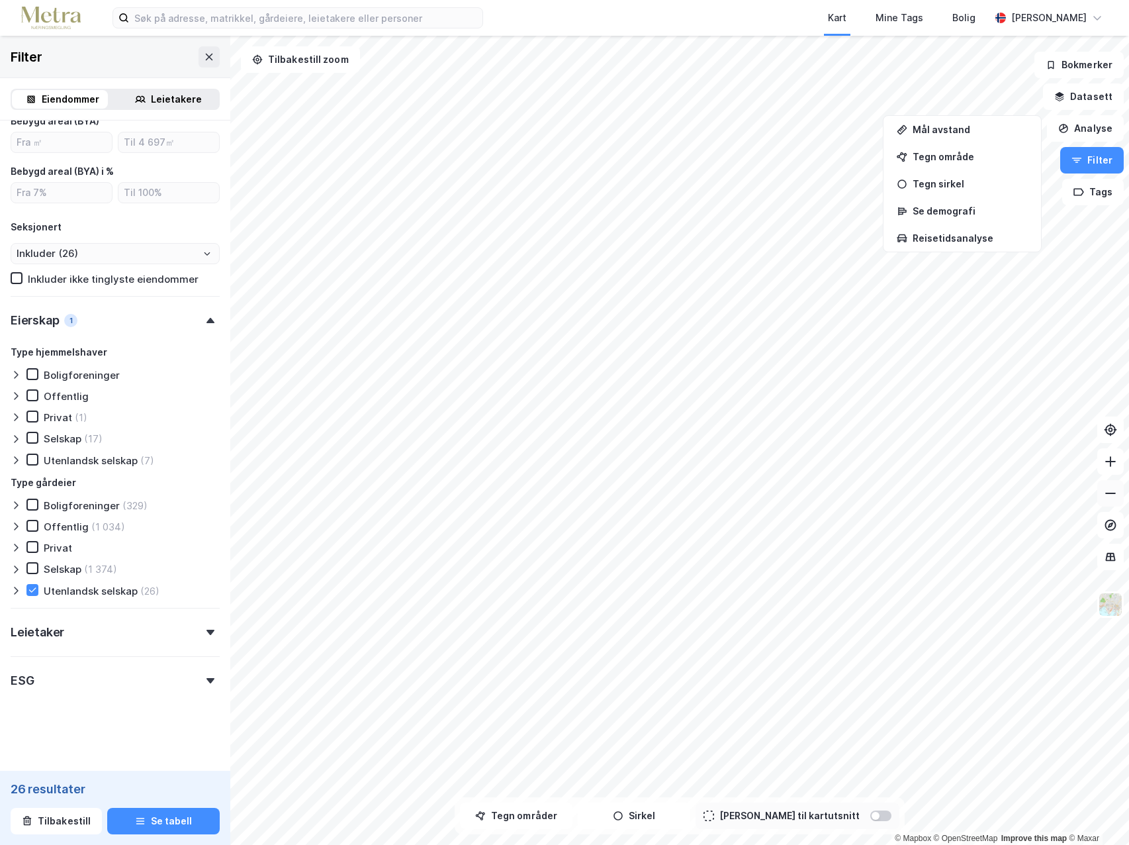
click at [1112, 499] on icon at bounding box center [1110, 492] width 13 height 13
click at [1111, 472] on button at bounding box center [1110, 461] width 26 height 26
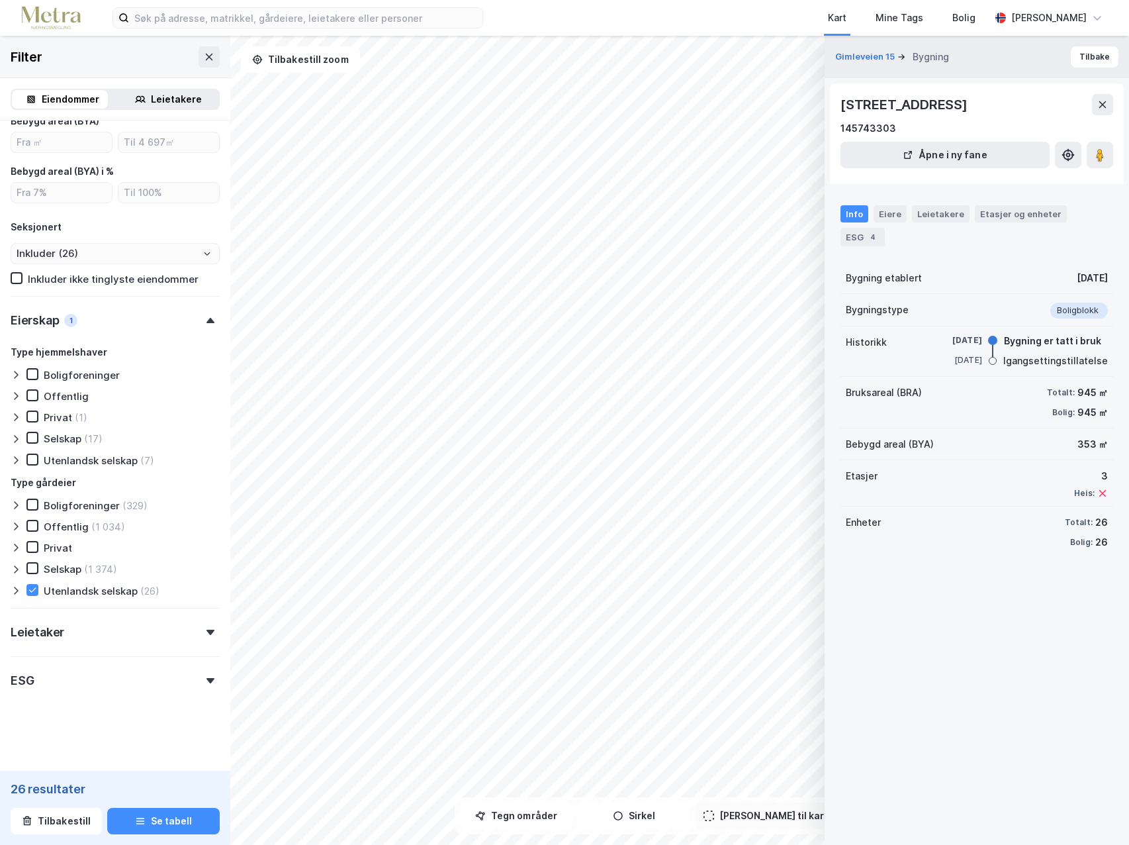
click at [1105, 108] on icon at bounding box center [1102, 104] width 11 height 11
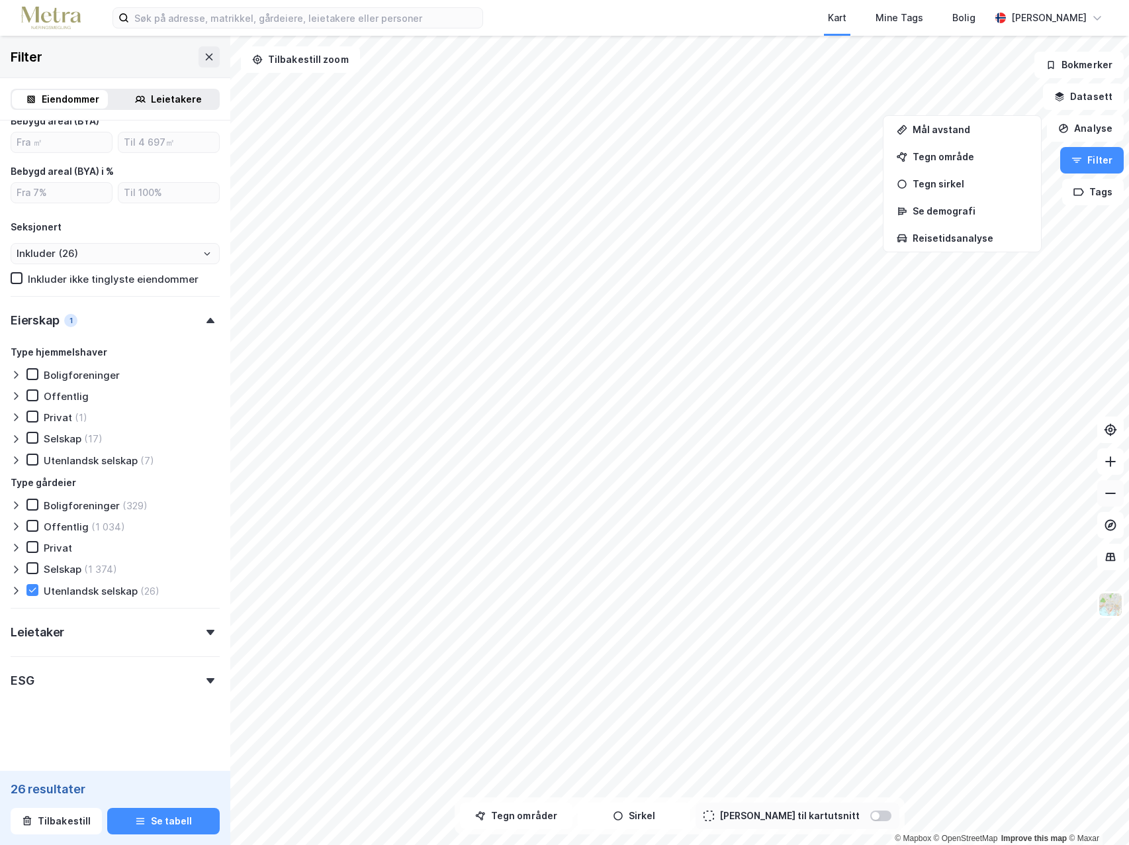
click at [1113, 494] on icon at bounding box center [1110, 492] width 13 height 13
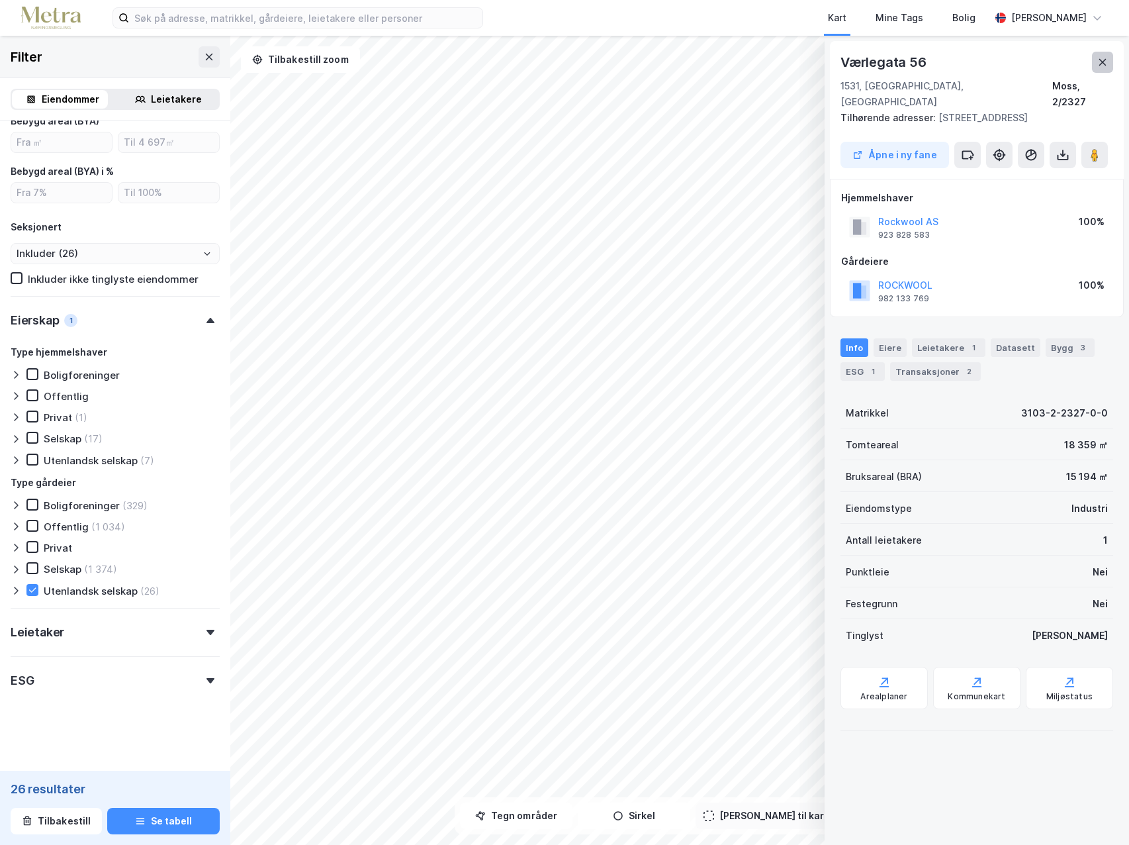
click at [1105, 64] on icon at bounding box center [1102, 62] width 11 height 11
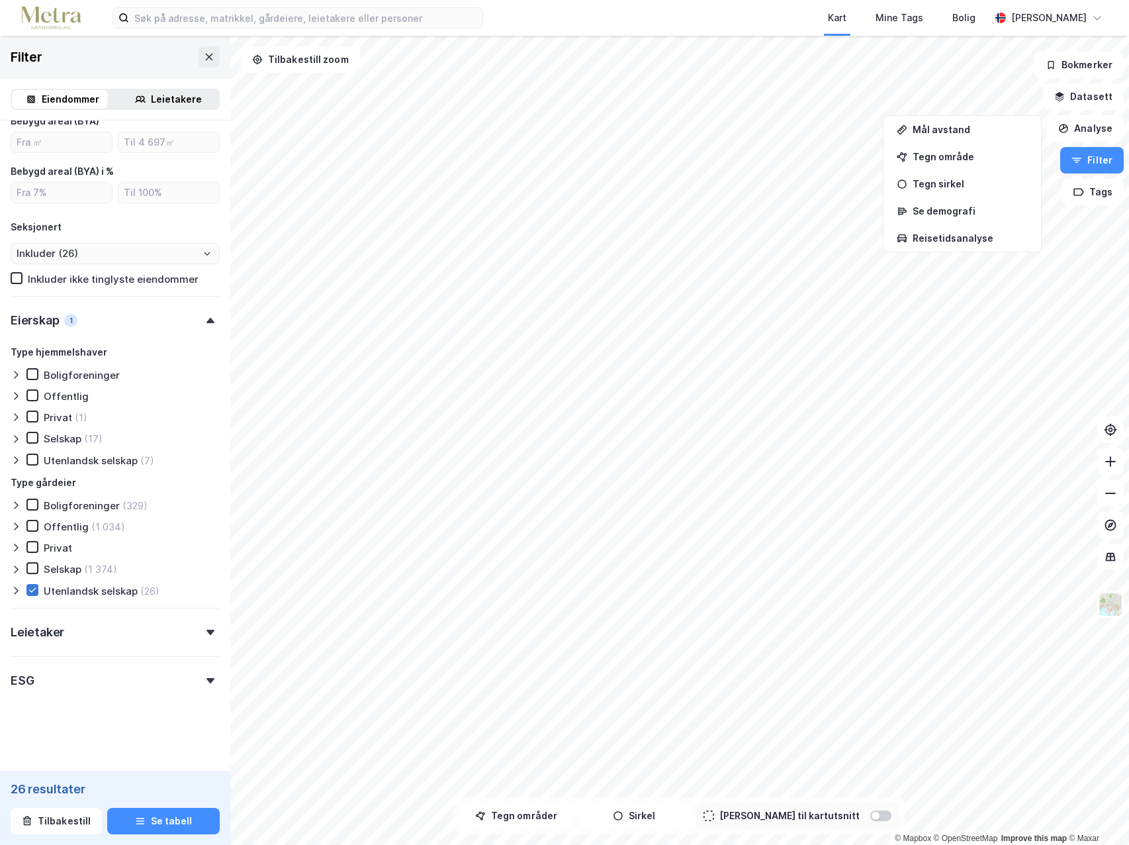
click at [33, 591] on icon at bounding box center [32, 589] width 9 height 9
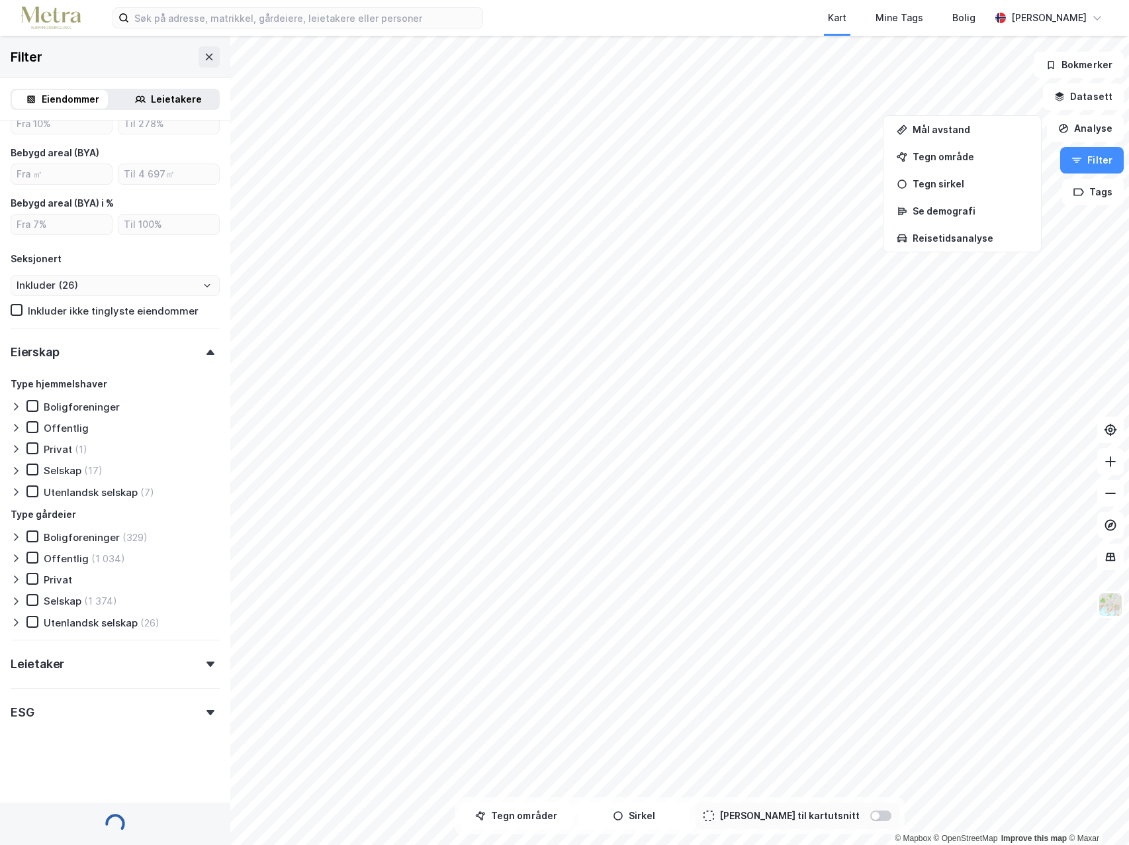
click at [32, 460] on div "Type hjemmelshaver Boligforeninger Offentlig Privat (1) Selskap (17) Utenlandsk…" at bounding box center [115, 437] width 209 height 122
click at [32, 506] on div "Type gårdeier" at bounding box center [44, 514] width 66 height 16
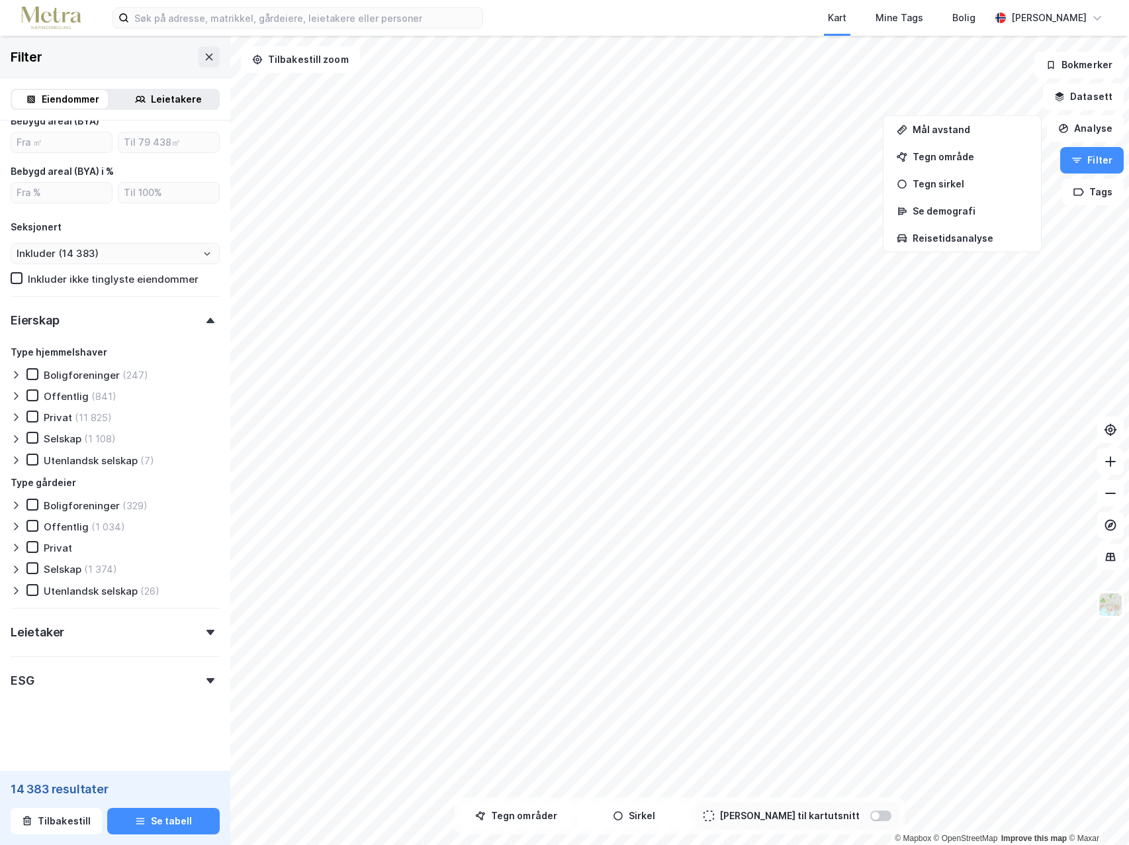
scroll to position [618, 0]
click at [31, 457] on icon at bounding box center [32, 459] width 9 height 9
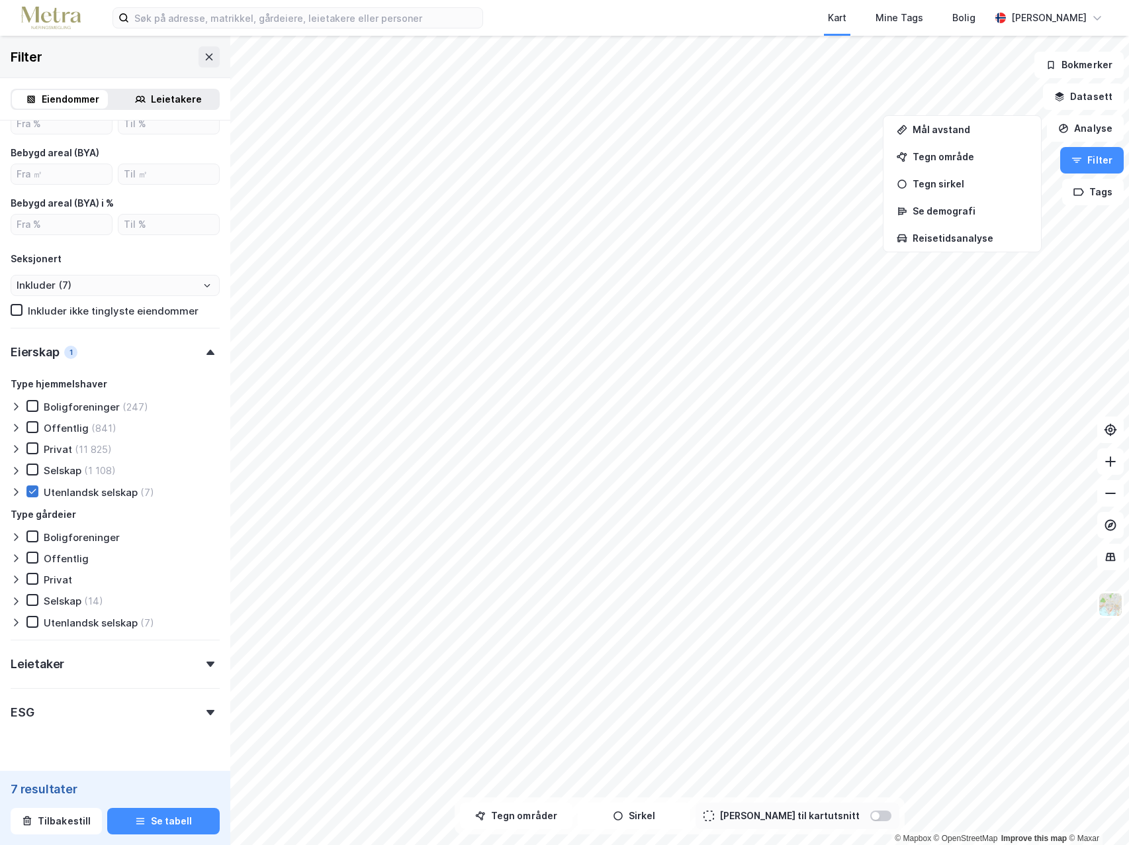
scroll to position [618, 0]
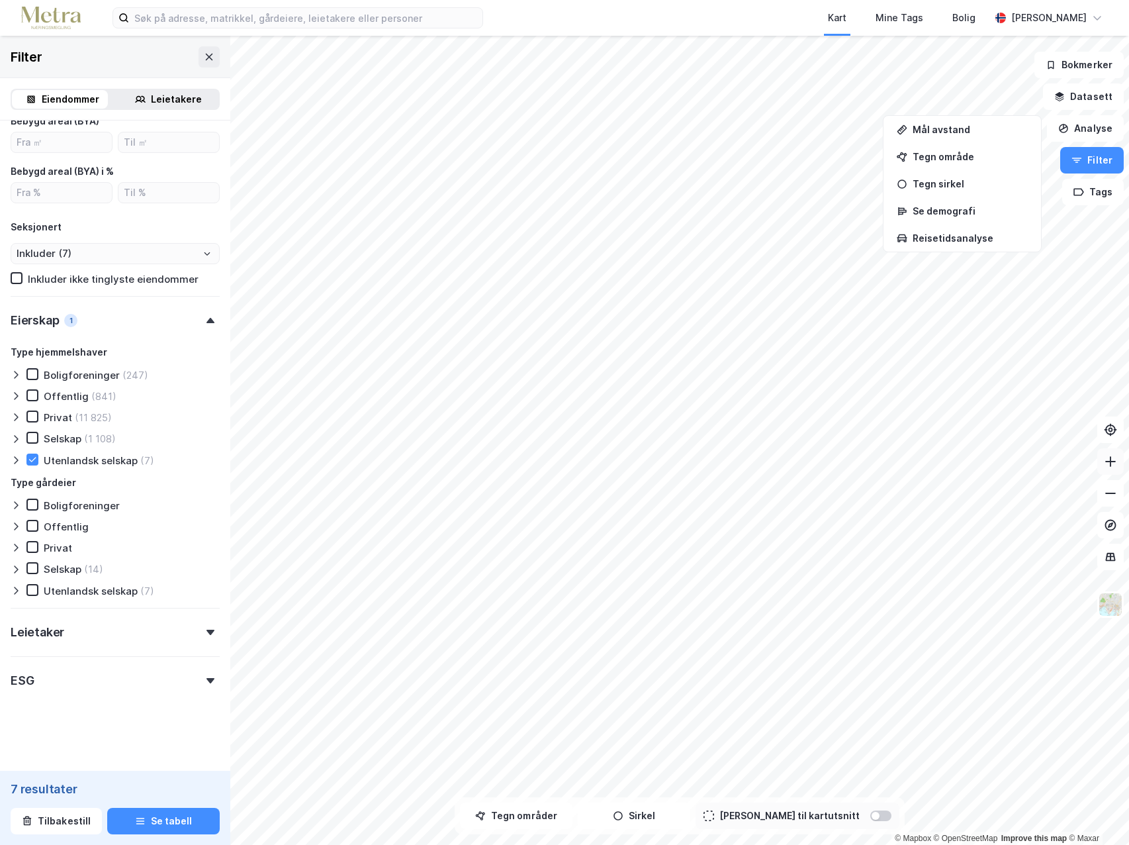
click at [1112, 463] on icon at bounding box center [1110, 461] width 13 height 13
click at [1117, 498] on icon at bounding box center [1110, 492] width 13 height 13
click at [1116, 498] on icon at bounding box center [1110, 492] width 13 height 13
click at [1111, 466] on icon at bounding box center [1110, 461] width 13 height 13
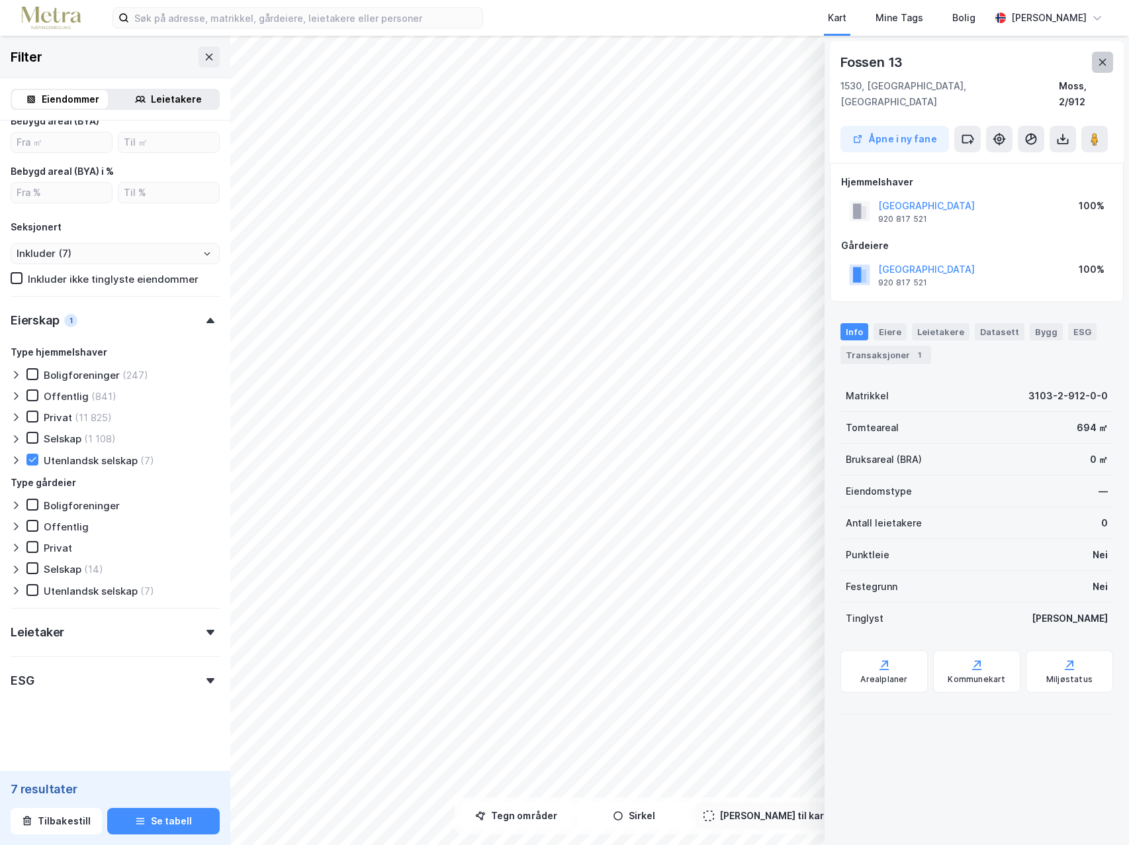
click at [1101, 59] on icon at bounding box center [1102, 62] width 11 height 11
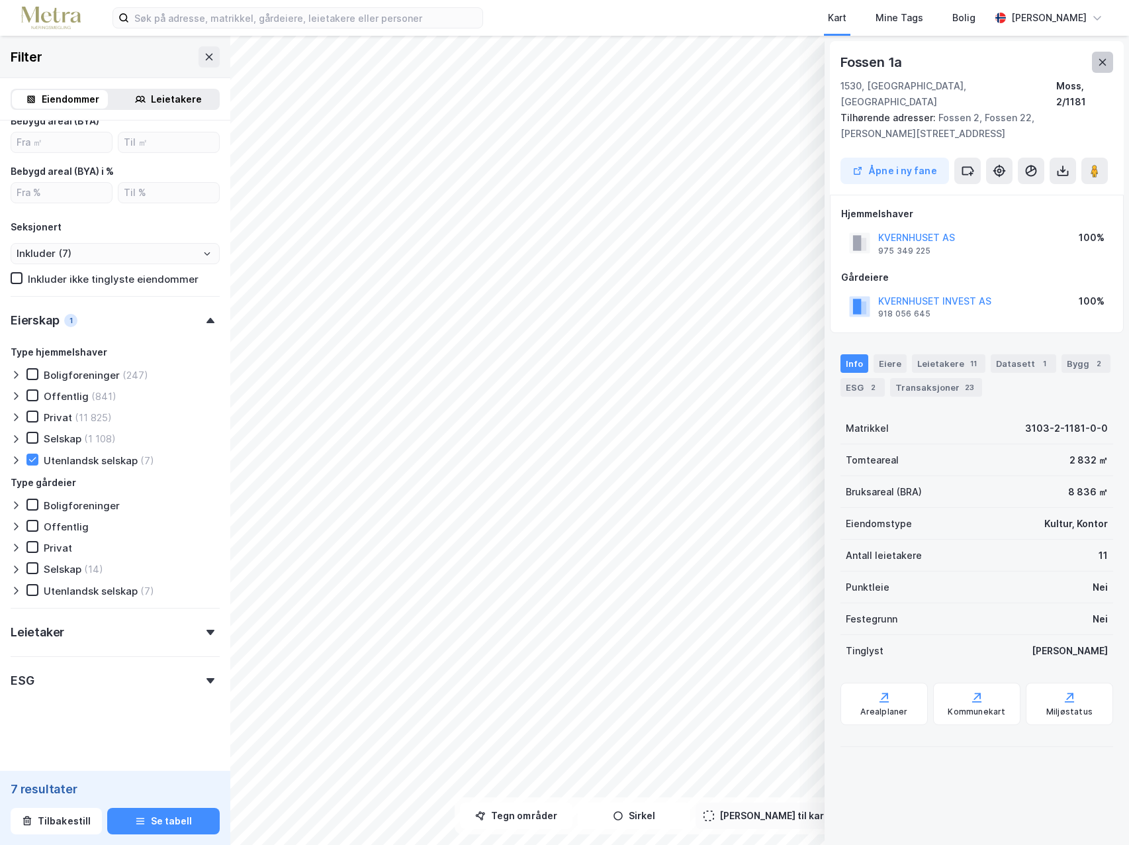
click at [1104, 69] on button at bounding box center [1102, 62] width 21 height 21
click at [1109, 468] on button at bounding box center [1110, 461] width 26 height 26
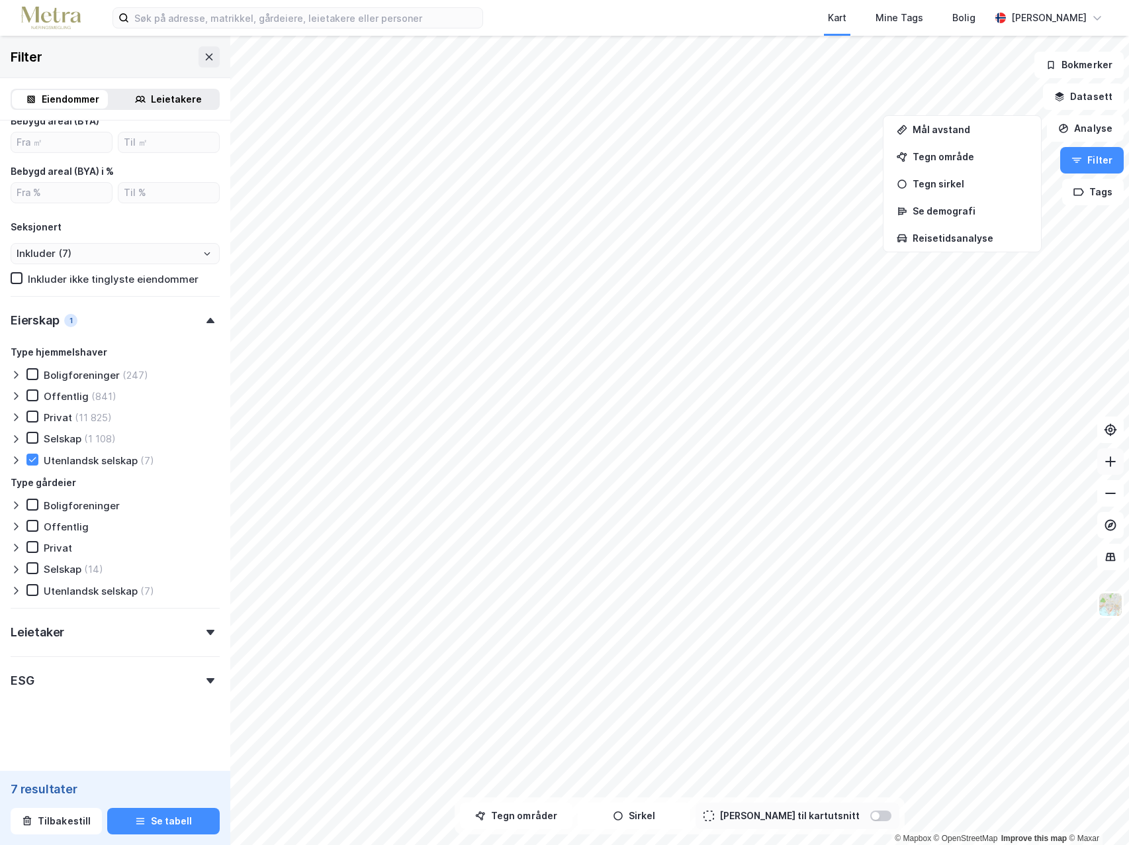
click at [1109, 461] on icon at bounding box center [1110, 461] width 11 height 1
click at [131, 592] on div "© Mapbox © OpenStreetMap Improve this map © Maxar Filter Eiendommer Leietakere …" at bounding box center [564, 440] width 1129 height 809
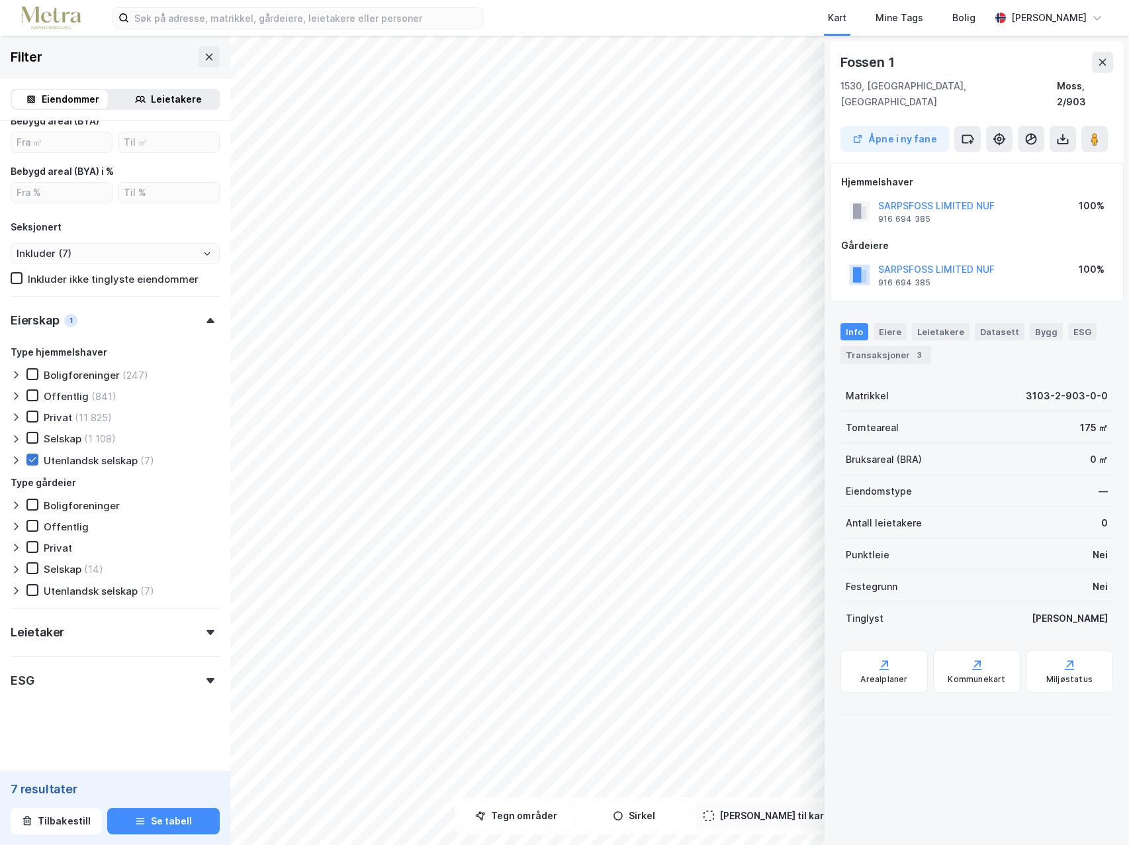
click at [34, 460] on icon at bounding box center [32, 459] width 9 height 9
click at [34, 591] on icon at bounding box center [32, 589] width 9 height 9
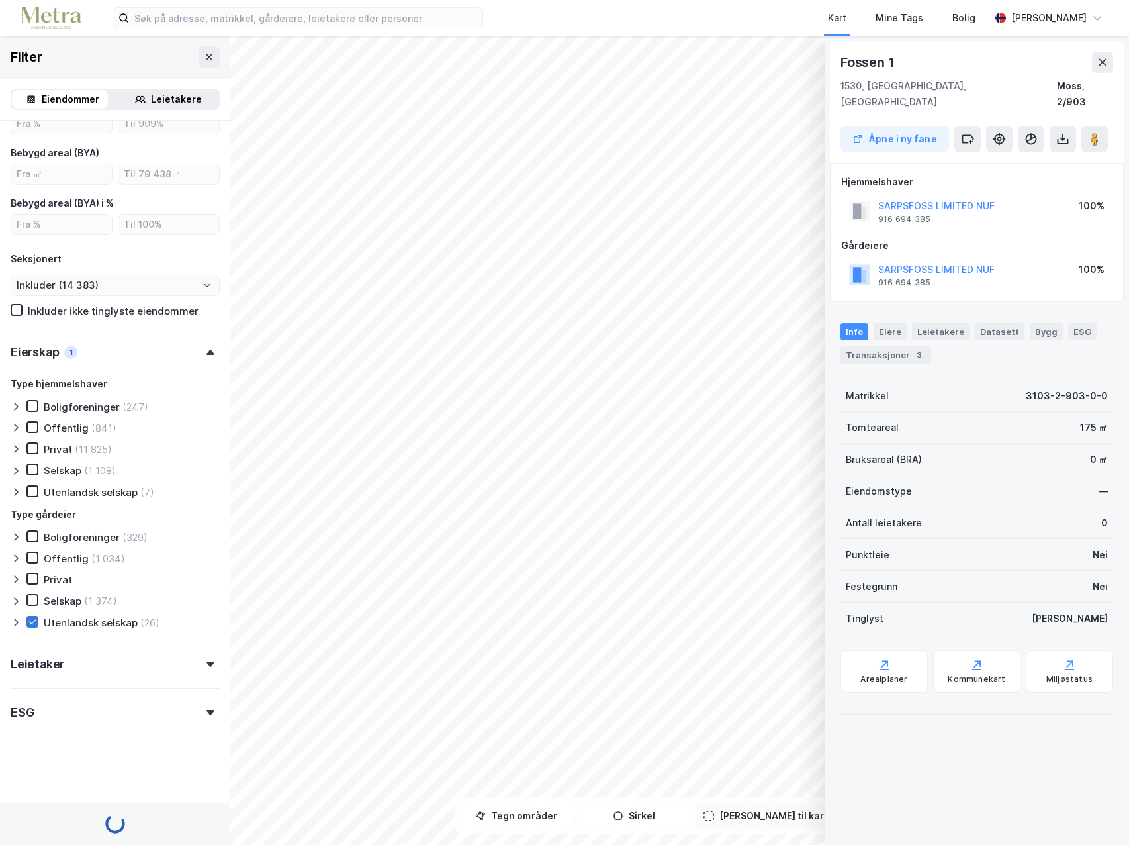
scroll to position [586, 0]
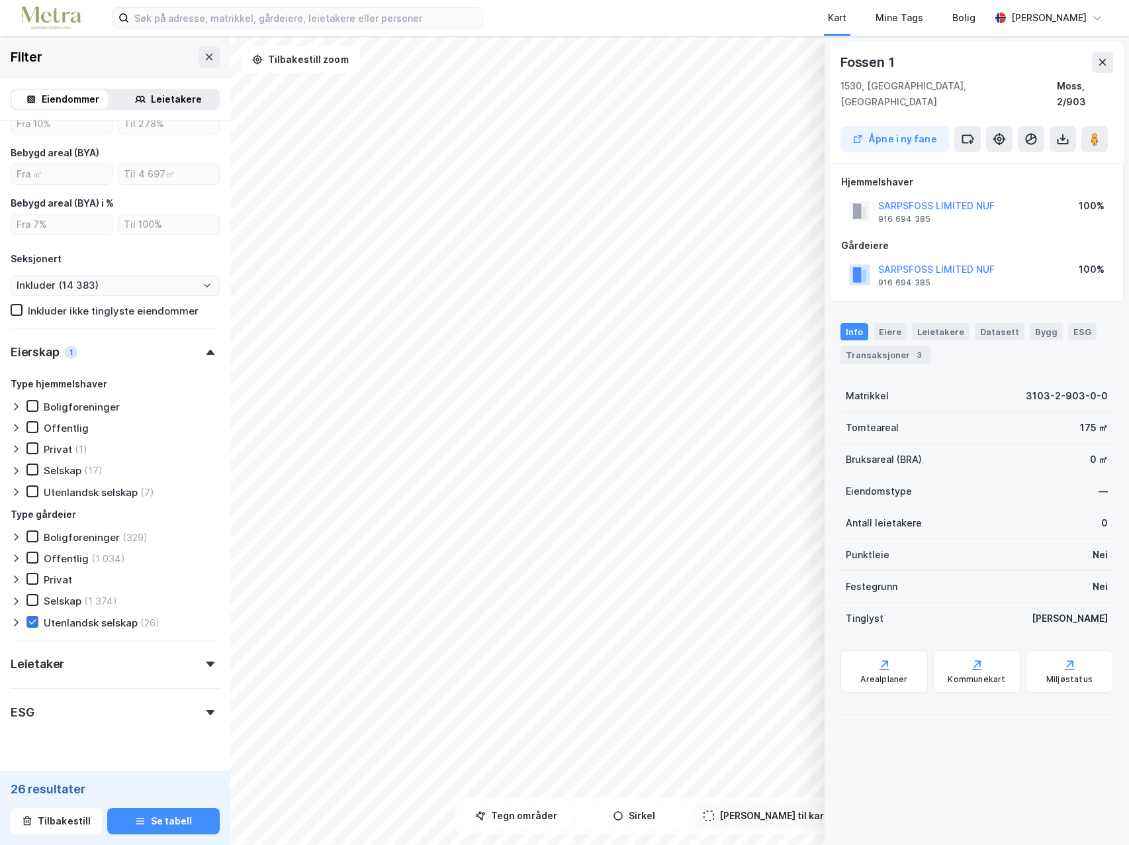
type input "Inkluder (26)"
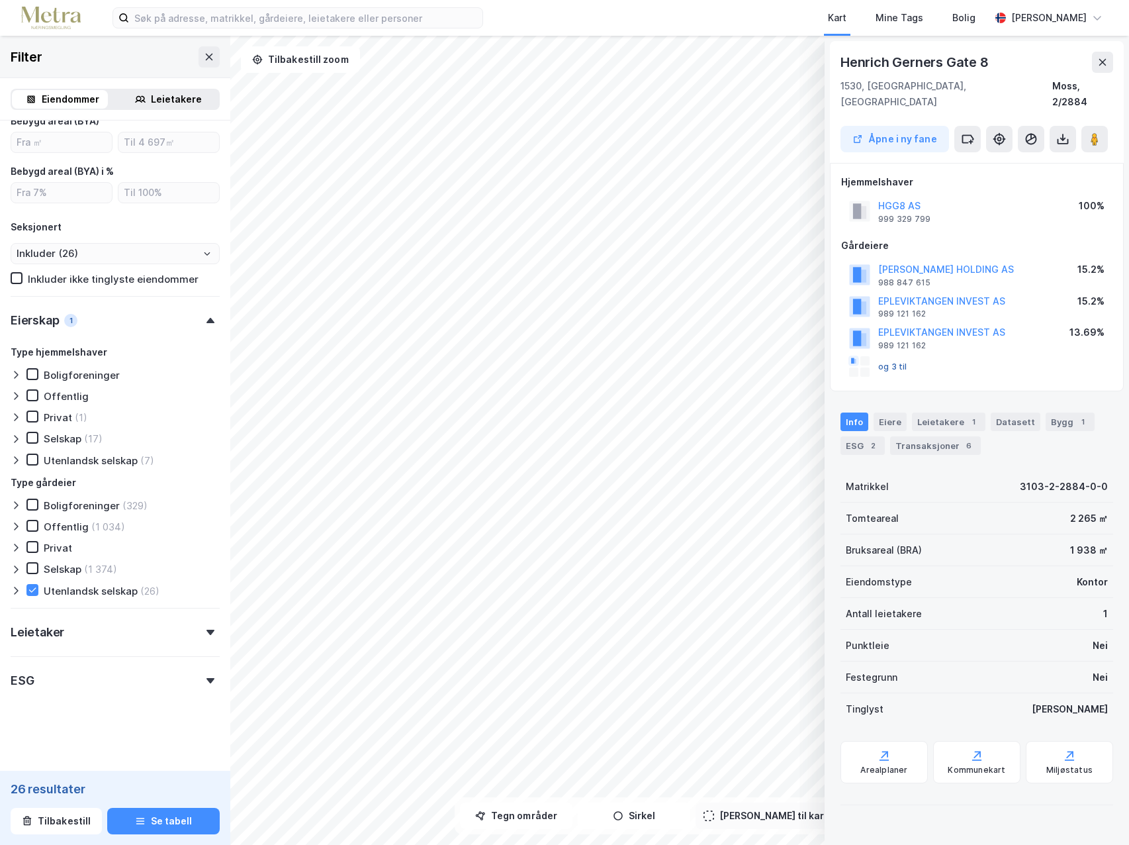
click at [0, 0] on button "og 3 til" at bounding box center [0, 0] width 0 height 0
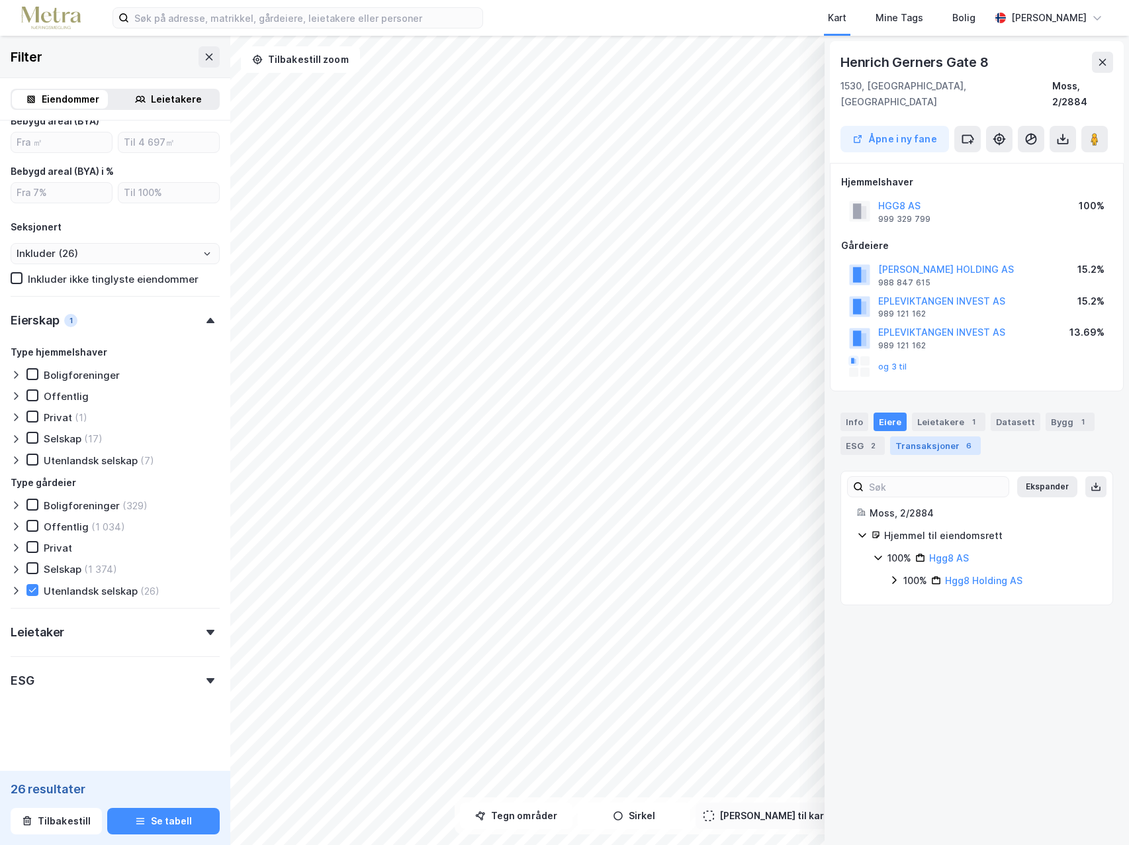
click at [936, 436] on div "Transaksjoner 6" at bounding box center [935, 445] width 91 height 19
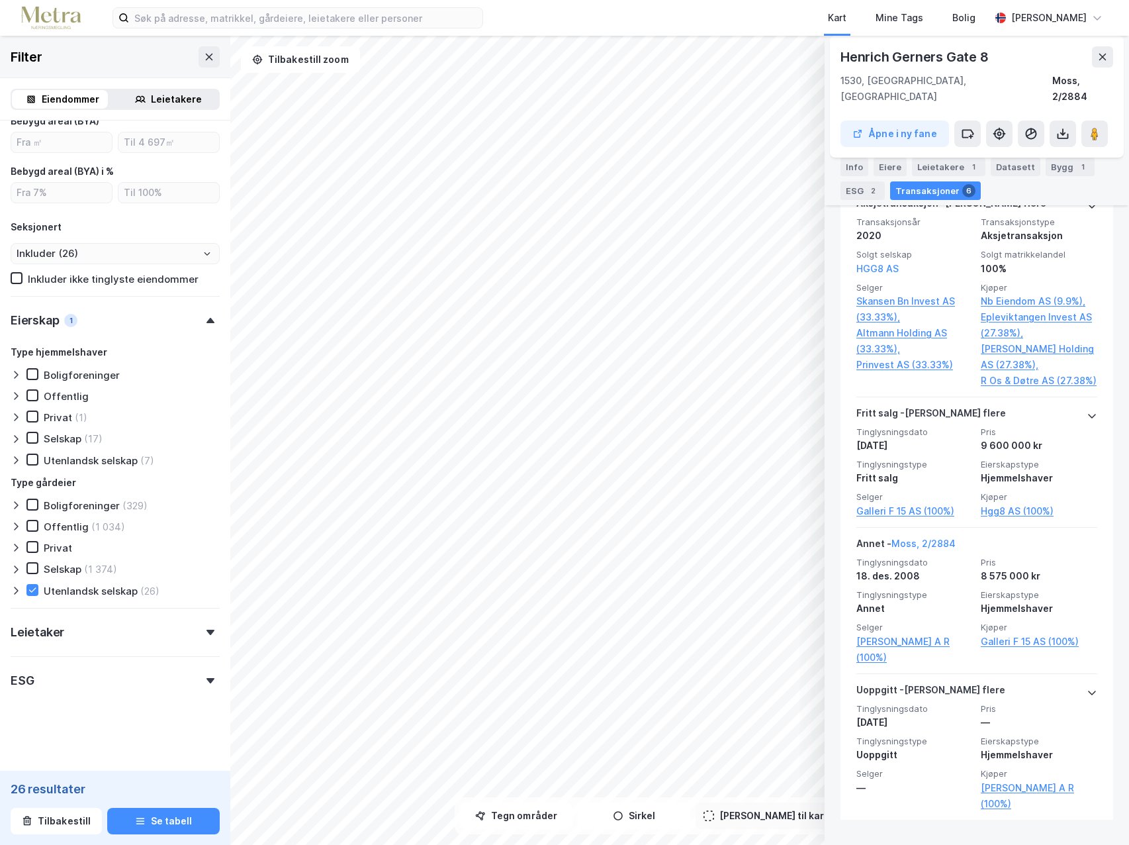
scroll to position [1036, 0]
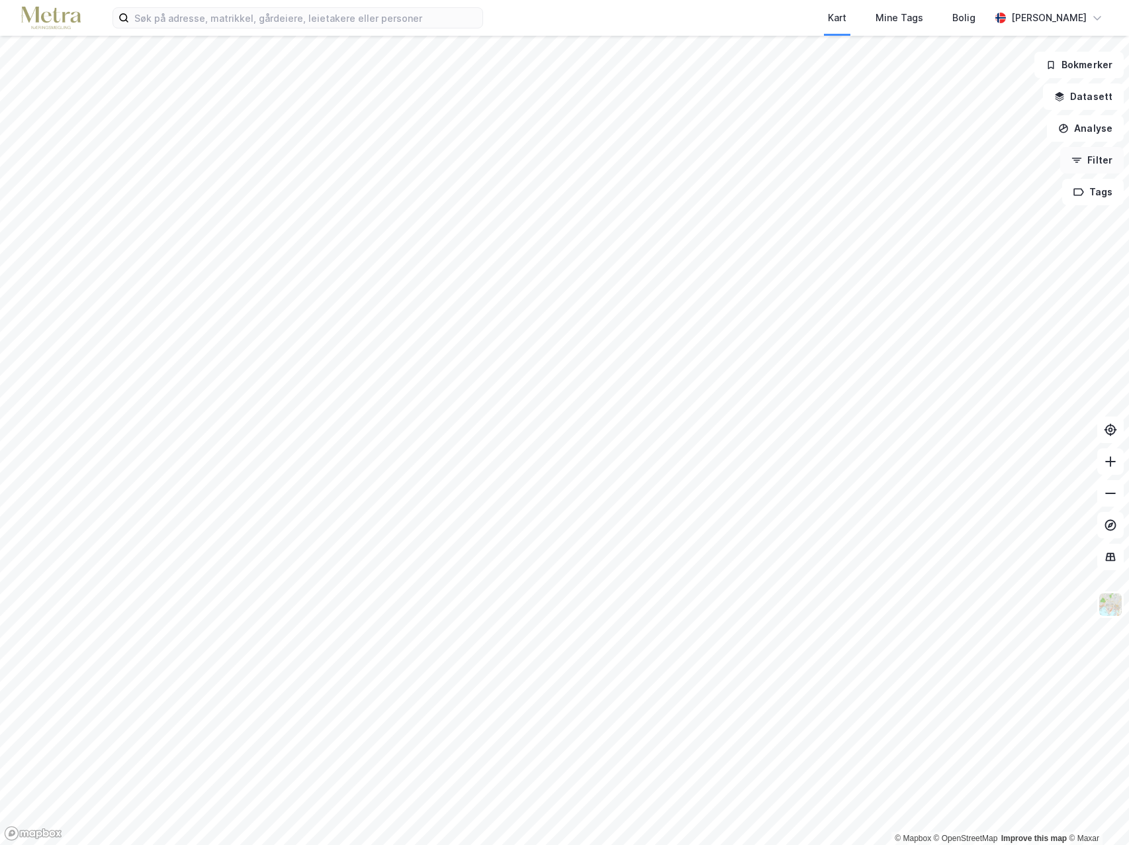
click at [1093, 160] on button "Filter" at bounding box center [1092, 160] width 64 height 26
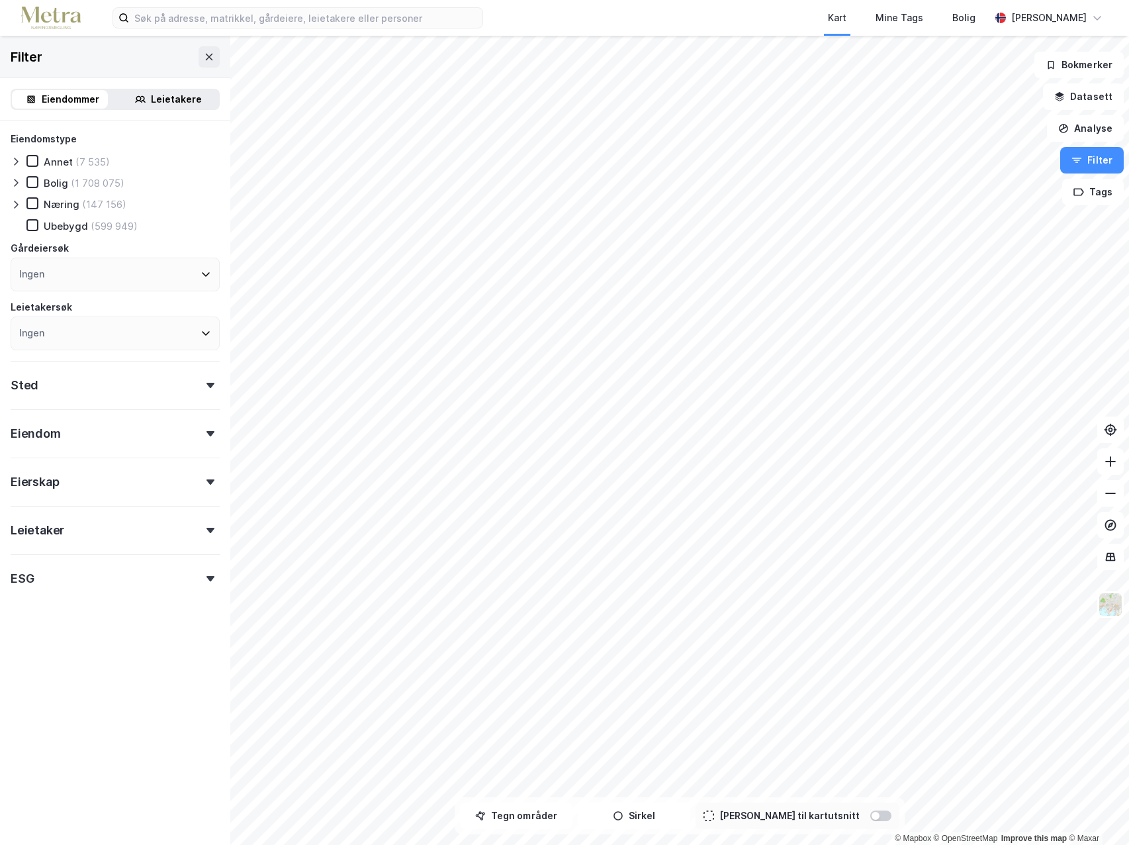
click at [203, 381] on div "Sted" at bounding box center [115, 380] width 209 height 38
click at [198, 442] on icon at bounding box center [203, 442] width 11 height 11
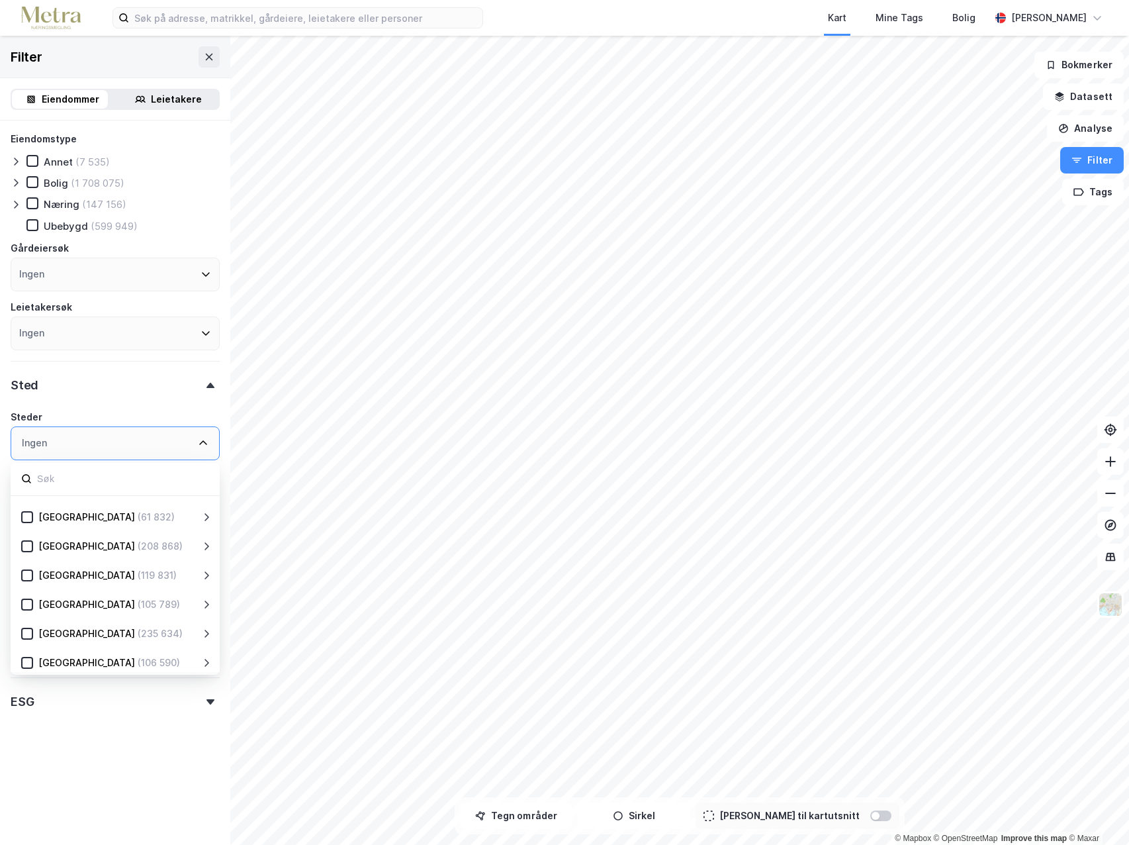
scroll to position [261, 0]
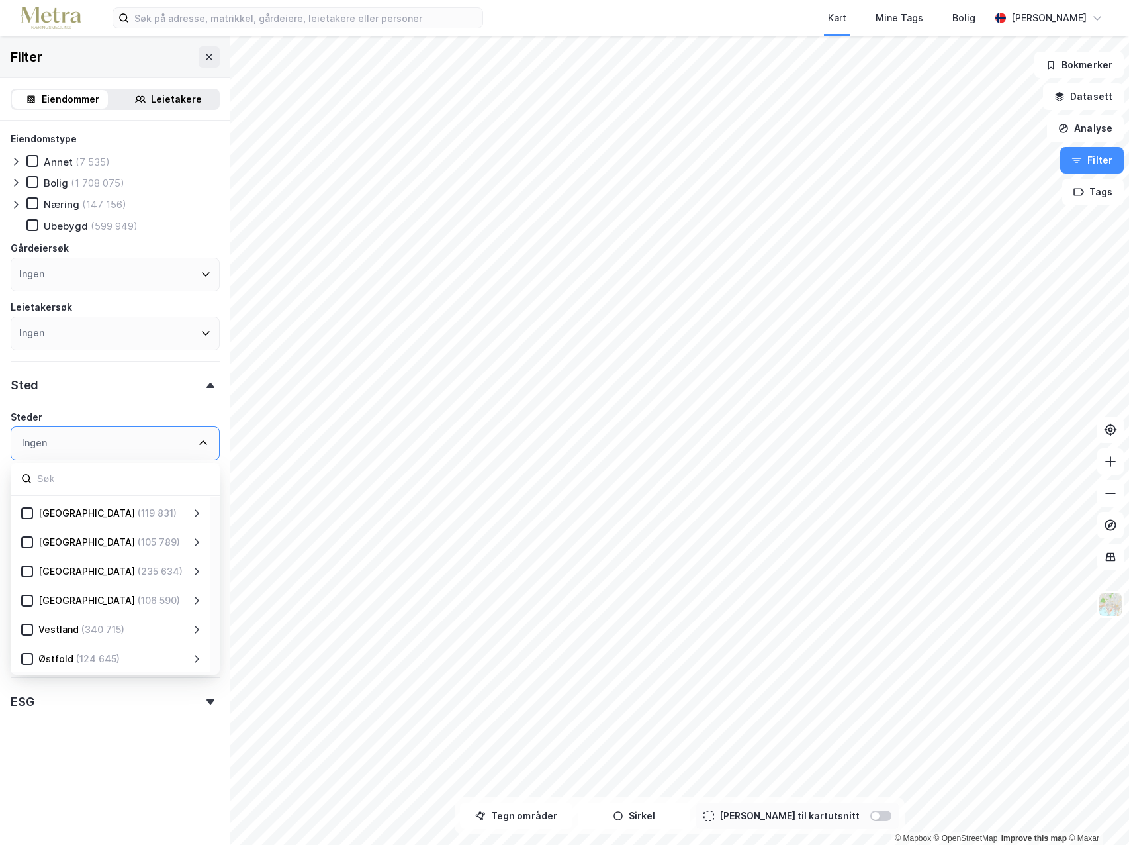
click at [197, 661] on icon at bounding box center [196, 658] width 11 height 11
click at [44, 598] on icon at bounding box center [42, 597] width 9 height 9
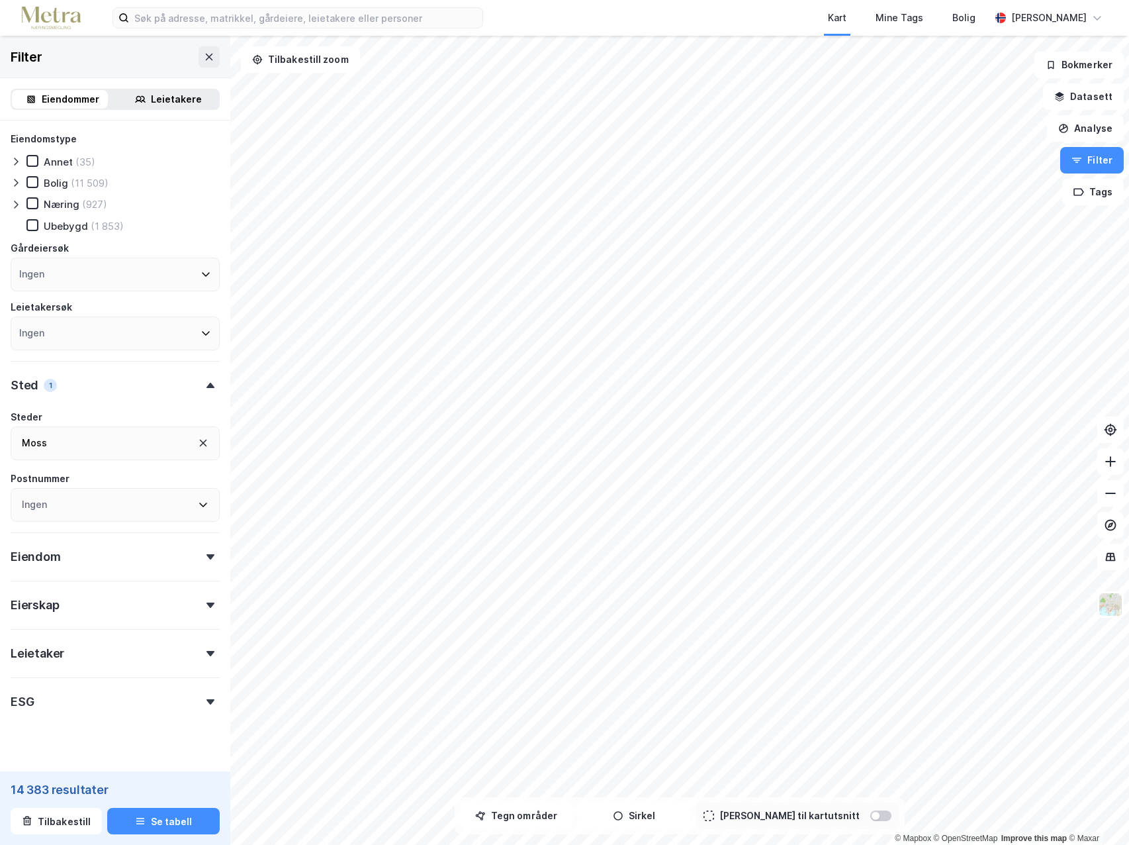
click at [157, 735] on form "Eiendomstype Annet (35) Bolig (11 509) Næring (927) [GEOGRAPHIC_DATA] (1 853) G…" at bounding box center [115, 456] width 209 height 650
click at [206, 607] on icon at bounding box center [210, 604] width 8 height 5
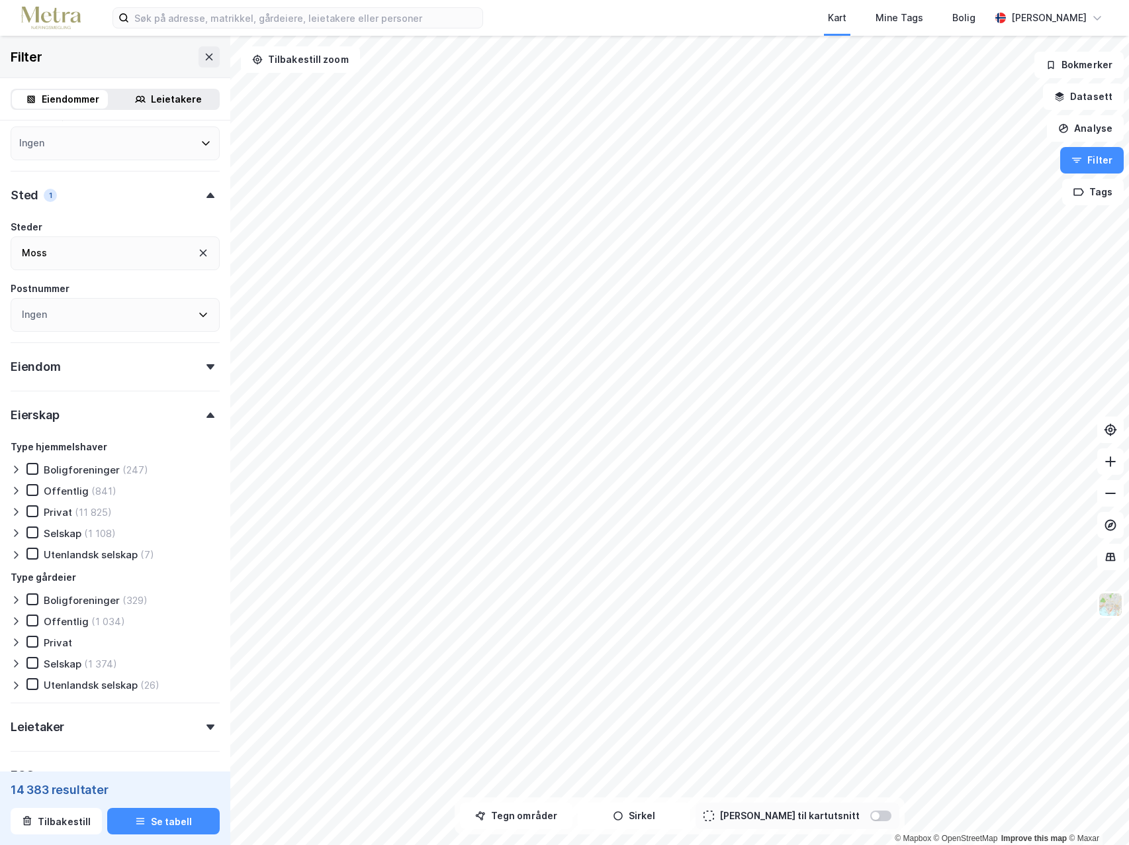
scroll to position [199, 0]
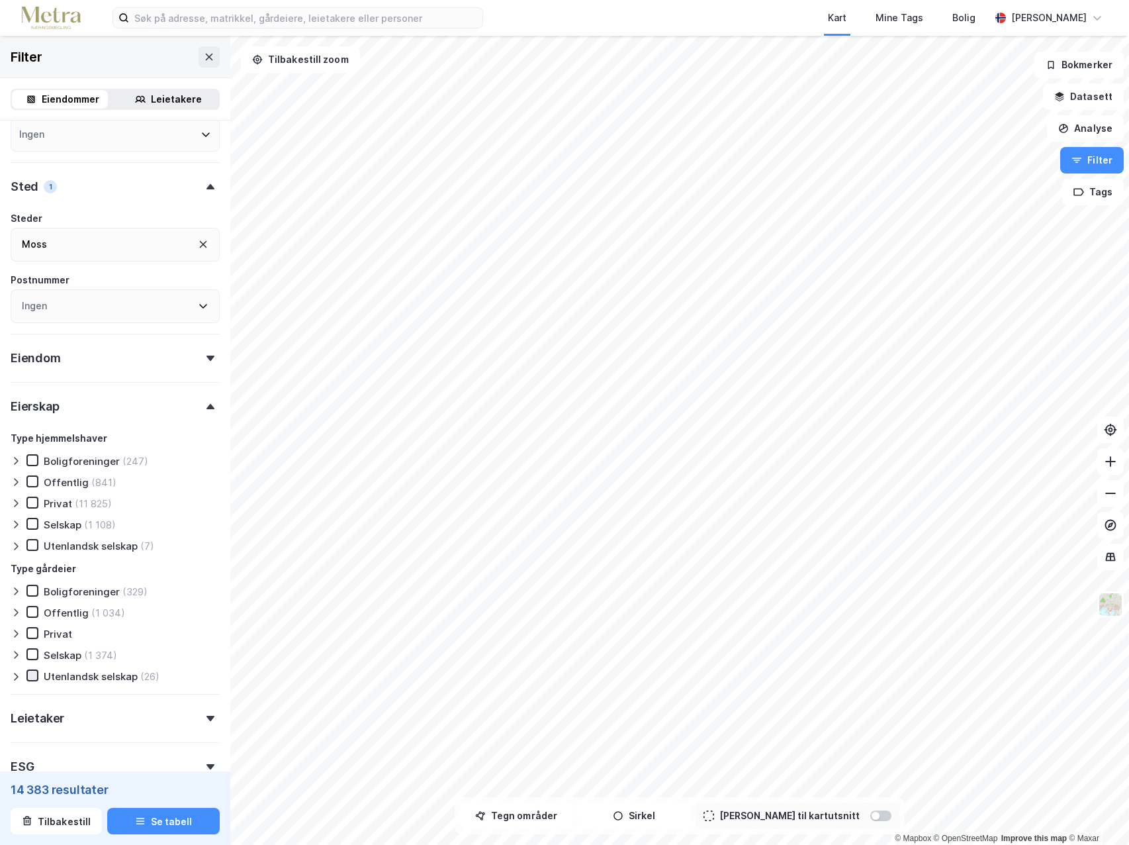
click at [34, 676] on icon at bounding box center [32, 674] width 9 height 9
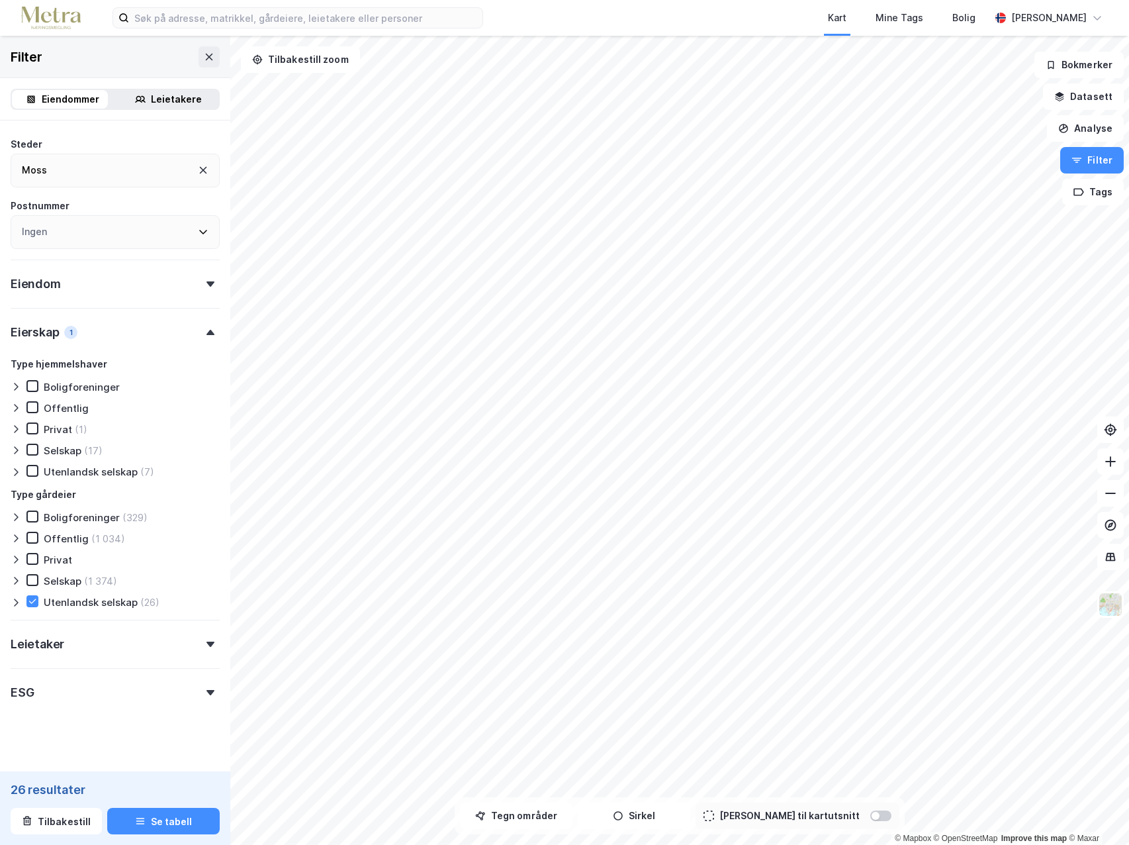
scroll to position [284, 0]
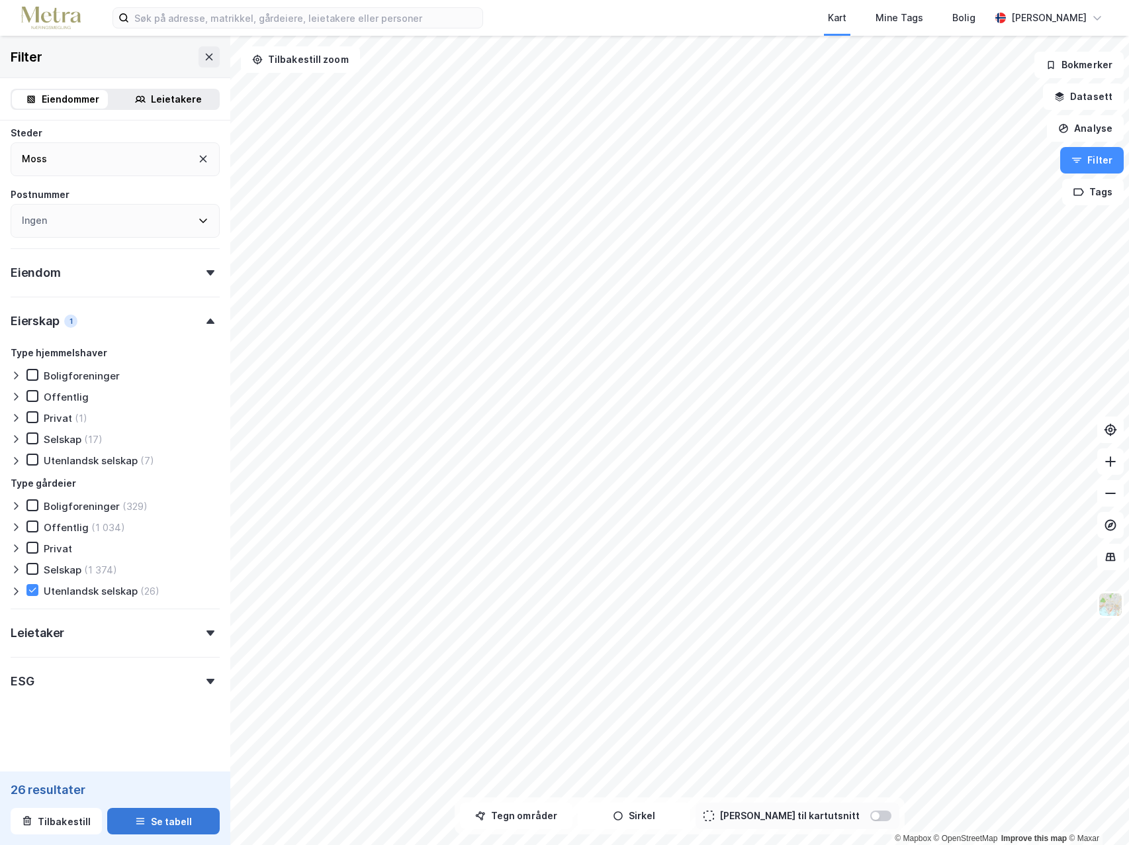
click at [163, 827] on button "Se tabell" at bounding box center [163, 820] width 113 height 26
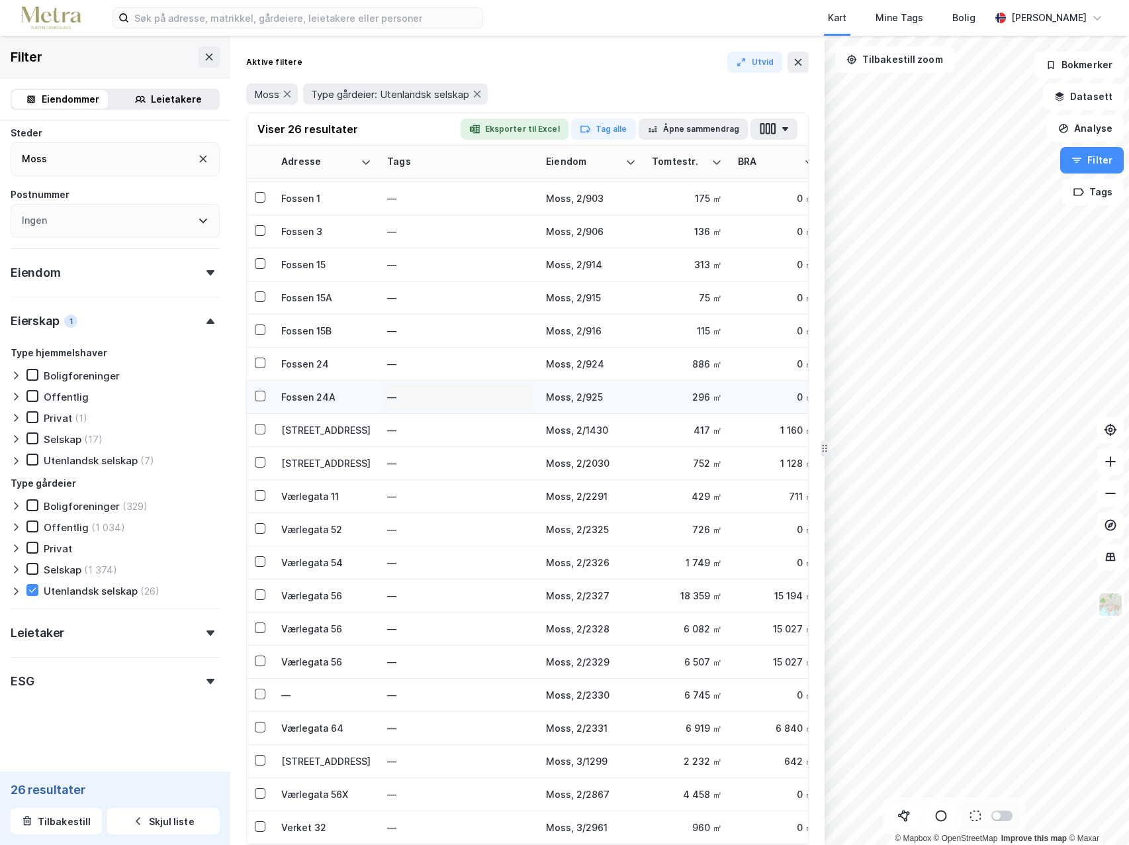
scroll to position [205, 0]
click at [798, 69] on button at bounding box center [798, 62] width 21 height 21
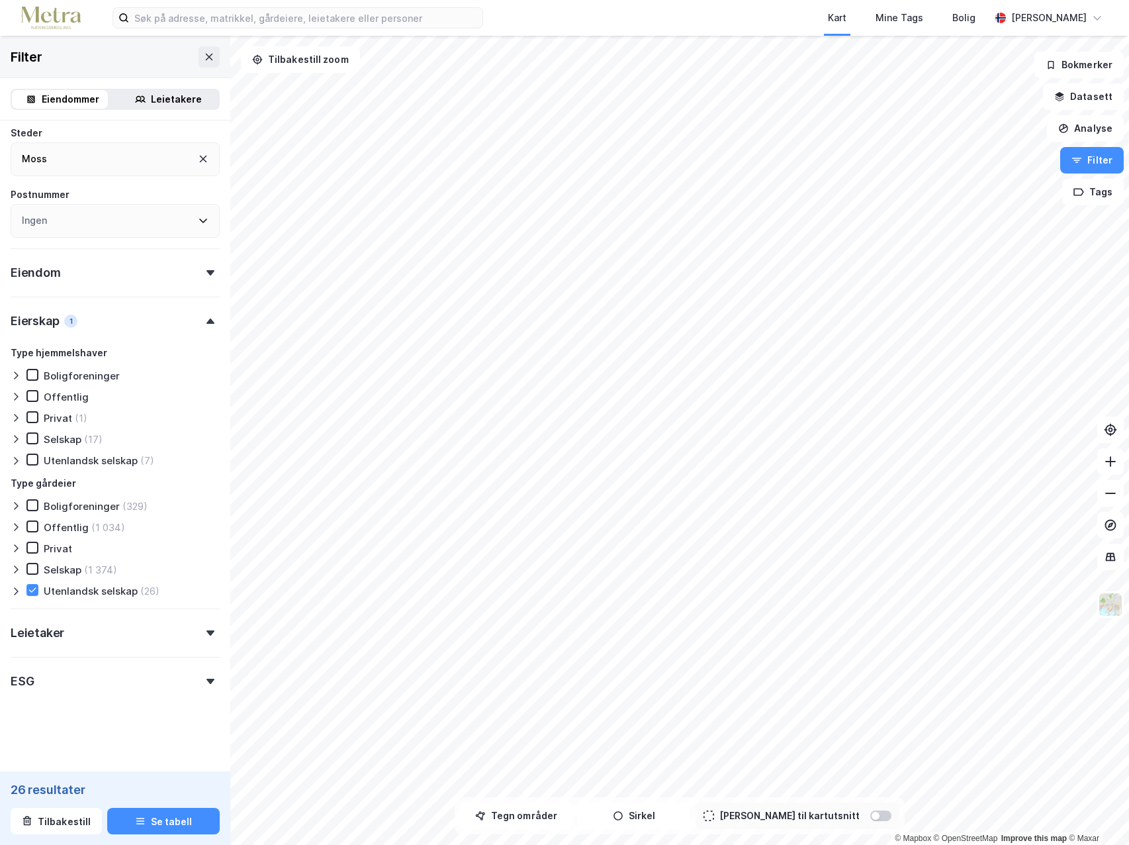
click at [625, 0] on html "Kart Mine Tags Bolig [PERSON_NAME] © Mapbox © OpenStreetMap Improve this map © …" at bounding box center [564, 422] width 1129 height 845
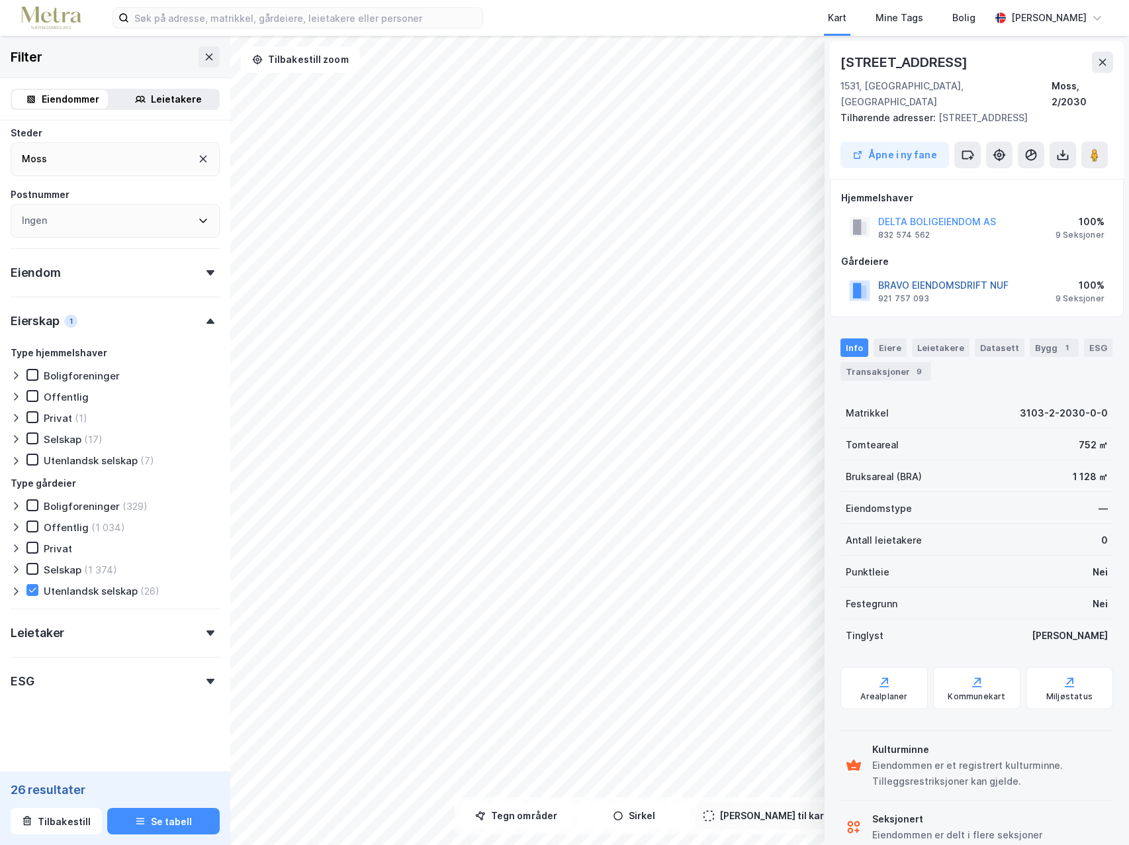
click at [0, 0] on button "BRAVO EIENDOMSDRIFT NUF" at bounding box center [0, 0] width 0 height 0
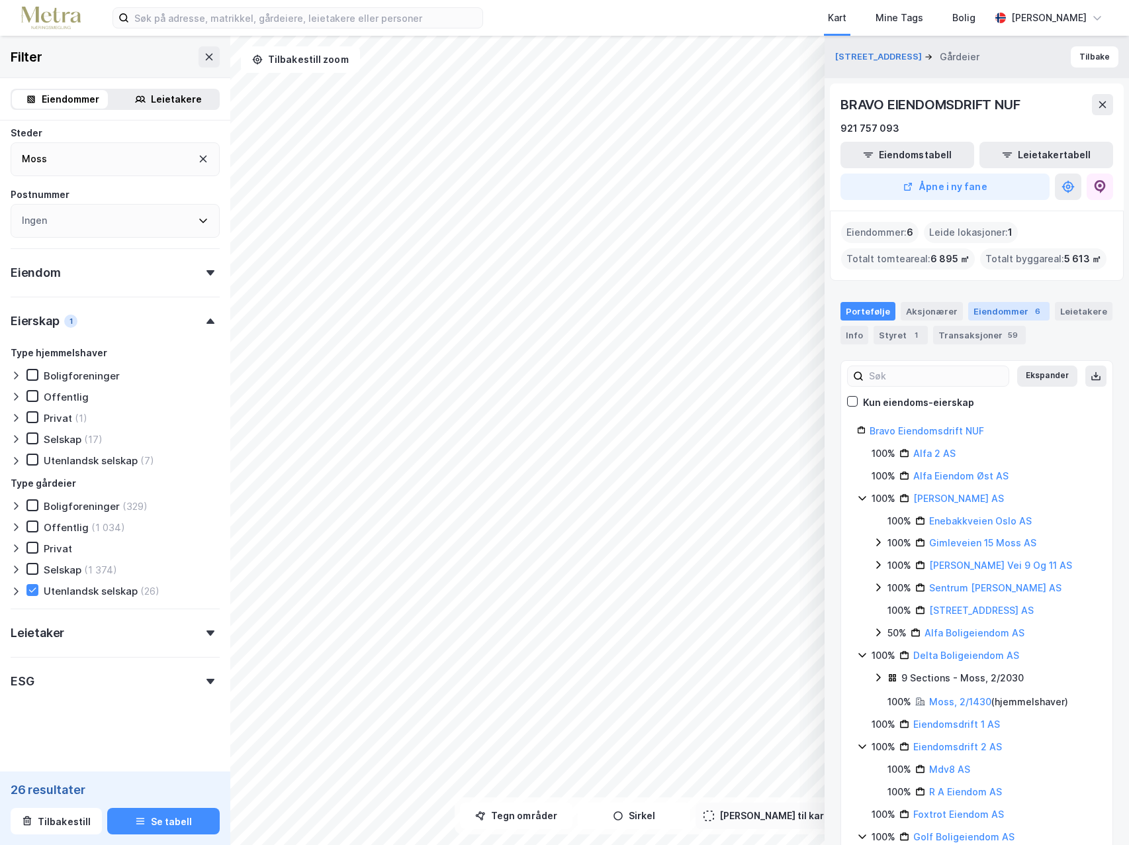
click at [1001, 311] on div "Eiendommer 6" at bounding box center [1008, 311] width 81 height 19
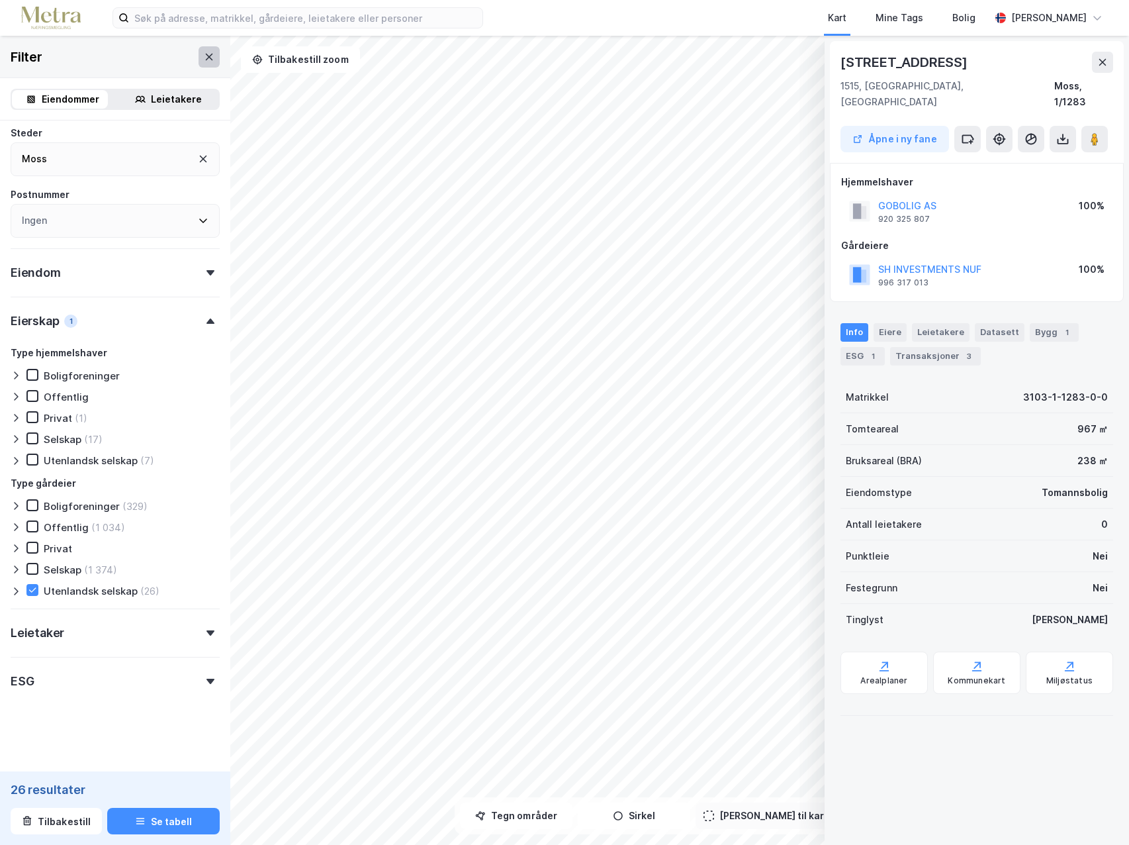
click at [204, 61] on icon at bounding box center [209, 57] width 11 height 11
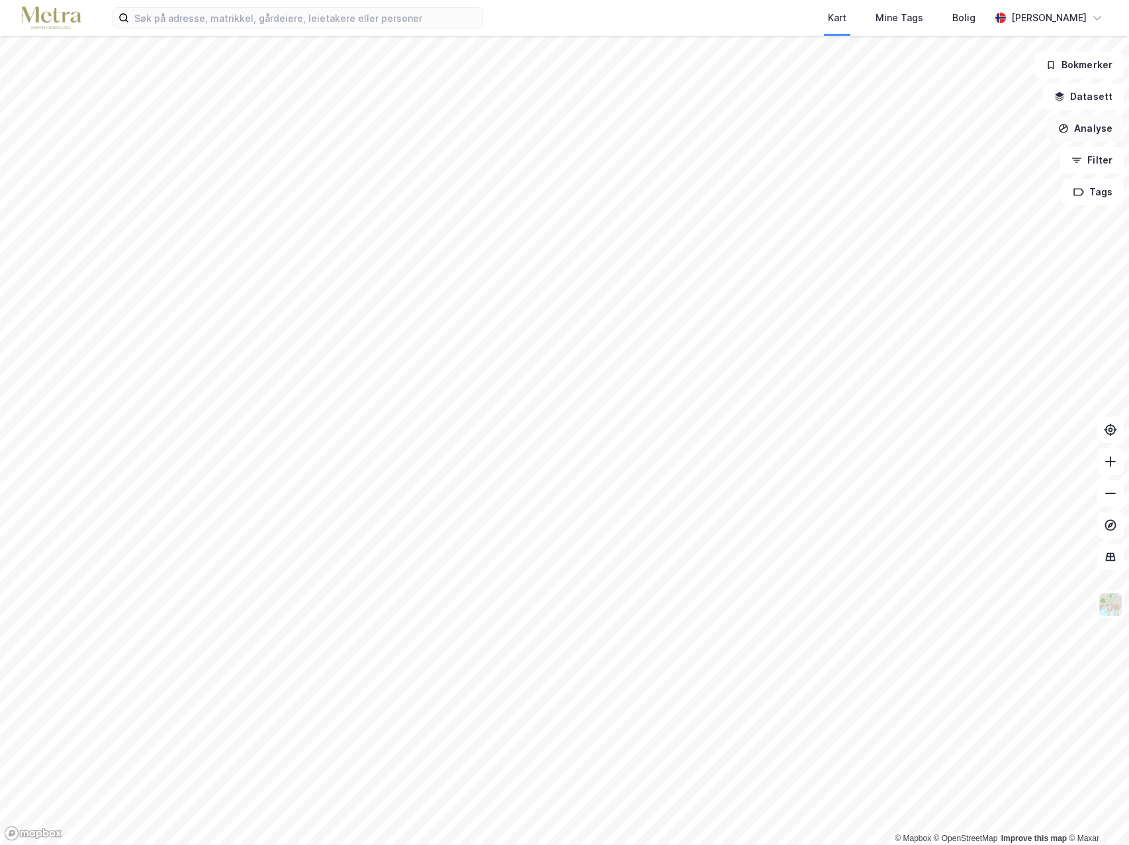
click at [1090, 126] on button "Analyse" at bounding box center [1085, 128] width 77 height 26
click at [1105, 162] on button "Filter" at bounding box center [1092, 160] width 64 height 26
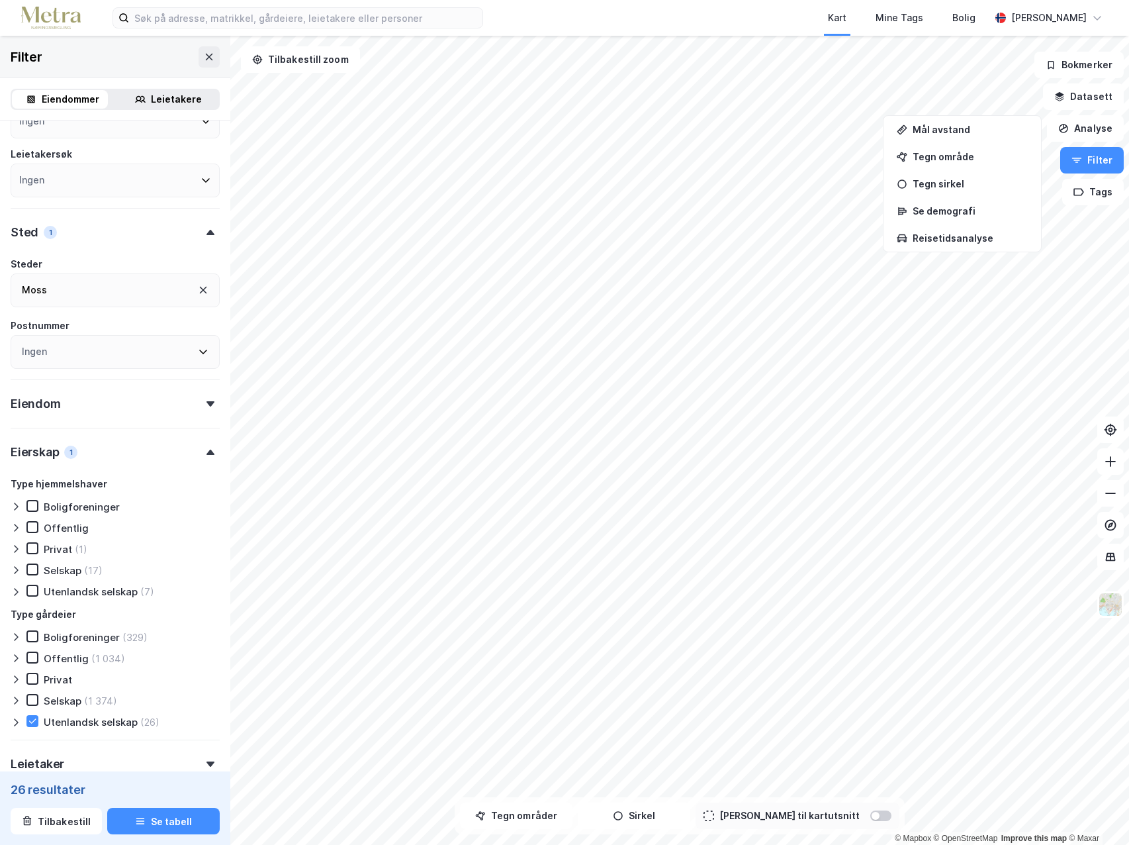
scroll to position [152, 0]
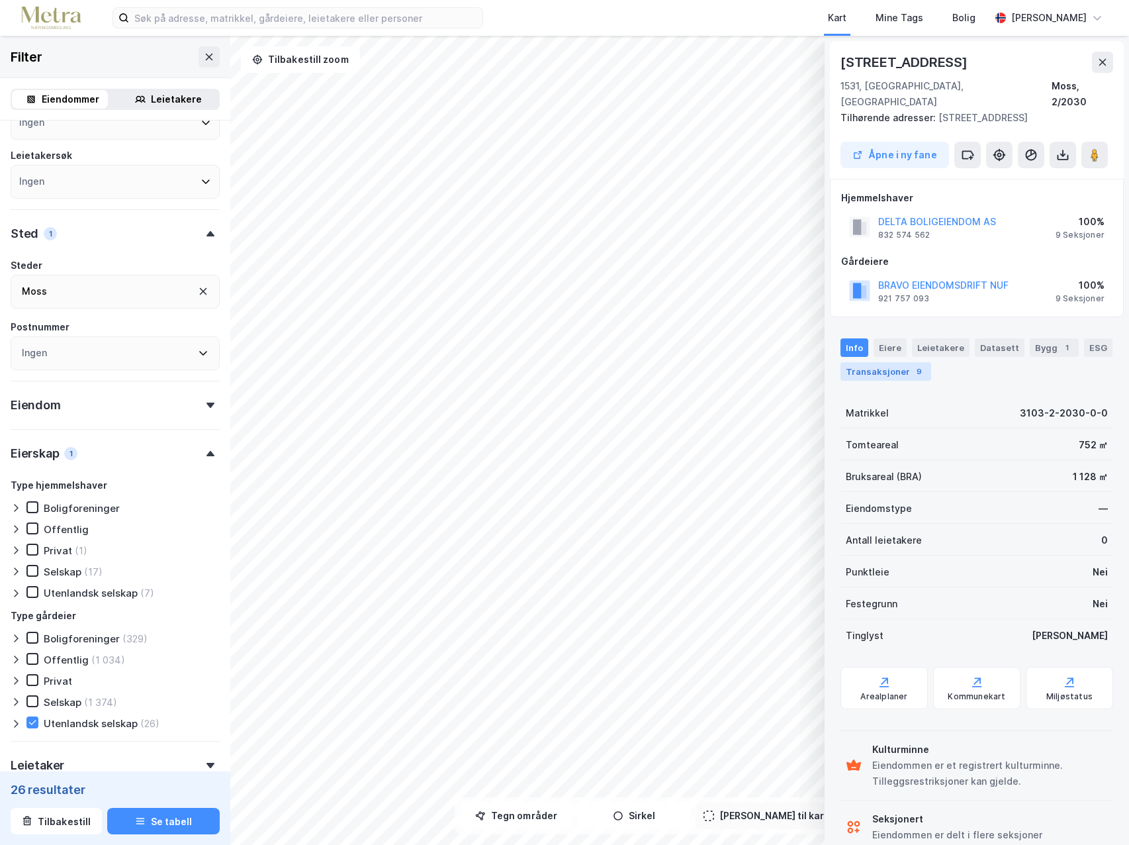
click at [897, 362] on div "Transaksjoner 9" at bounding box center [886, 371] width 91 height 19
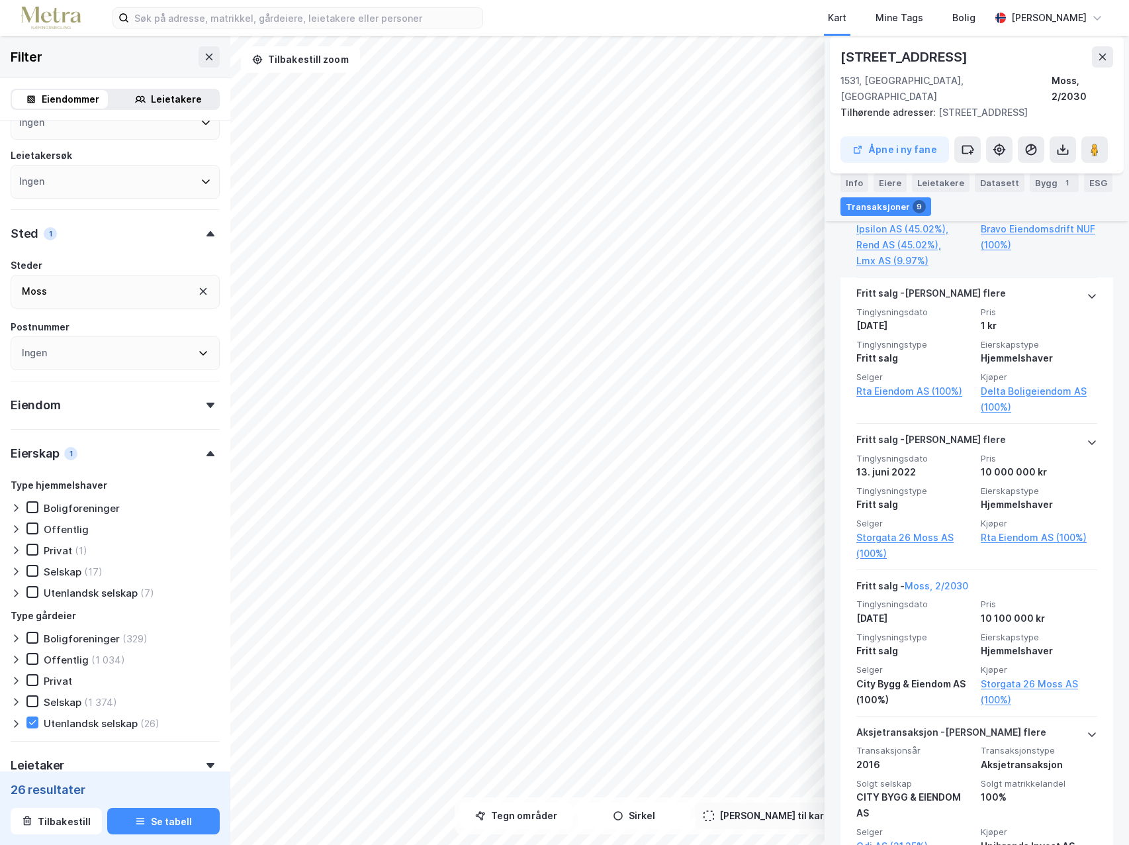
scroll to position [596, 0]
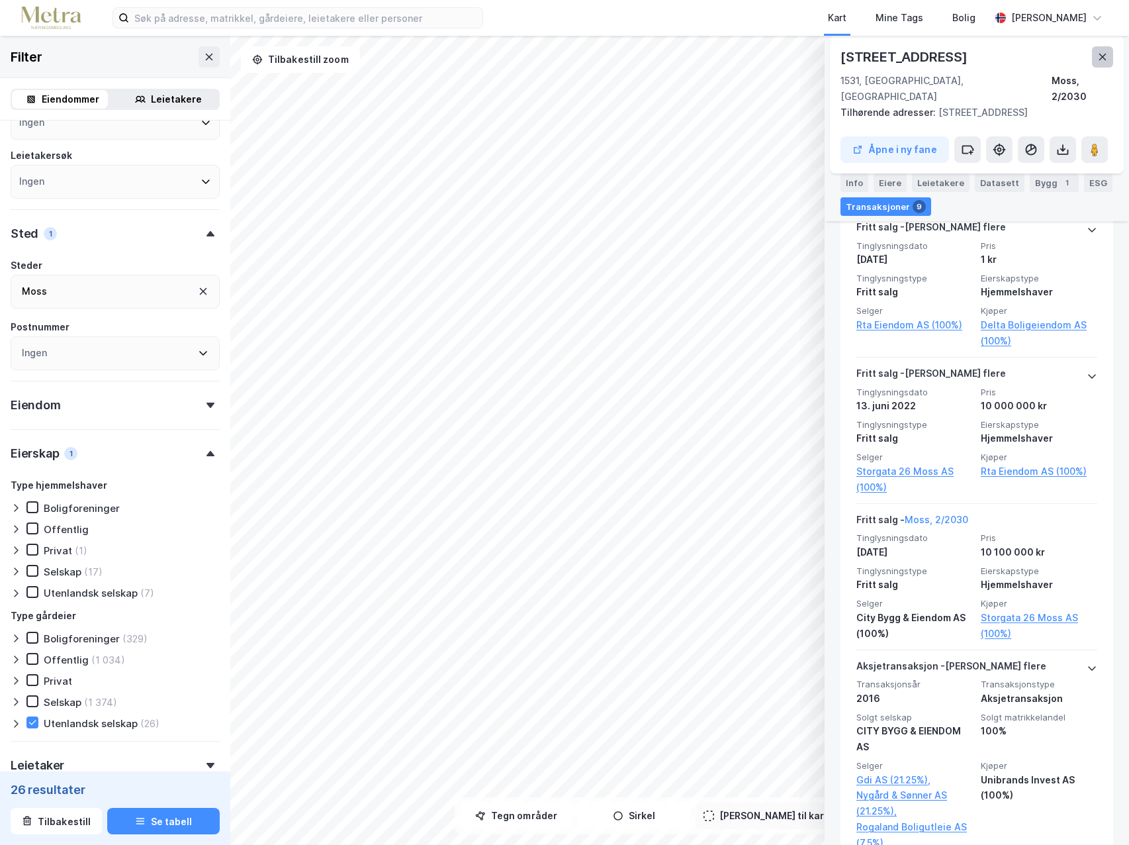
click at [1105, 58] on icon at bounding box center [1102, 57] width 11 height 11
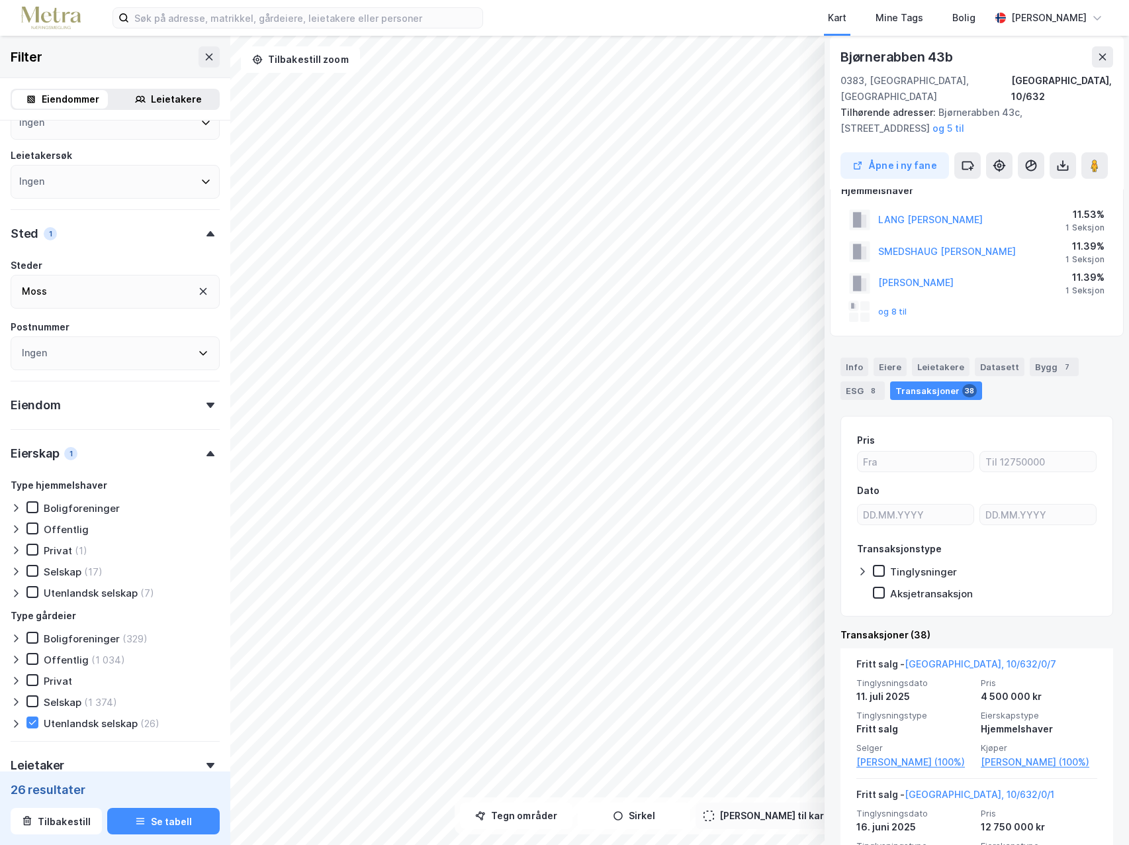
scroll to position [0, 0]
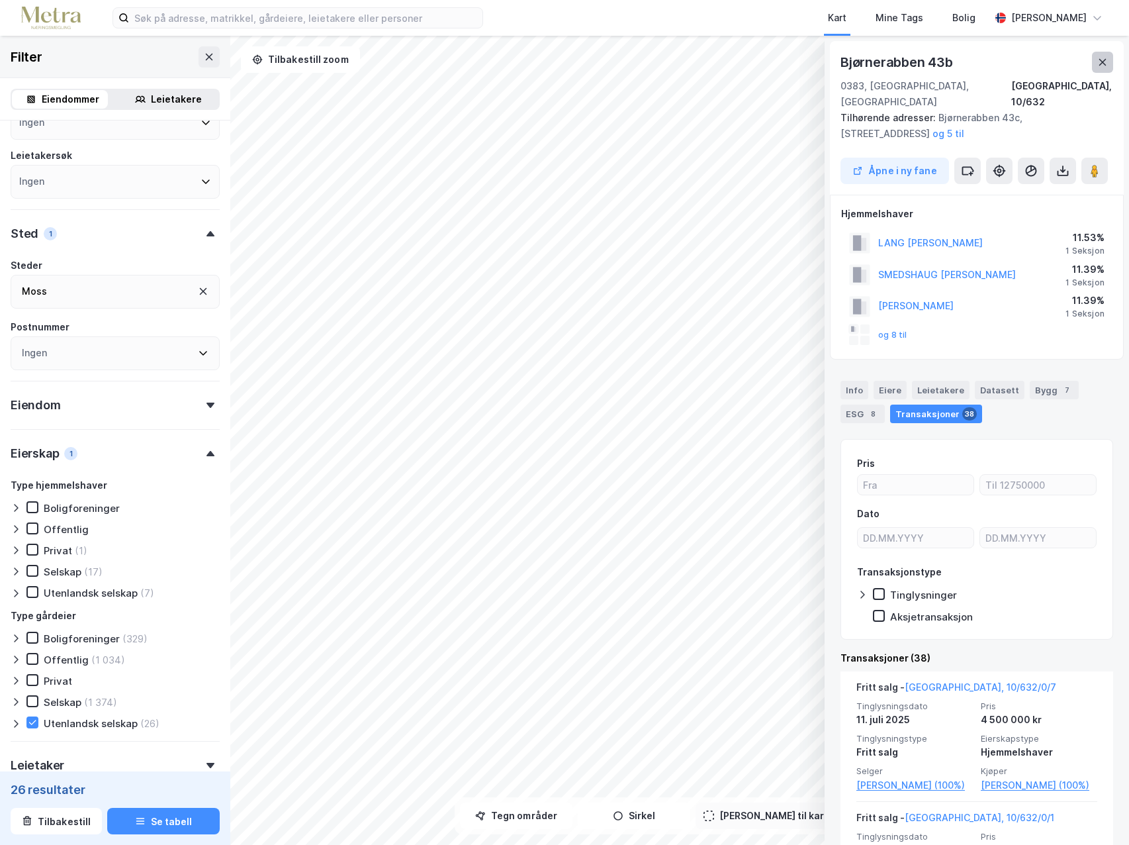
click at [1102, 58] on icon at bounding box center [1102, 62] width 11 height 11
